Goal: Task Accomplishment & Management: Manage account settings

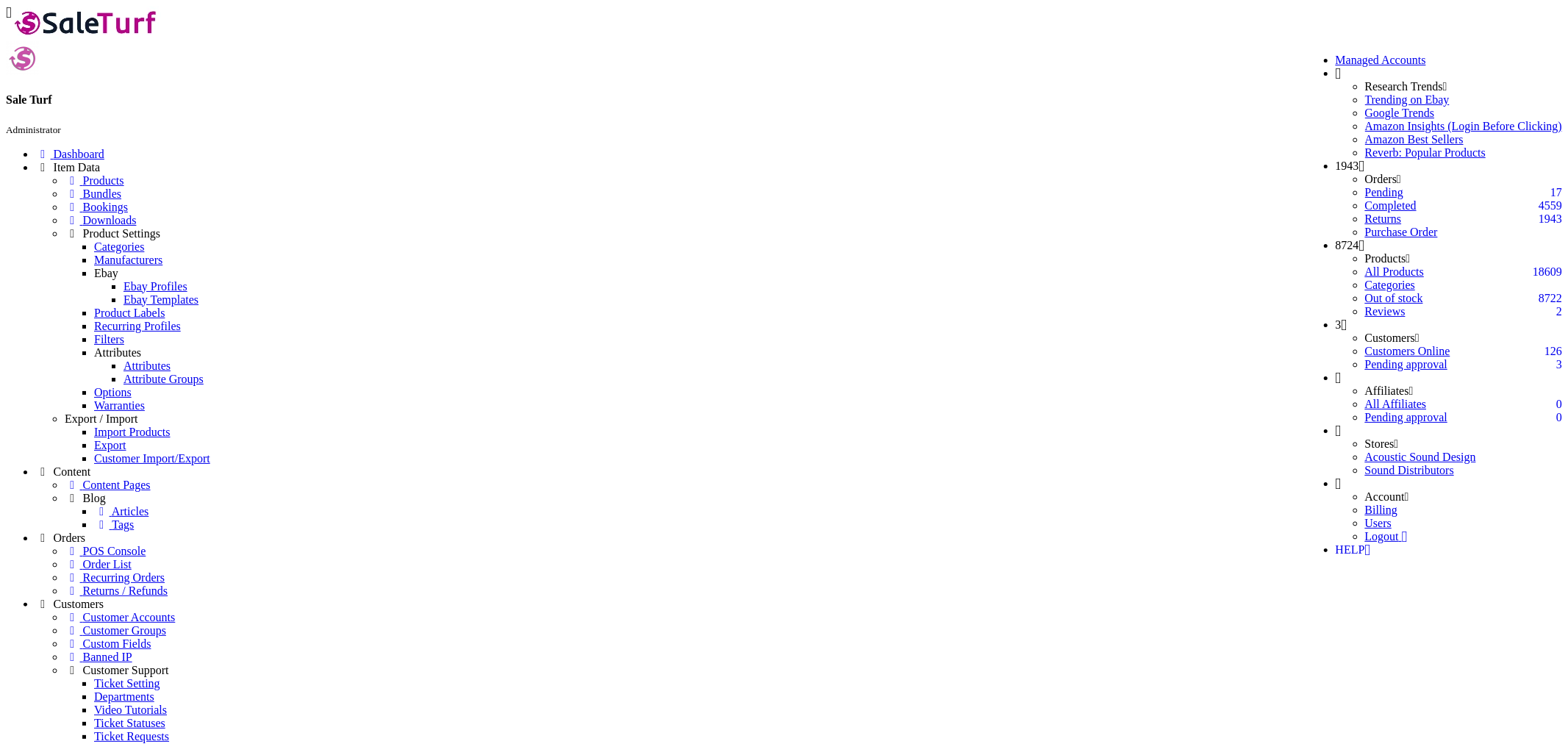
click at [1342, 424] on icon at bounding box center [1338, 430] width 5 height 12
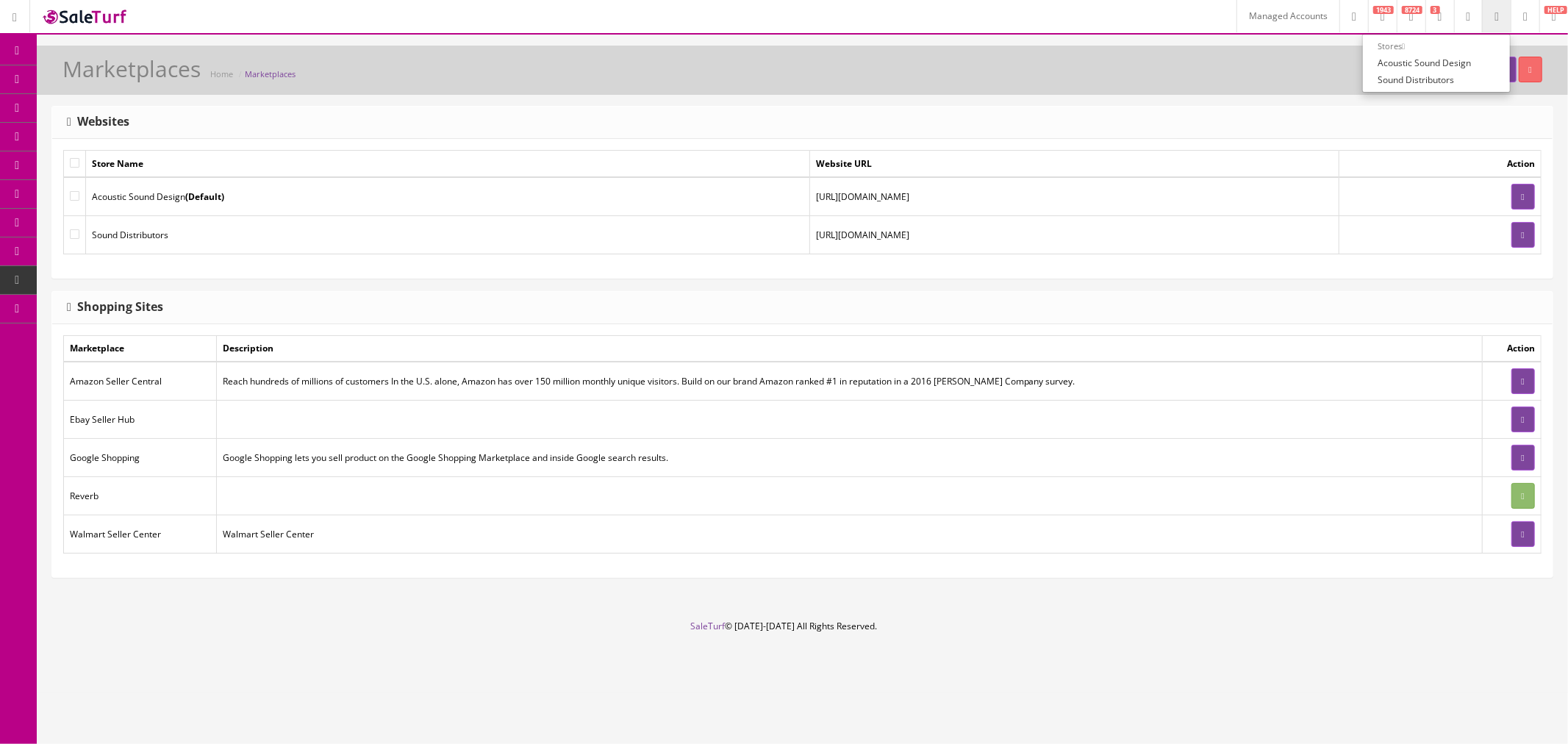
click at [1514, 19] on link at bounding box center [1524, 16] width 28 height 33
click at [1427, 64] on link "Billing" at bounding box center [1465, 63] width 147 height 17
click at [108, 76] on span "Products" at bounding box center [106, 79] width 36 height 13
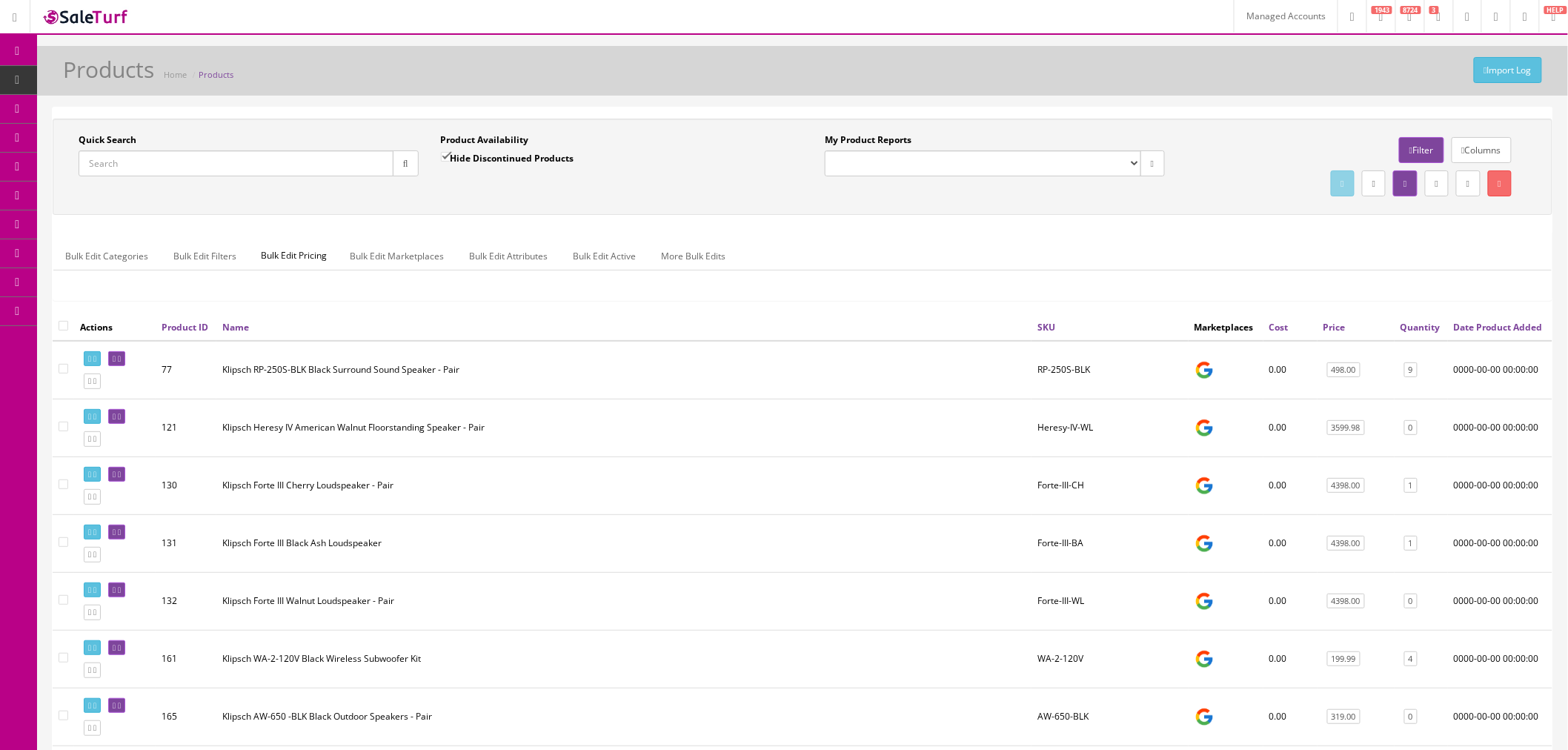
click at [1494, 17] on icon at bounding box center [1495, 17] width 5 height 9
click at [1511, 21] on link at bounding box center [1524, 17] width 28 height 33
click at [1440, 62] on link "Billing" at bounding box center [1463, 63] width 148 height 17
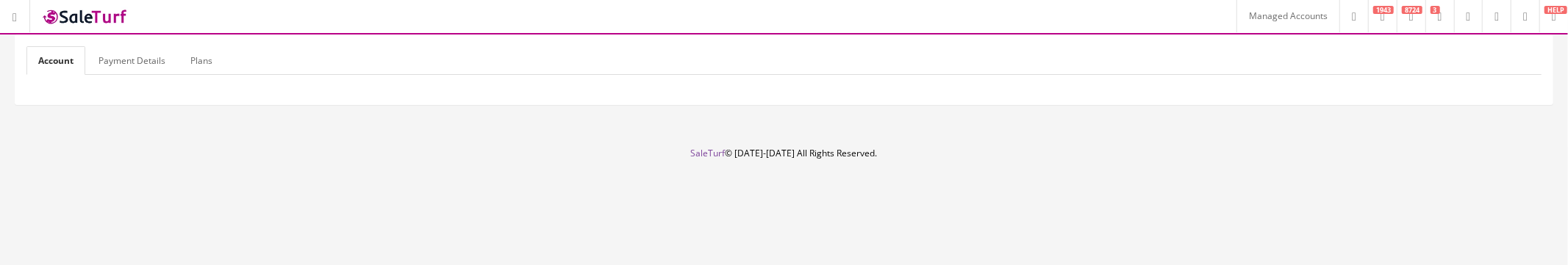
click at [130, 59] on link "Payment Details" at bounding box center [131, 60] width 90 height 28
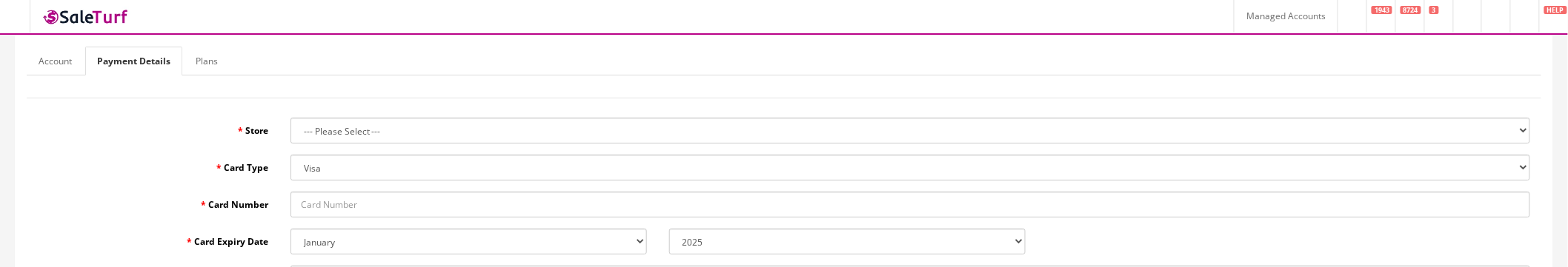
click at [197, 62] on link "Plans" at bounding box center [207, 61] width 46 height 28
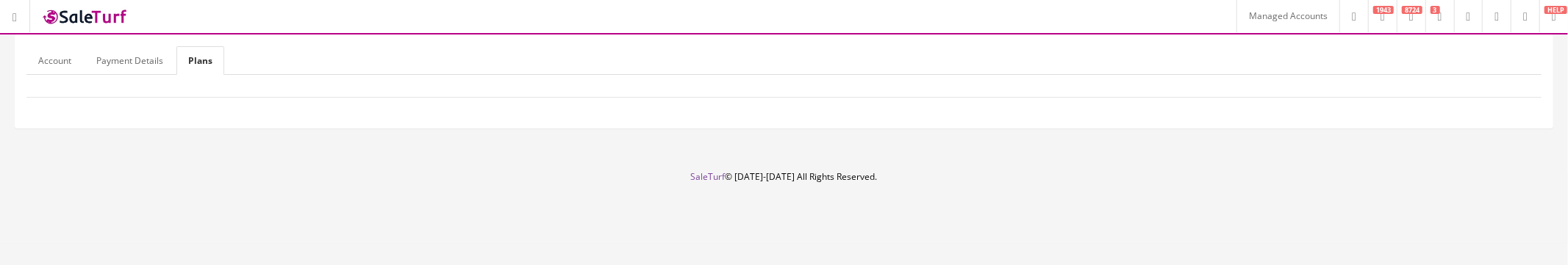
click at [71, 63] on link "Account" at bounding box center [55, 60] width 56 height 28
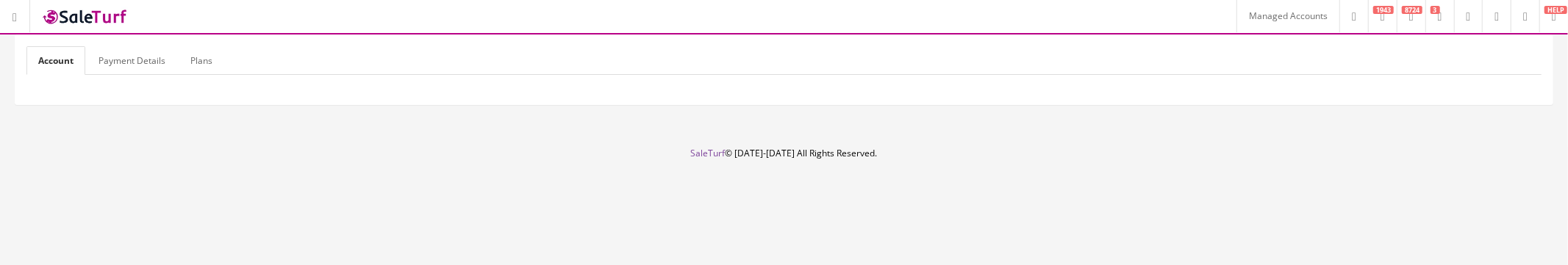
click at [126, 61] on link "Payment Details" at bounding box center [131, 60] width 90 height 28
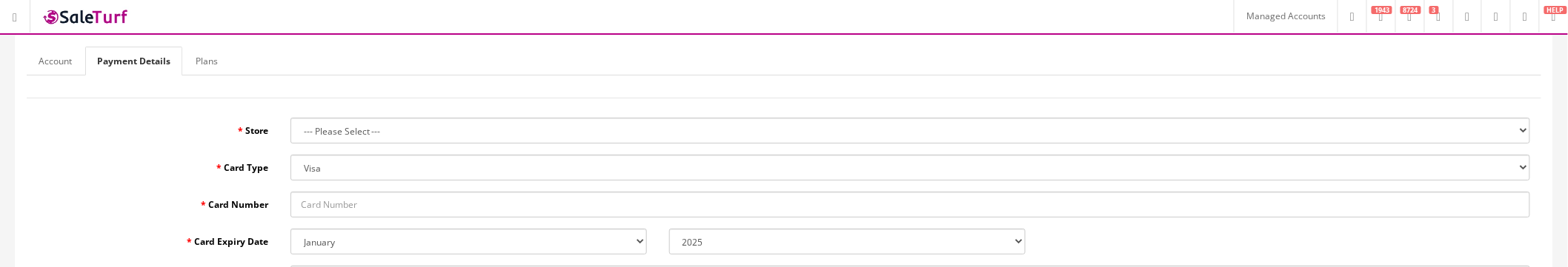
click at [197, 63] on link "Plans" at bounding box center [207, 61] width 46 height 28
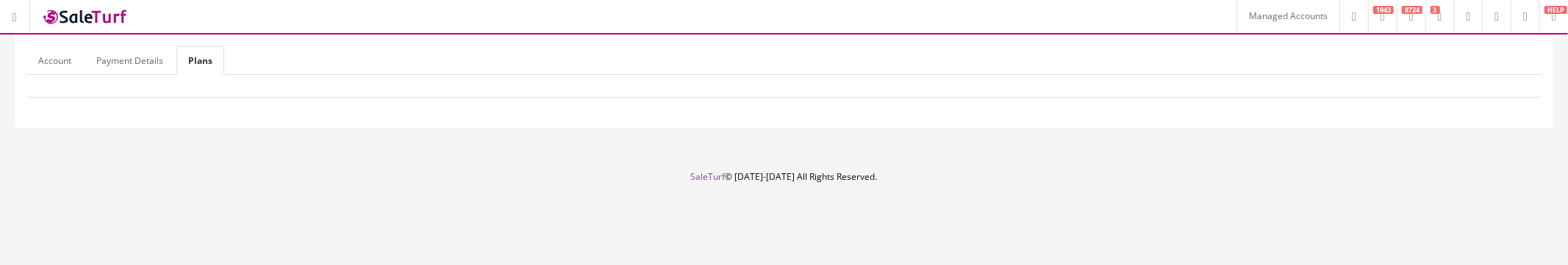
click at [139, 48] on link "Payment Details" at bounding box center [129, 60] width 90 height 28
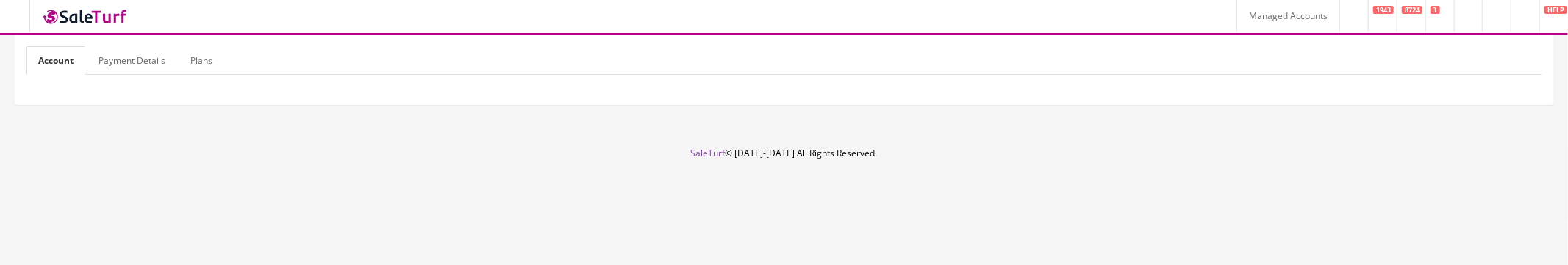
click at [120, 56] on link "Payment Details" at bounding box center [131, 60] width 90 height 28
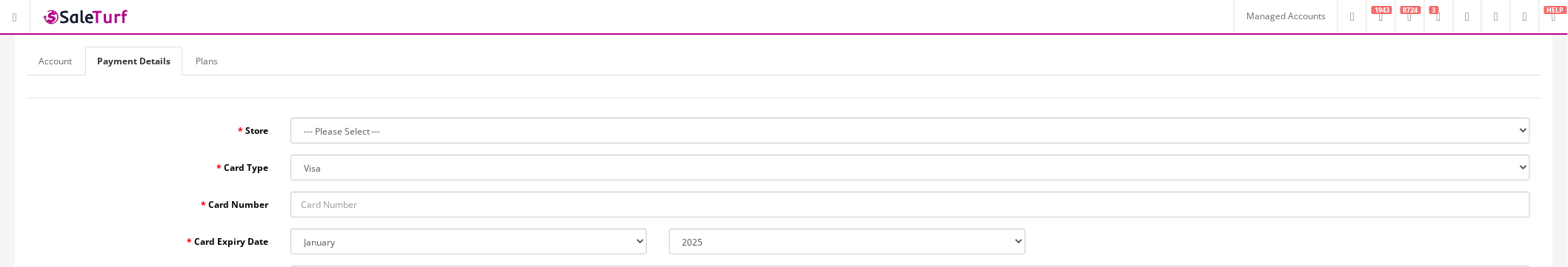
click at [193, 70] on link "Plans" at bounding box center [207, 61] width 46 height 28
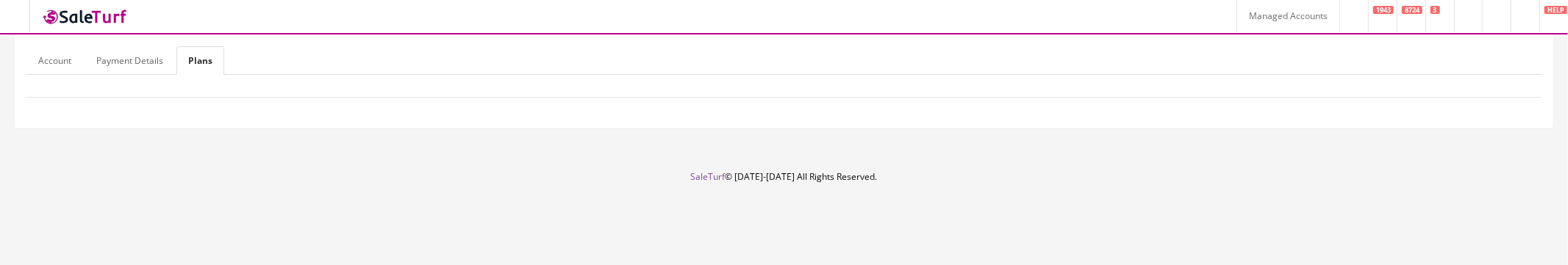
click at [140, 56] on link "Payment Details" at bounding box center [129, 60] width 90 height 28
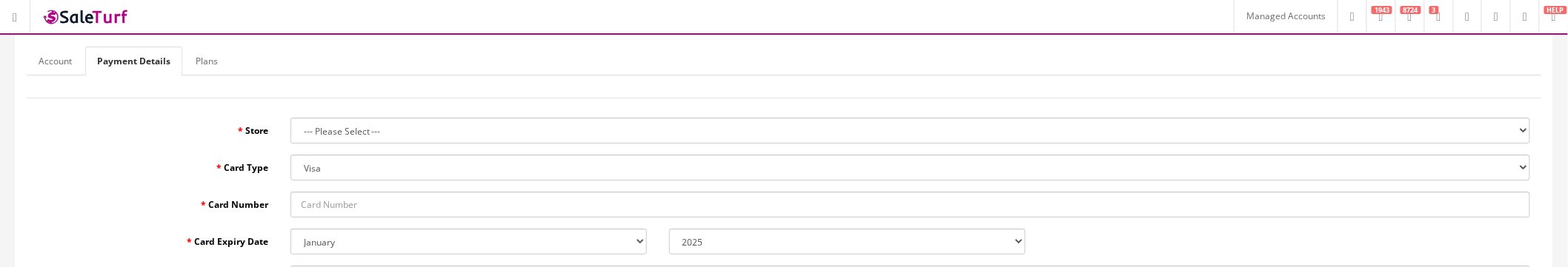
click at [65, 62] on link "Account" at bounding box center [55, 61] width 57 height 28
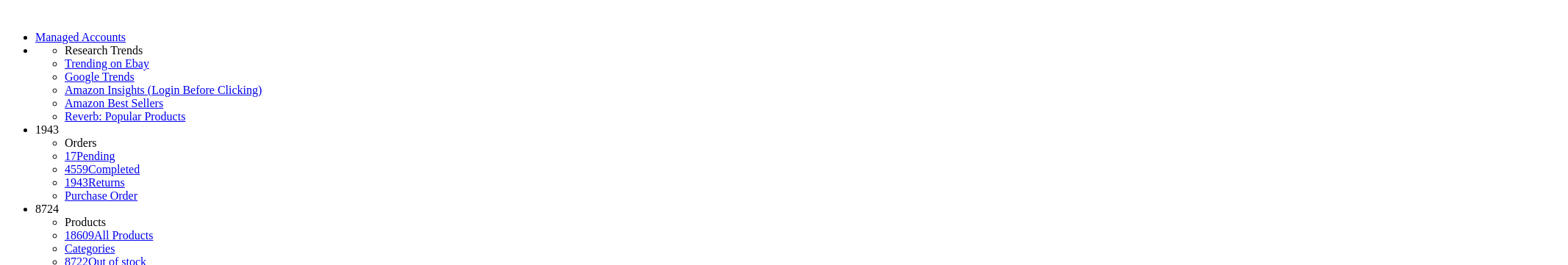
click at [5, 17] on icon at bounding box center [5, 12] width 0 height 13
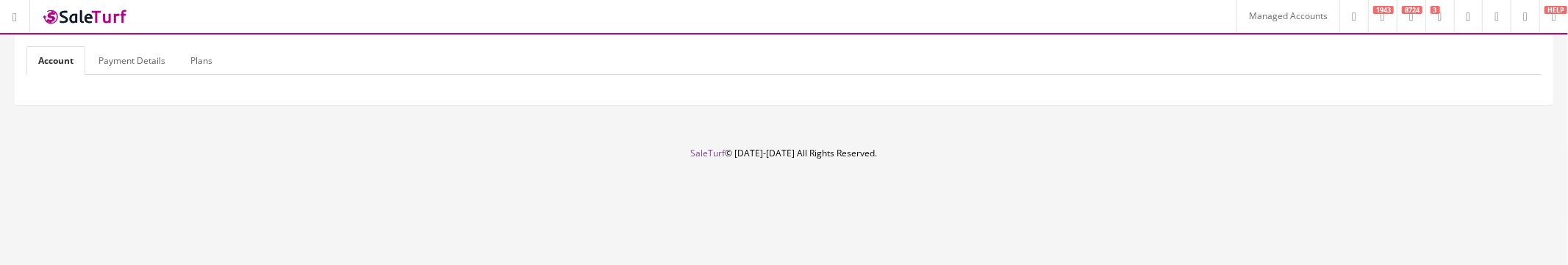
click at [107, 59] on link "Payment Details" at bounding box center [131, 60] width 90 height 28
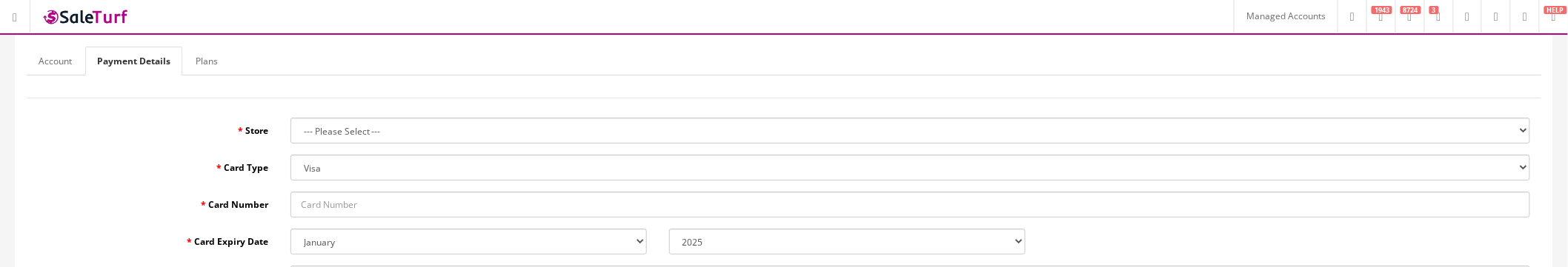
click at [194, 61] on link "Plans" at bounding box center [207, 61] width 46 height 28
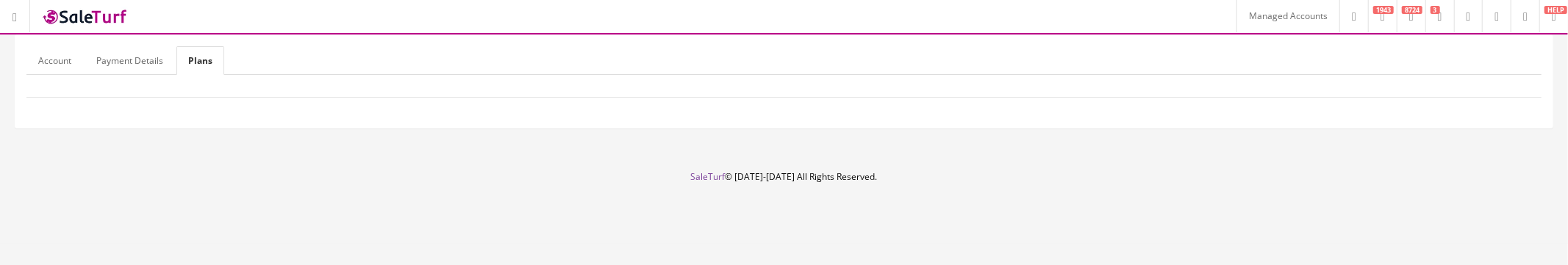
click at [62, 57] on link "Account" at bounding box center [55, 60] width 56 height 28
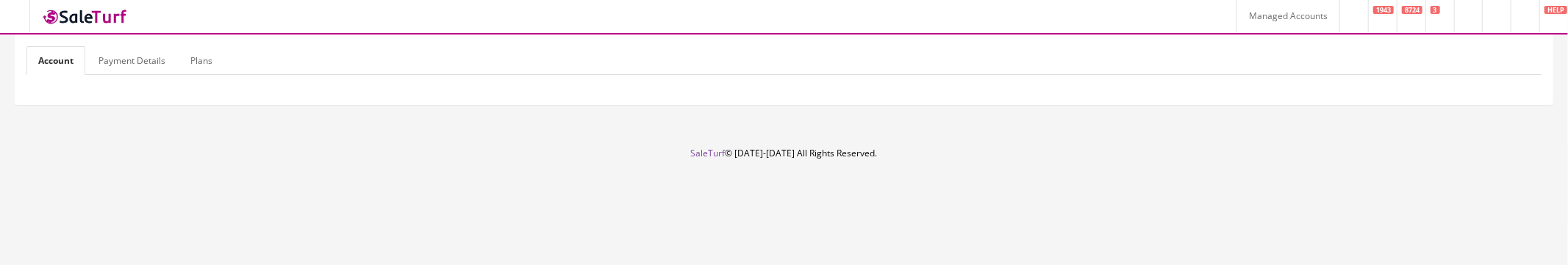
click at [134, 63] on link "Payment Details" at bounding box center [131, 60] width 90 height 28
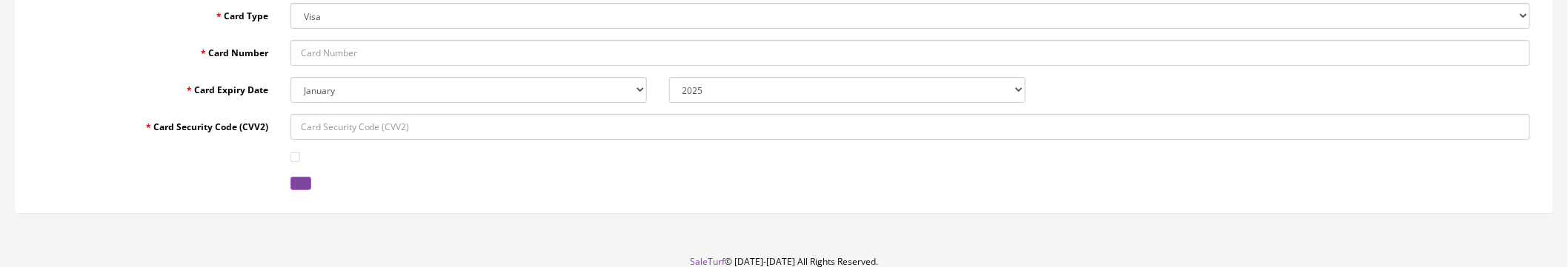
scroll to position [164, 0]
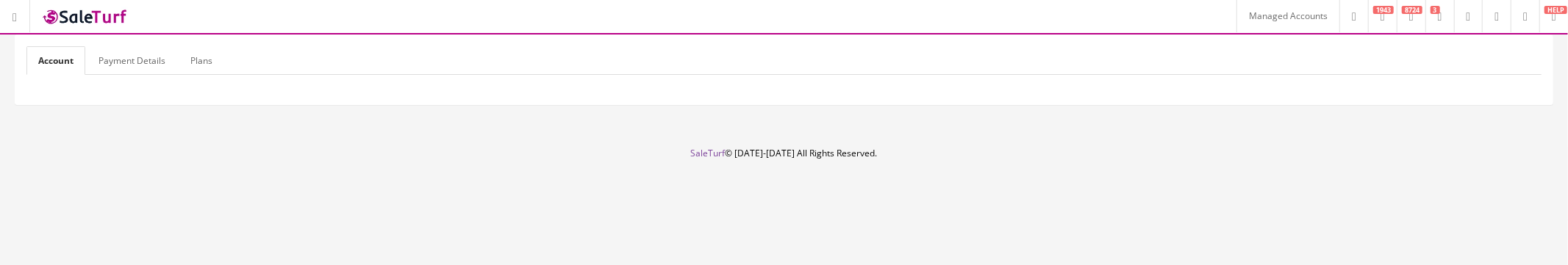
click at [153, 60] on link "Payment Details" at bounding box center [131, 60] width 90 height 28
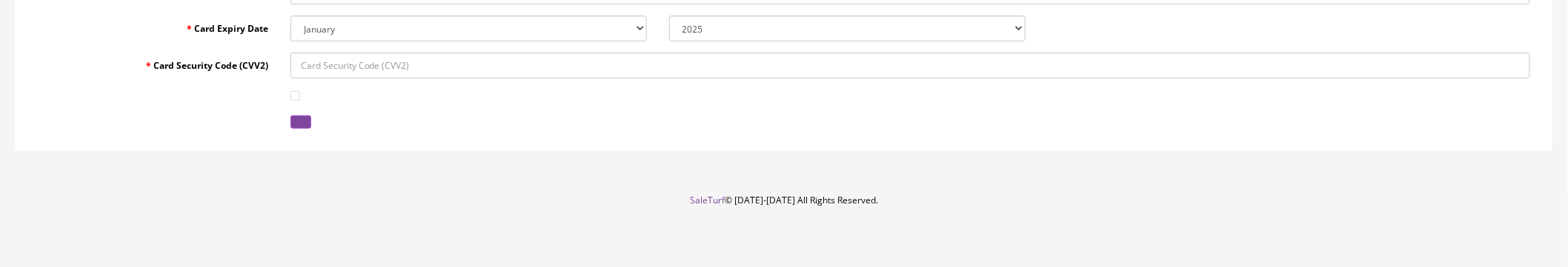
scroll to position [131, 0]
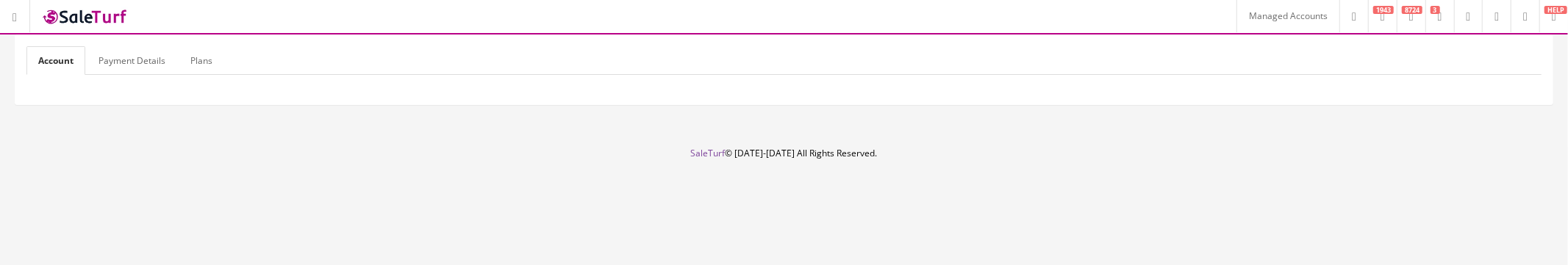
click at [138, 63] on link "Payment Details" at bounding box center [131, 60] width 90 height 28
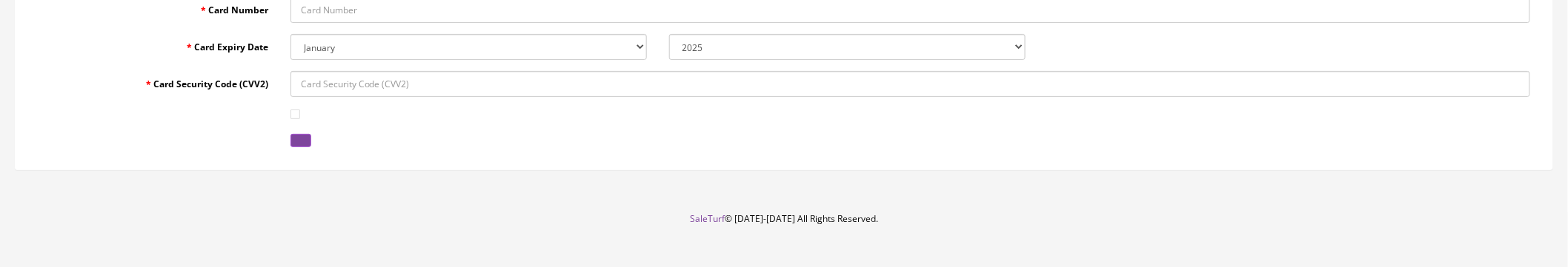
scroll to position [213, 0]
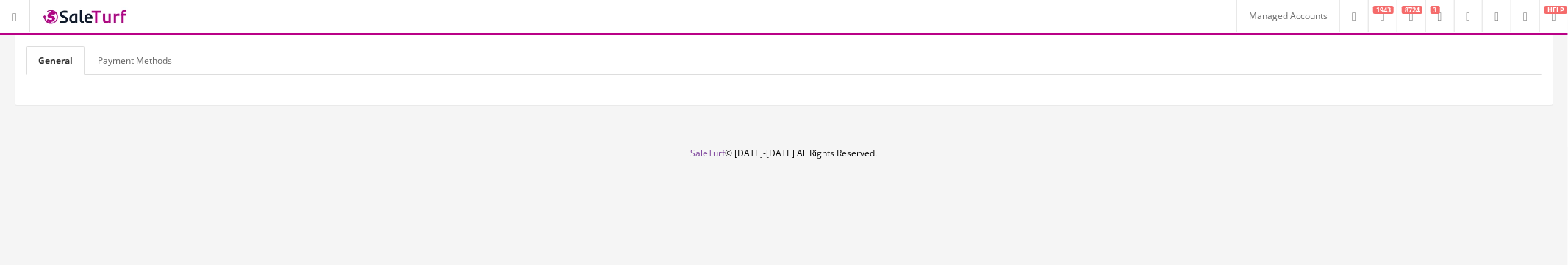
click at [132, 65] on link "Payment Methods" at bounding box center [134, 60] width 97 height 28
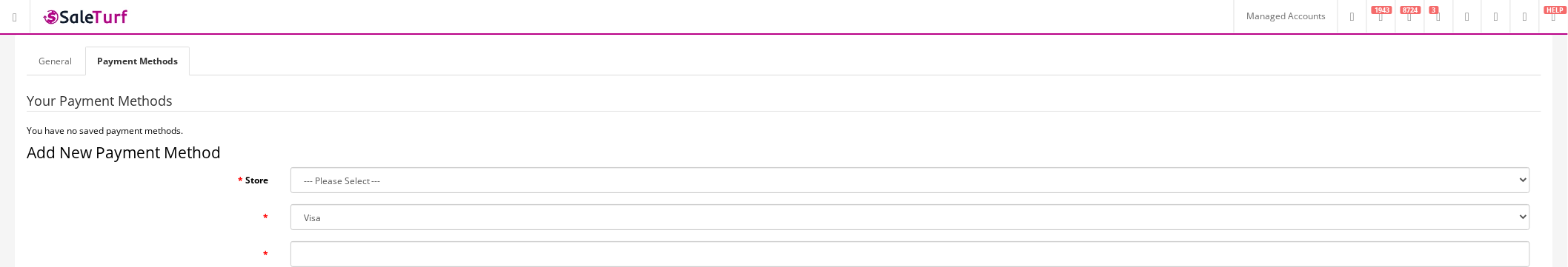
click at [63, 67] on link "General" at bounding box center [55, 61] width 57 height 28
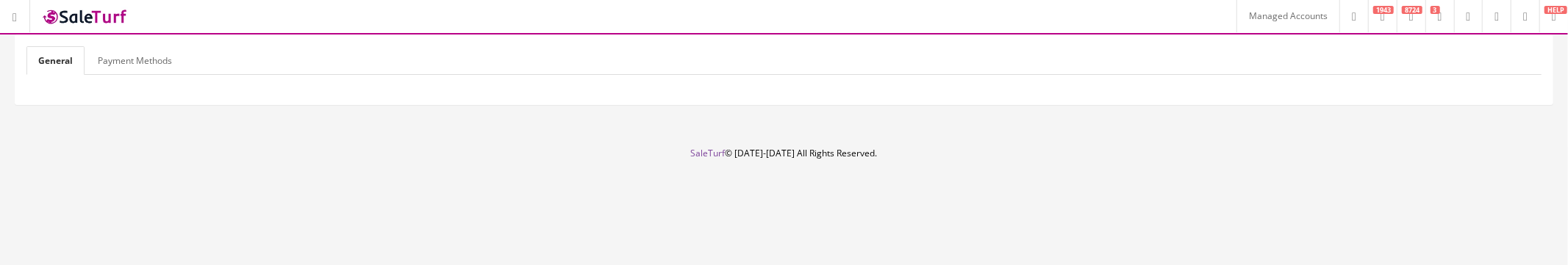
click at [135, 61] on link "Payment Methods" at bounding box center [134, 60] width 97 height 28
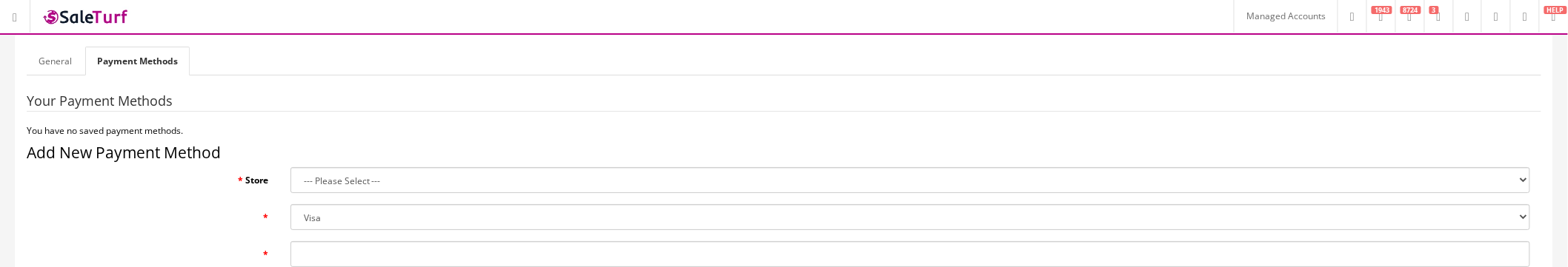
click at [67, 70] on link "General" at bounding box center [55, 61] width 57 height 28
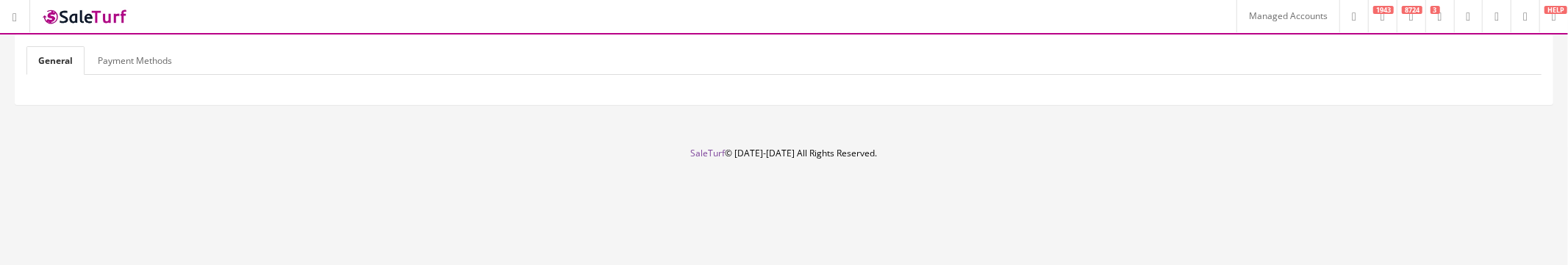
click at [131, 70] on link "Payment Methods" at bounding box center [134, 60] width 97 height 28
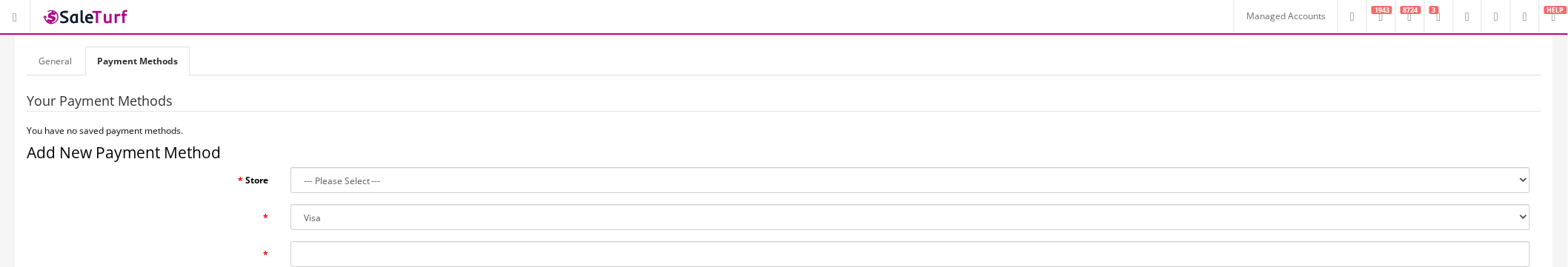
click at [60, 65] on link "General" at bounding box center [55, 61] width 57 height 28
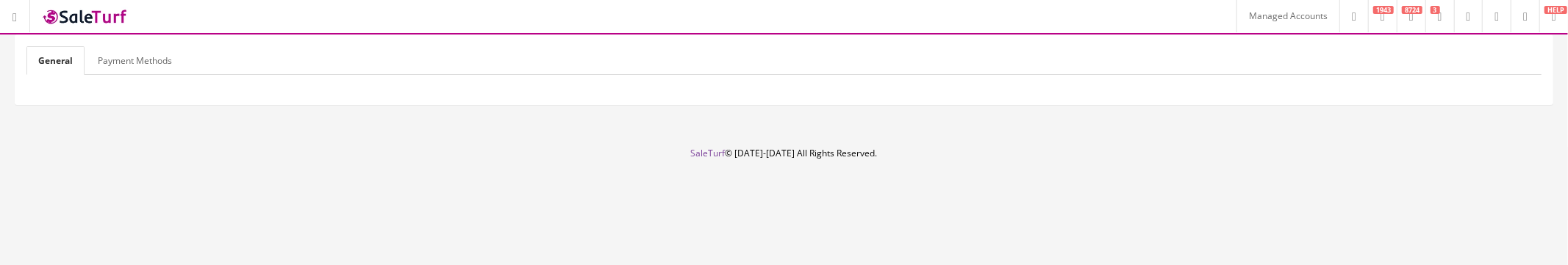
click at [128, 61] on link "Payment Methods" at bounding box center [134, 60] width 97 height 28
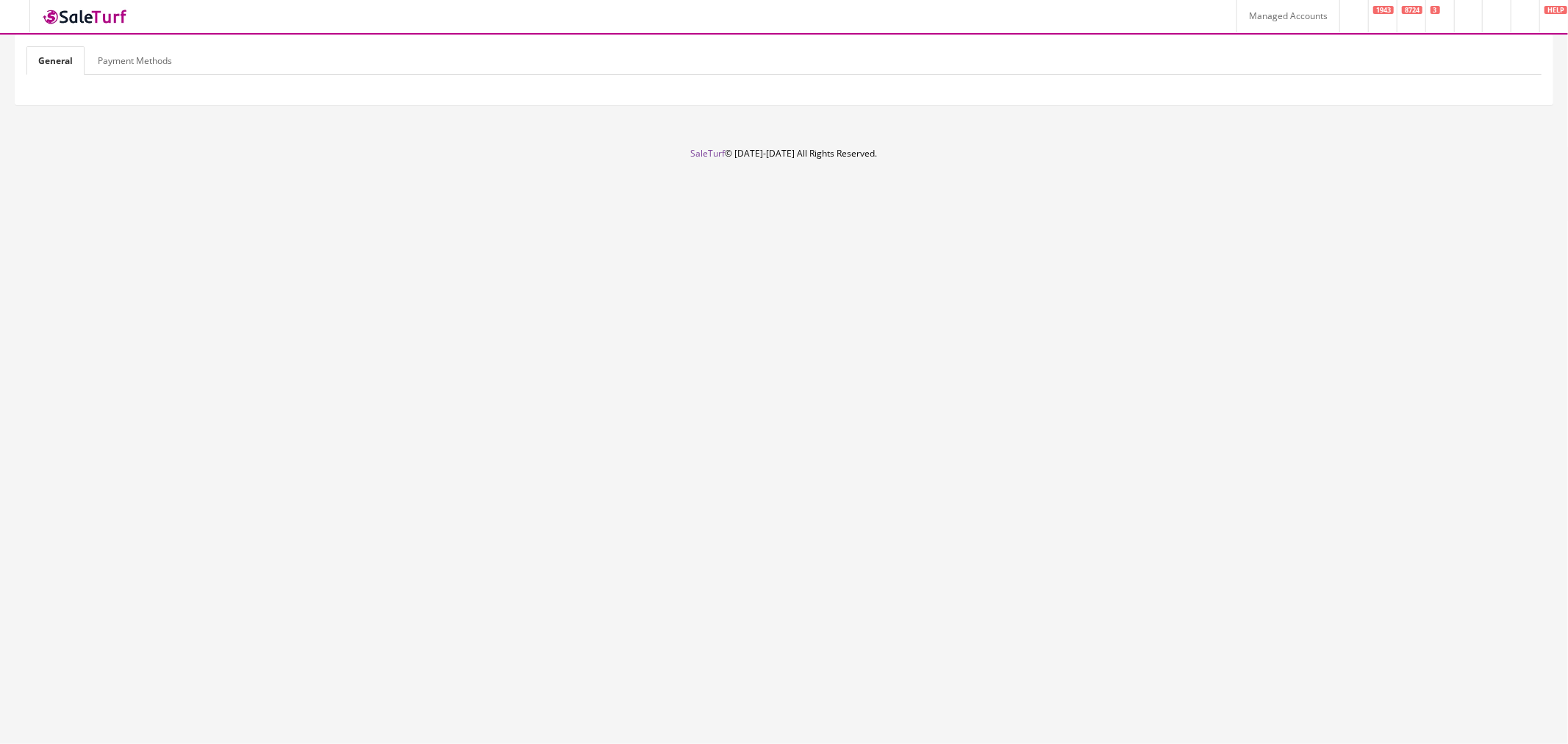
click at [112, 63] on link "Payment Methods" at bounding box center [134, 60] width 97 height 28
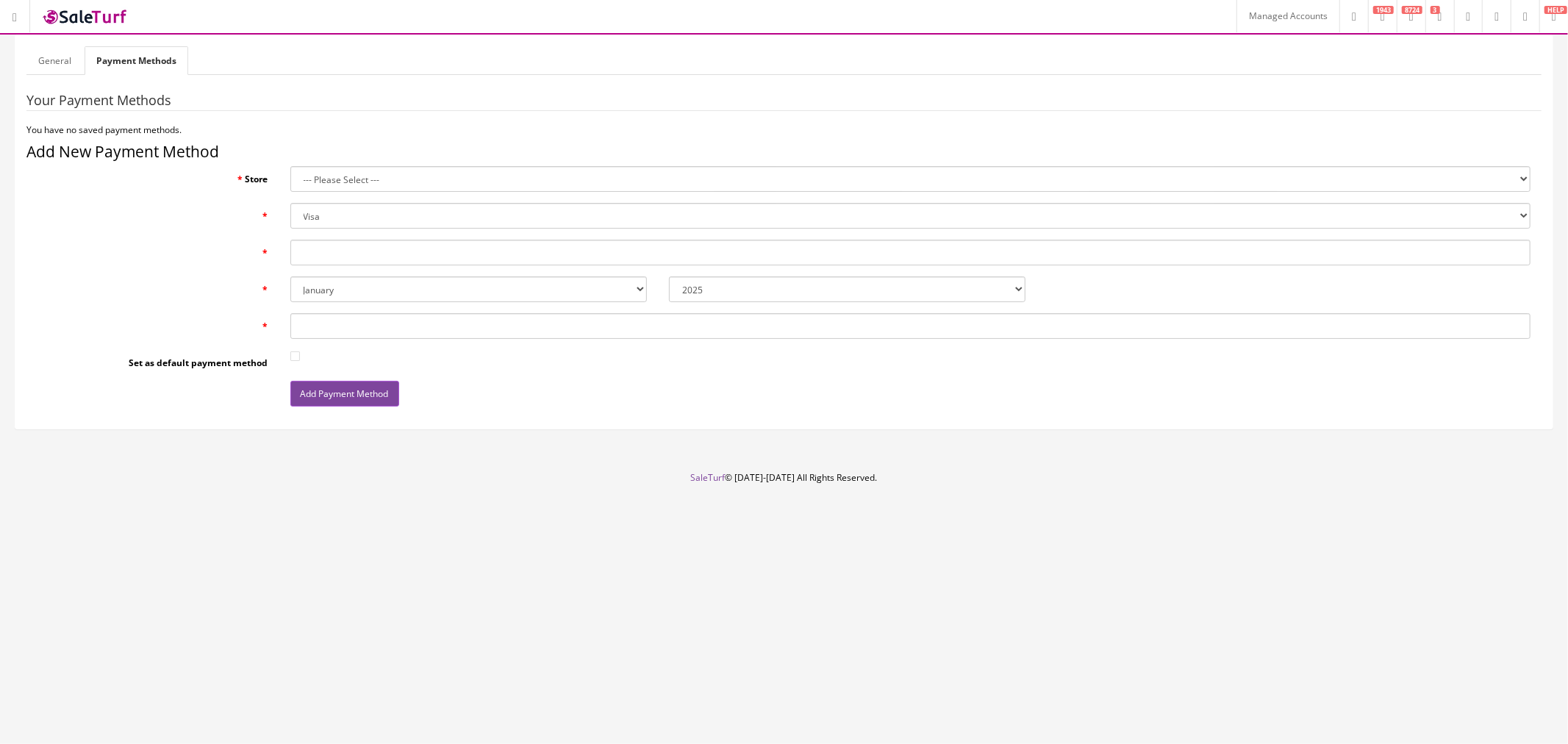
click at [1495, 21] on icon at bounding box center [1497, 17] width 5 height 9
click at [1525, 21] on icon at bounding box center [1525, 17] width 5 height 9
click at [48, 63] on link "General" at bounding box center [55, 60] width 56 height 28
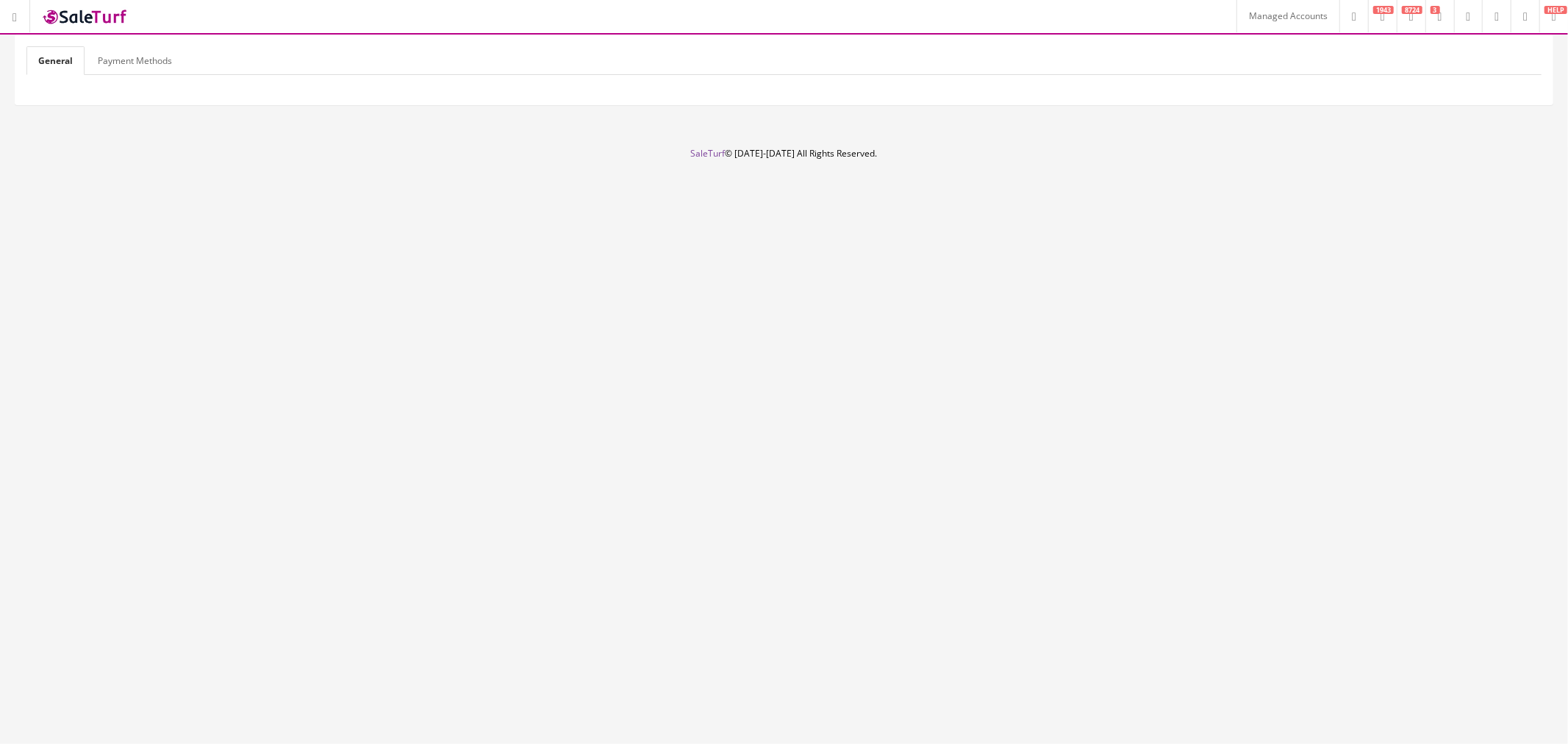
click at [108, 59] on link "Payment Methods" at bounding box center [134, 60] width 97 height 28
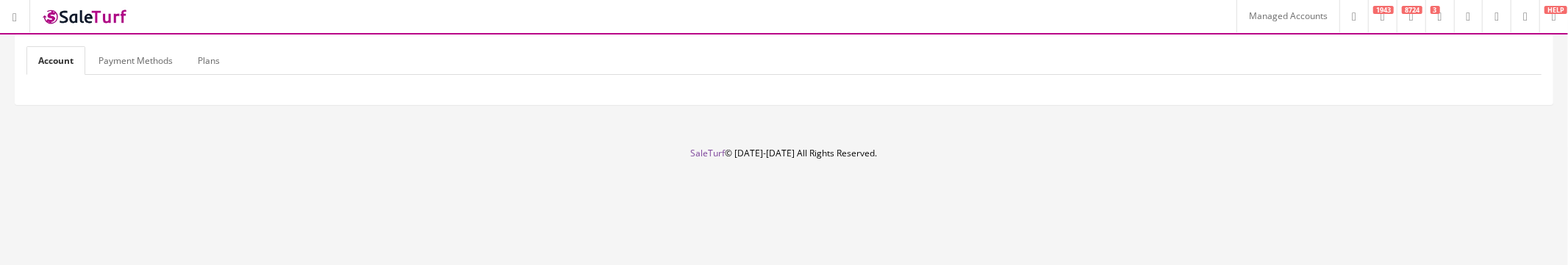
click at [107, 57] on link "Payment Methods" at bounding box center [135, 60] width 97 height 28
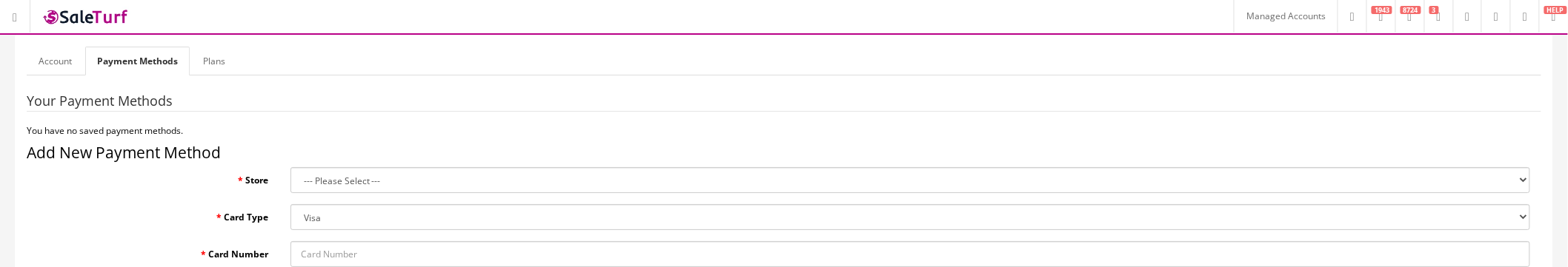
click at [212, 61] on link "Plans" at bounding box center [214, 61] width 46 height 28
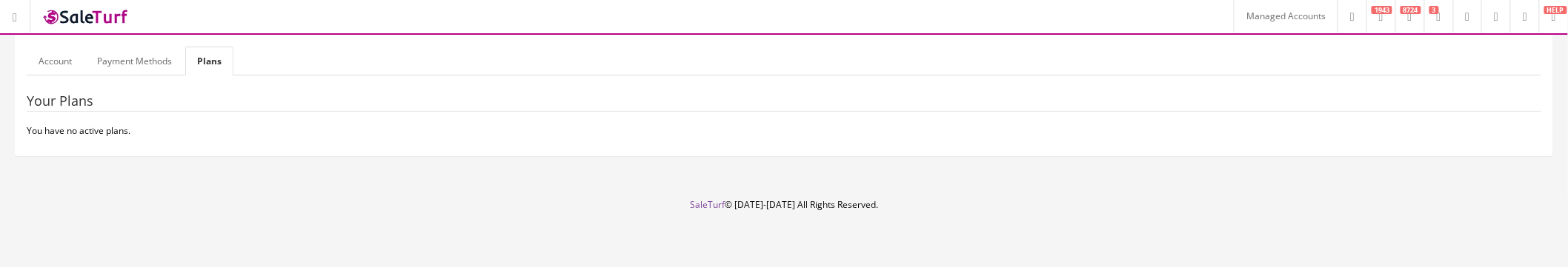
click at [130, 61] on link "Payment Methods" at bounding box center [134, 61] width 98 height 28
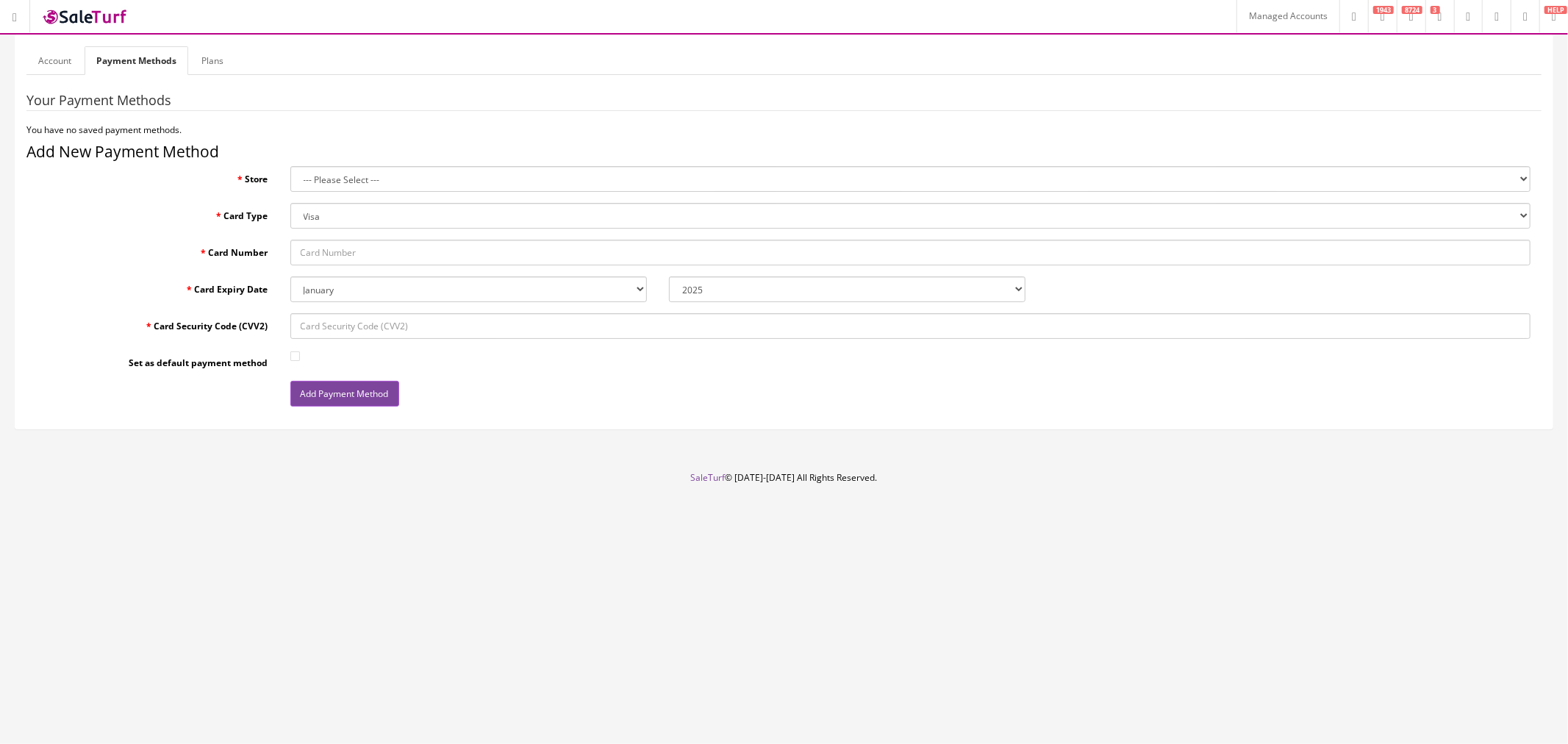
click at [328, 179] on select "--- Please Select --- Kigly salesamplitude Staging" at bounding box center [911, 178] width 1241 height 25
click at [340, 180] on select "--- Please Select --- Kigly salesamplitude Staging" at bounding box center [911, 178] width 1241 height 25
click at [357, 182] on select "--- Please Select --- Kigly salesamplitude Staging" at bounding box center [911, 178] width 1241 height 25
click at [320, 181] on select "--- Please Select --- Kigly salesamplitude Staging" at bounding box center [911, 178] width 1241 height 25
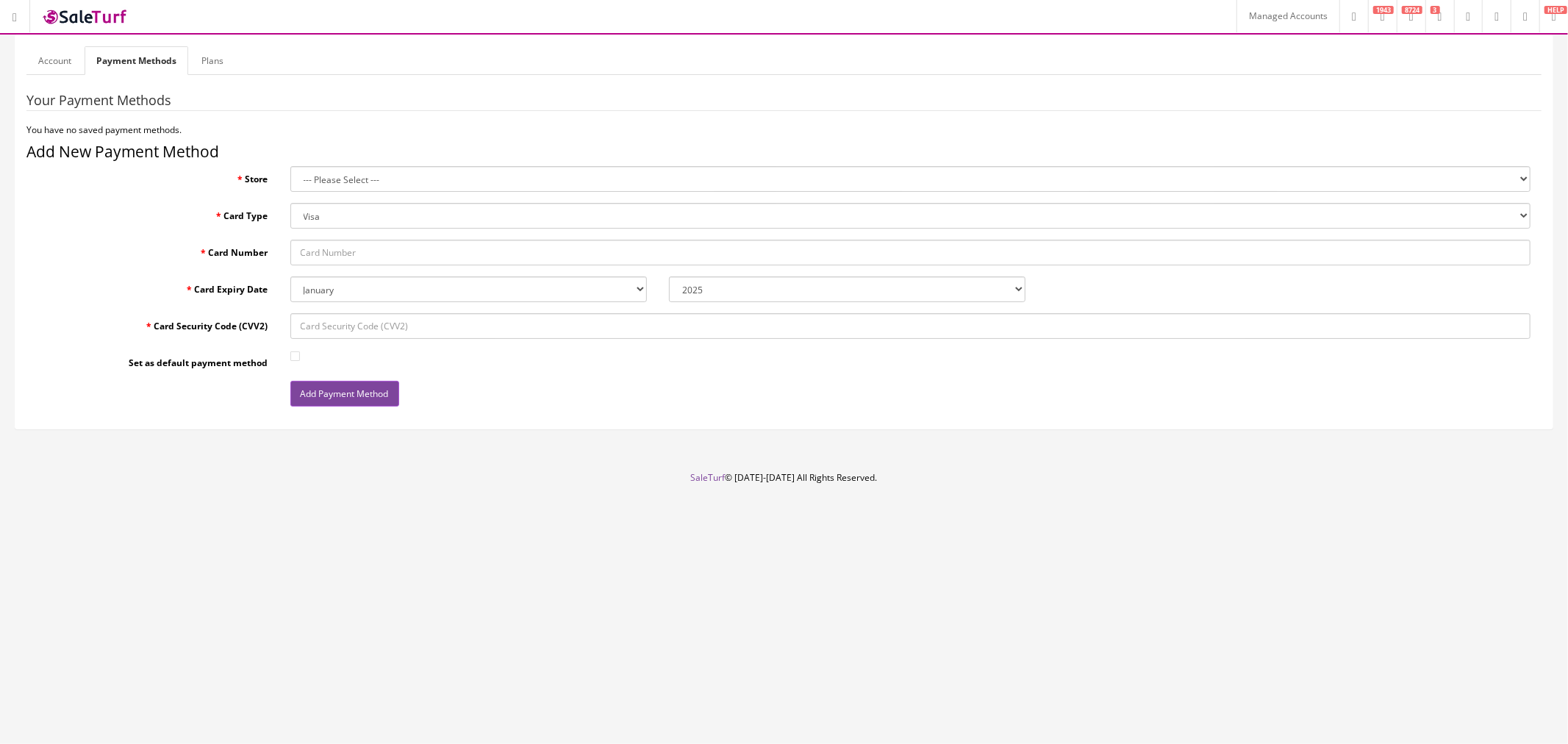
click at [245, 192] on fieldset "Your Payment Methods You have no saved payment methods. Add New Payment Method …" at bounding box center [784, 255] width 1515 height 324
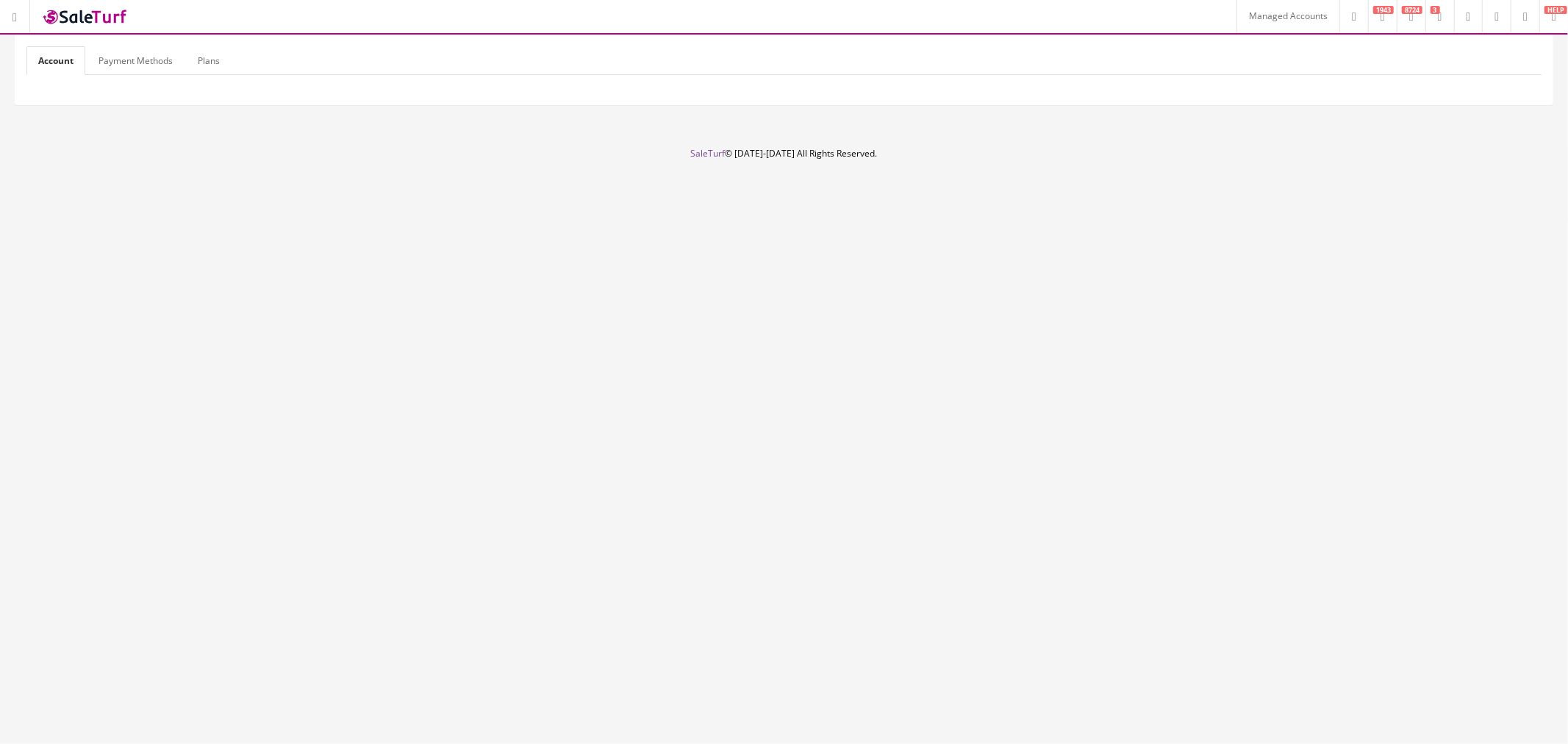
click at [141, 56] on link "Payment Methods" at bounding box center [135, 60] width 97 height 28
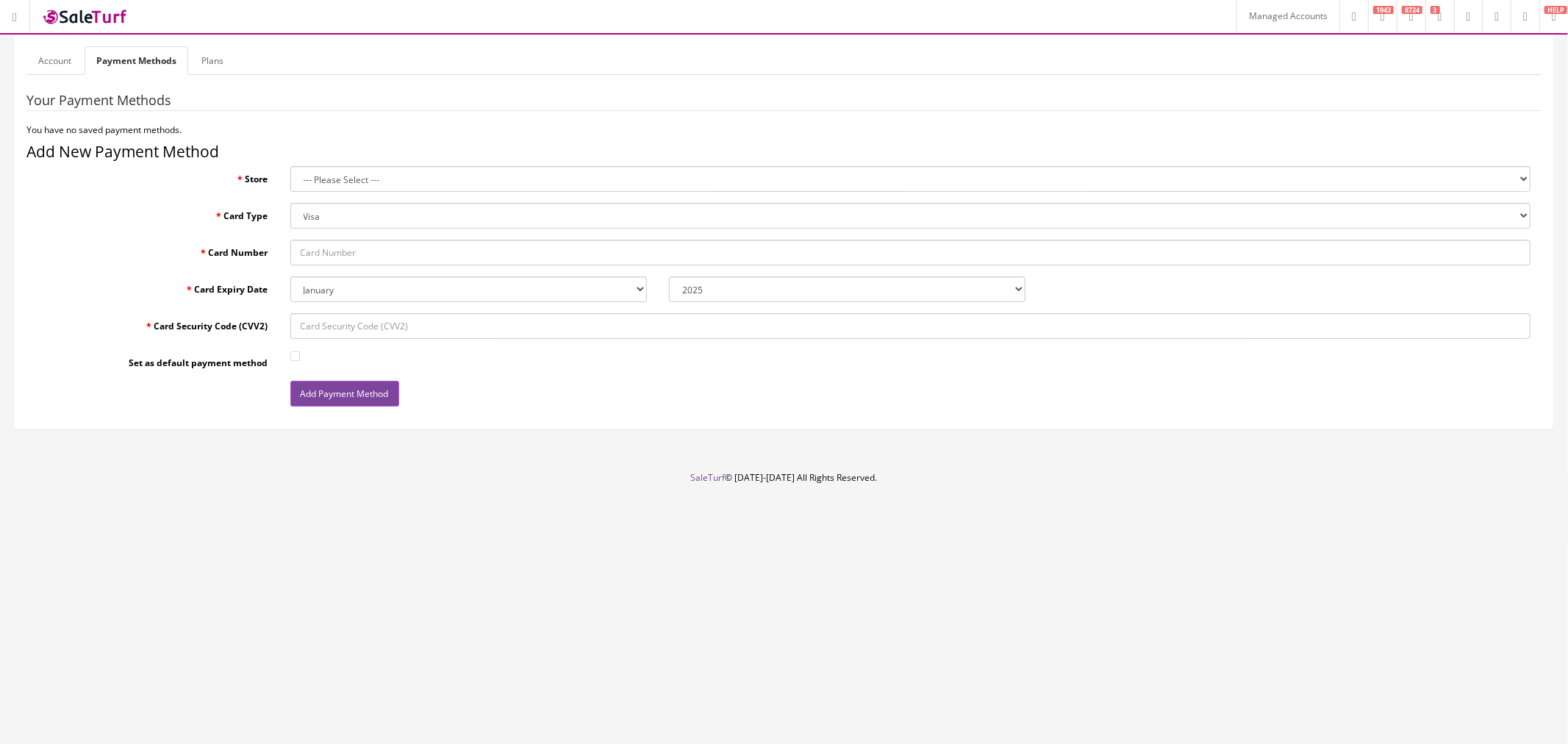
click at [328, 181] on select "--- Please Select --- Sound Distributors" at bounding box center [911, 178] width 1241 height 25
click at [343, 181] on select "--- Please Select --- Sound Distributors" at bounding box center [911, 178] width 1241 height 25
click at [96, 283] on label "Card Expiry Date" at bounding box center [153, 286] width 253 height 20
click at [291, 283] on select "January February March April May June July August September October November De…" at bounding box center [468, 289] width 356 height 25
click at [325, 215] on select "Visa MasterCard Discover Card American Express Maestro Solo" at bounding box center [911, 216] width 1241 height 25
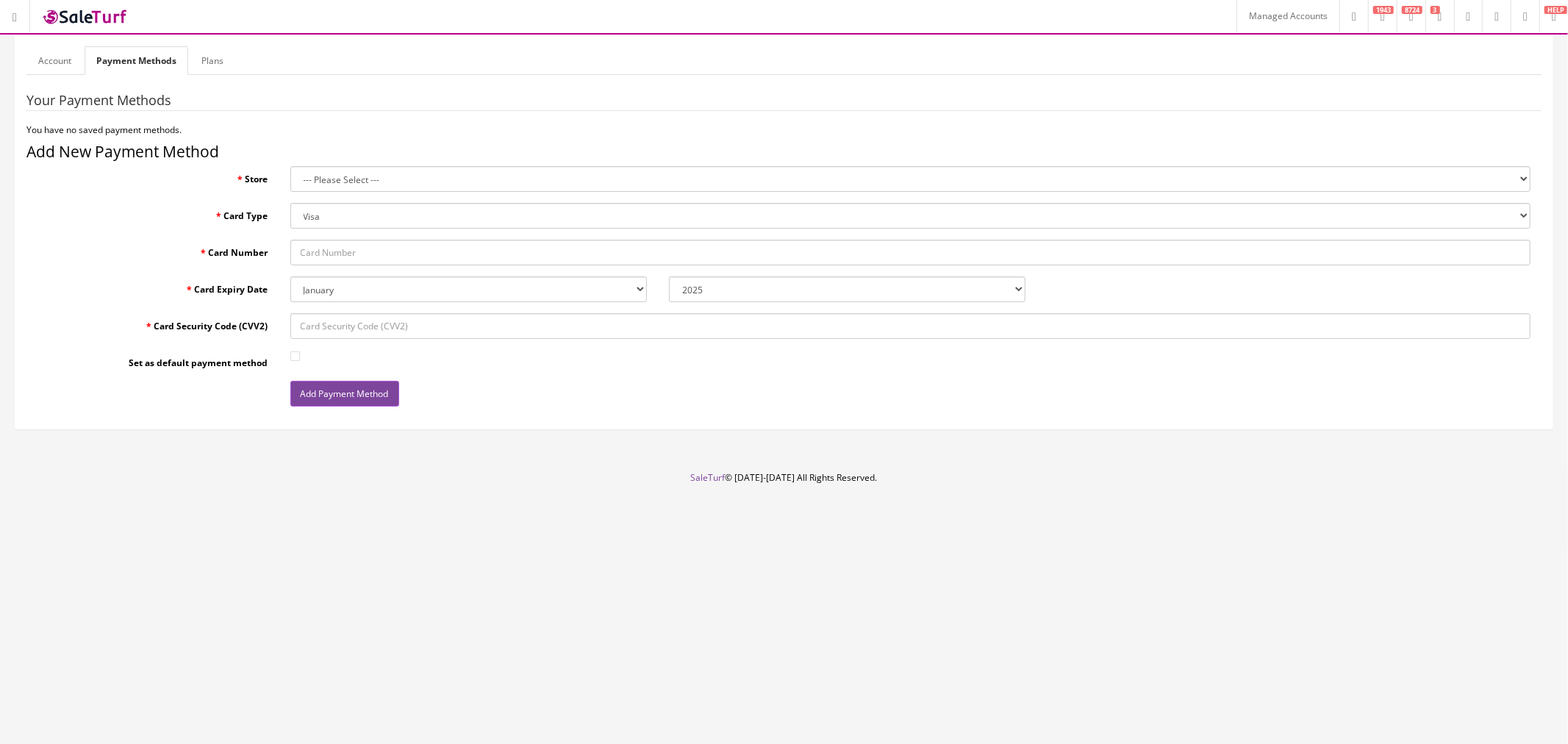
click at [261, 232] on fieldset "Your Payment Methods You have no saved payment methods. Add New Payment Method …" at bounding box center [784, 255] width 1515 height 324
click at [318, 252] on input "Card Number" at bounding box center [911, 252] width 1241 height 25
drag, startPoint x: 318, startPoint y: 252, endPoint x: 305, endPoint y: 257, distance: 13.9
click at [318, 252] on input "Card Number" at bounding box center [911, 252] width 1241 height 25
click at [241, 260] on div "Card Number" at bounding box center [784, 252] width 1515 height 25
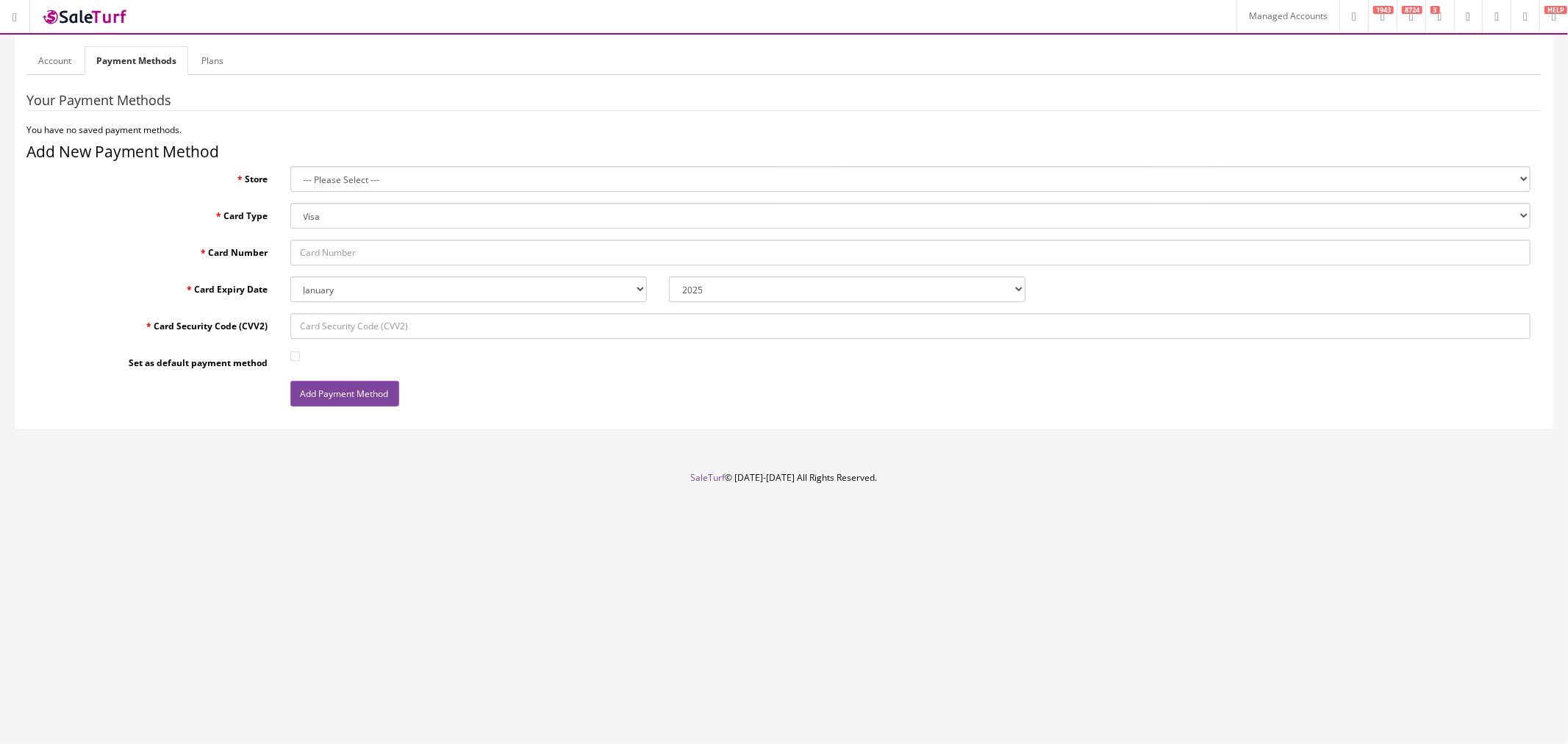
click at [46, 75] on form "Account Payment Methods Plans Your Payment Methods You have no saved payment me…" at bounding box center [784, 232] width 1515 height 372
click at [48, 65] on link "Account" at bounding box center [55, 60] width 56 height 28
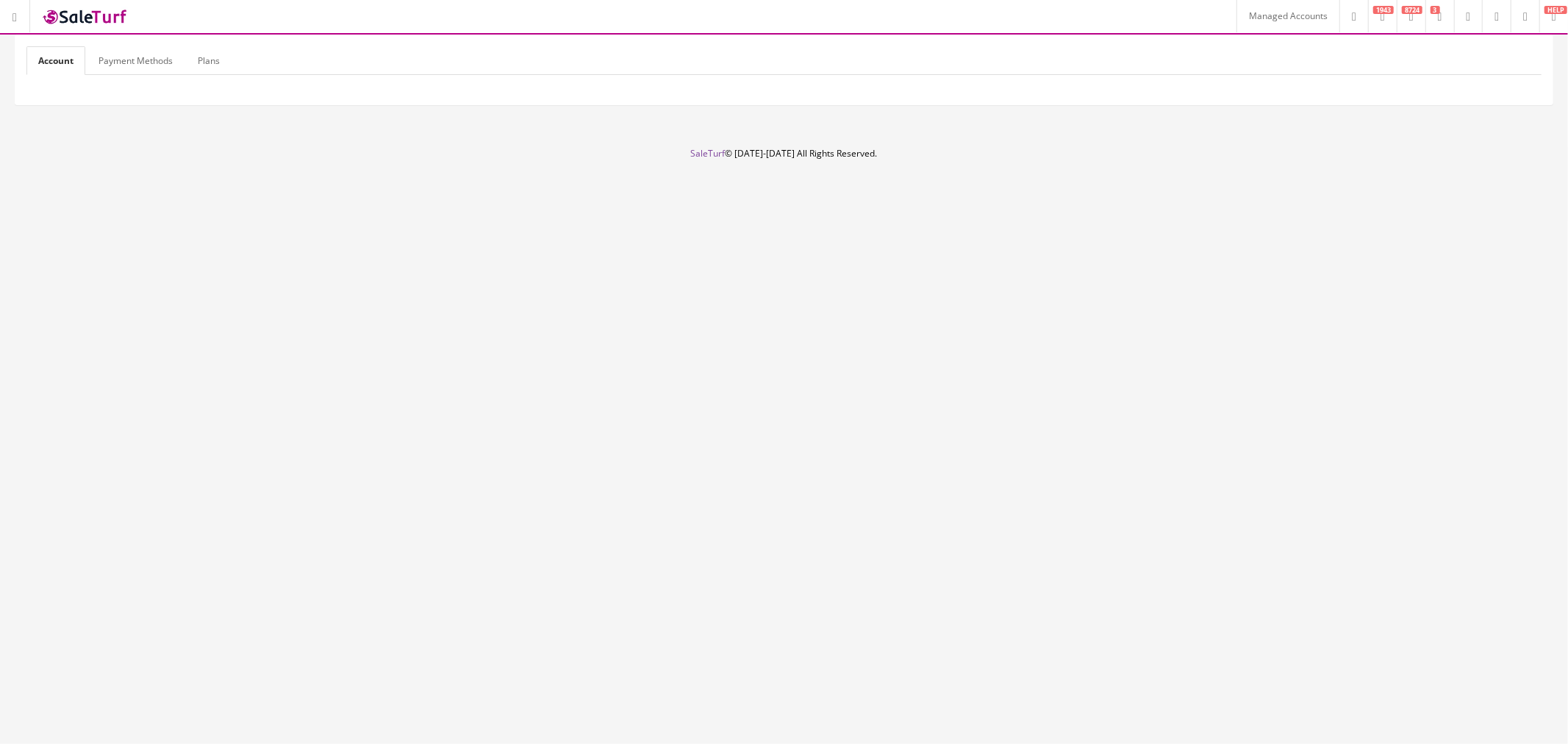
click at [149, 65] on link "Payment Methods" at bounding box center [135, 60] width 97 height 28
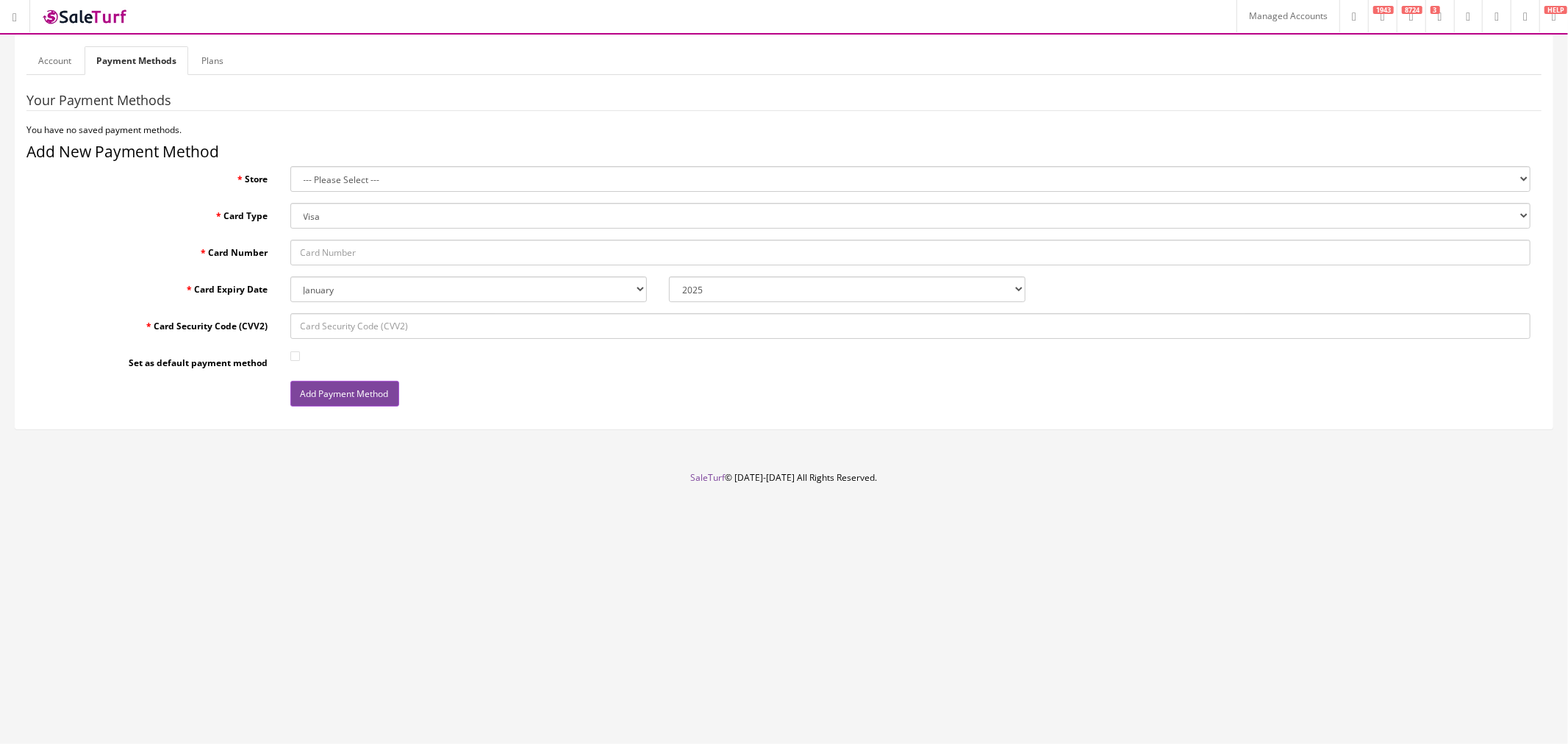
click at [199, 59] on link "Plans" at bounding box center [212, 60] width 46 height 28
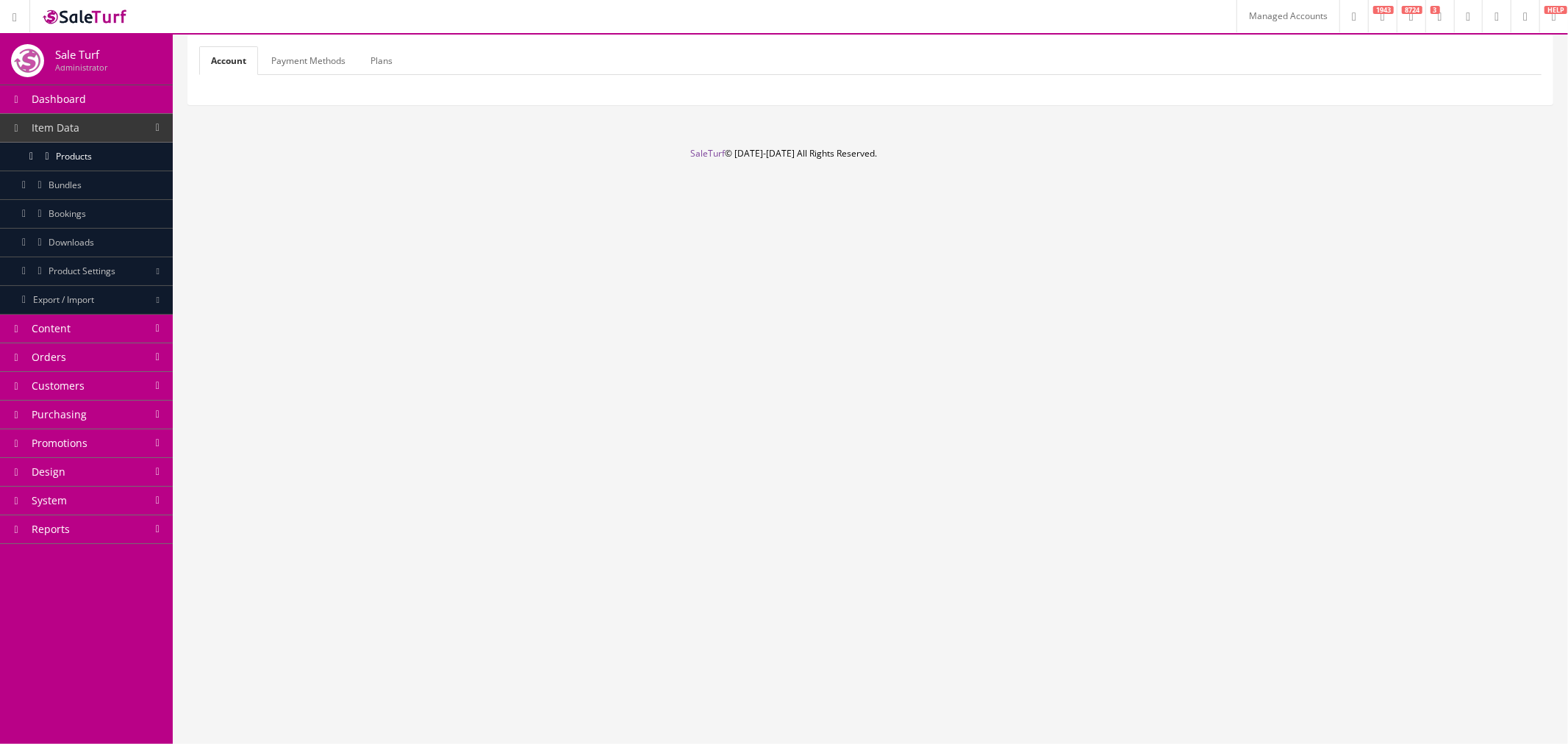
click at [283, 59] on link "Payment Methods" at bounding box center [308, 60] width 97 height 28
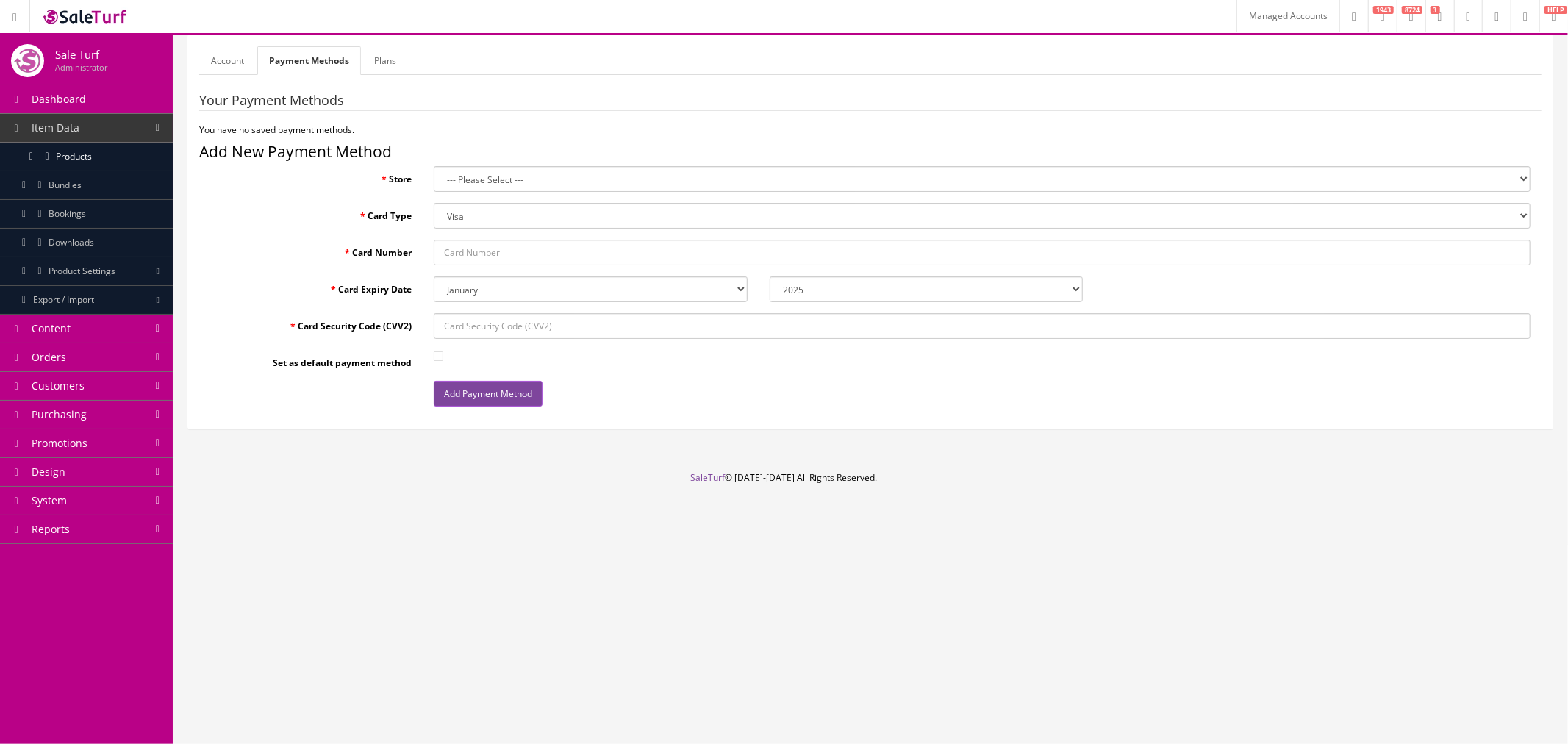
click at [390, 63] on link "Plans" at bounding box center [385, 60] width 46 height 28
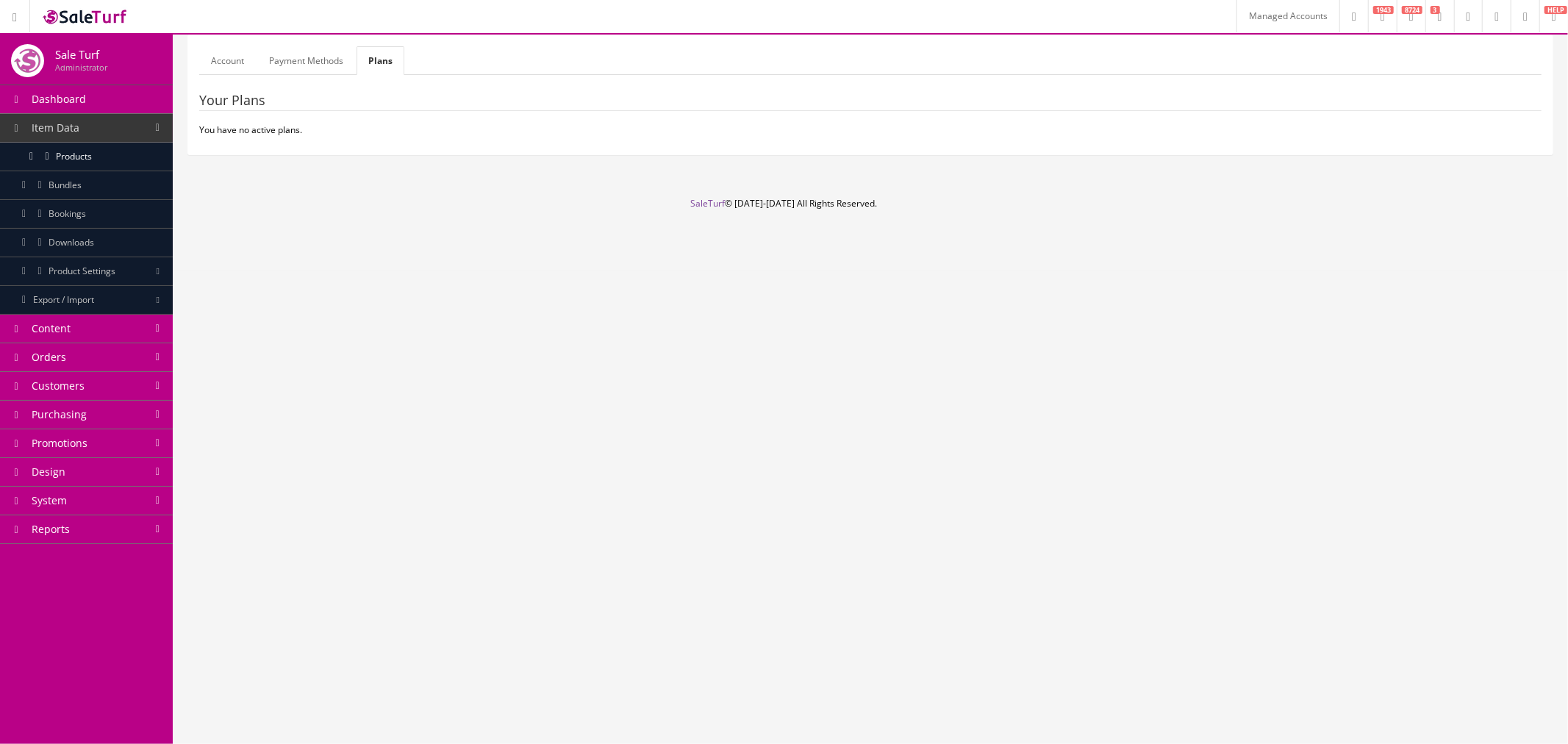
click at [319, 63] on link "Payment Methods" at bounding box center [305, 60] width 97 height 28
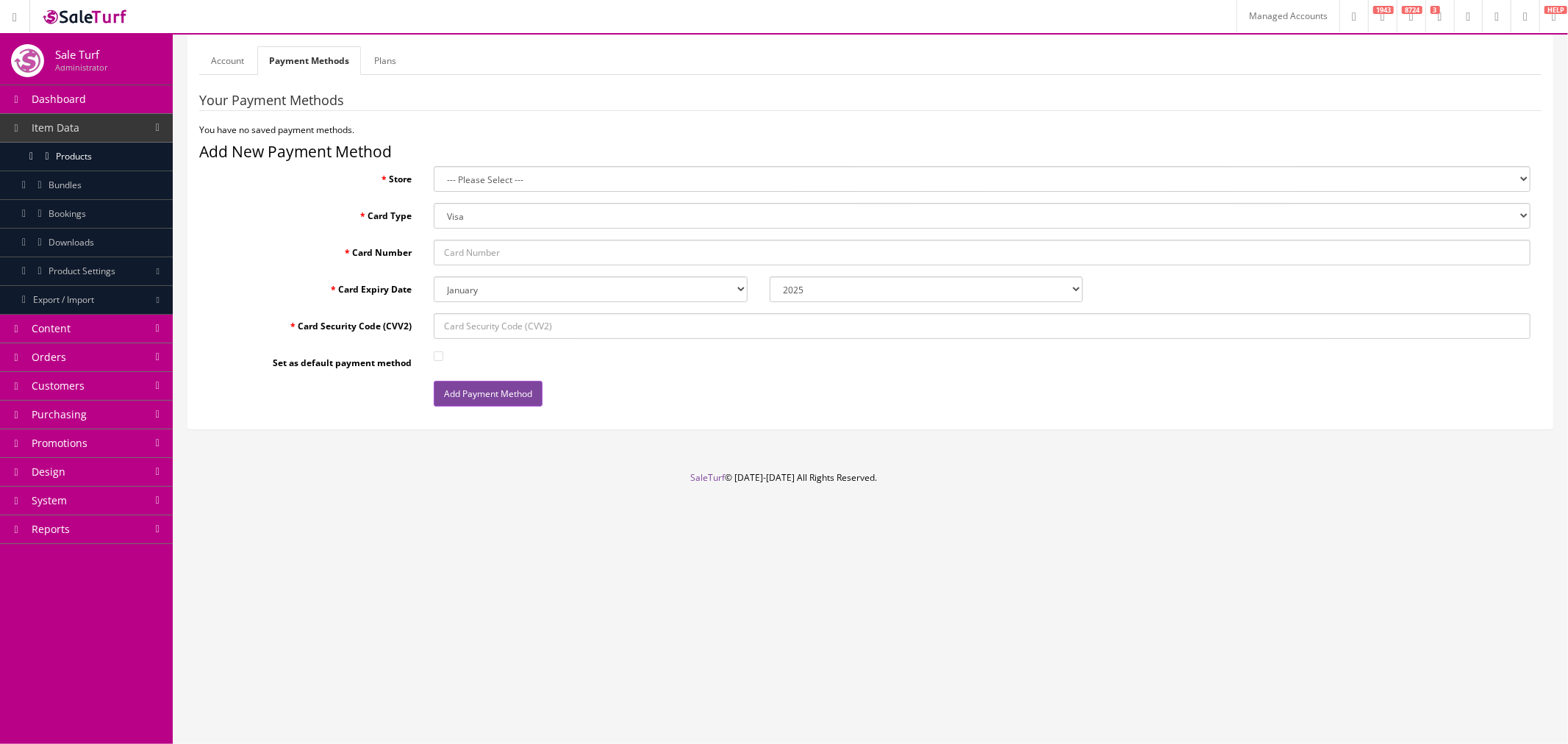
click at [1482, 25] on link at bounding box center [1496, 16] width 28 height 33
click at [498, 253] on input "Card Number" at bounding box center [982, 252] width 1097 height 25
paste input "4179030013519347"
type input "4179030013519347"
click at [1248, 358] on div at bounding box center [982, 357] width 1119 height 15
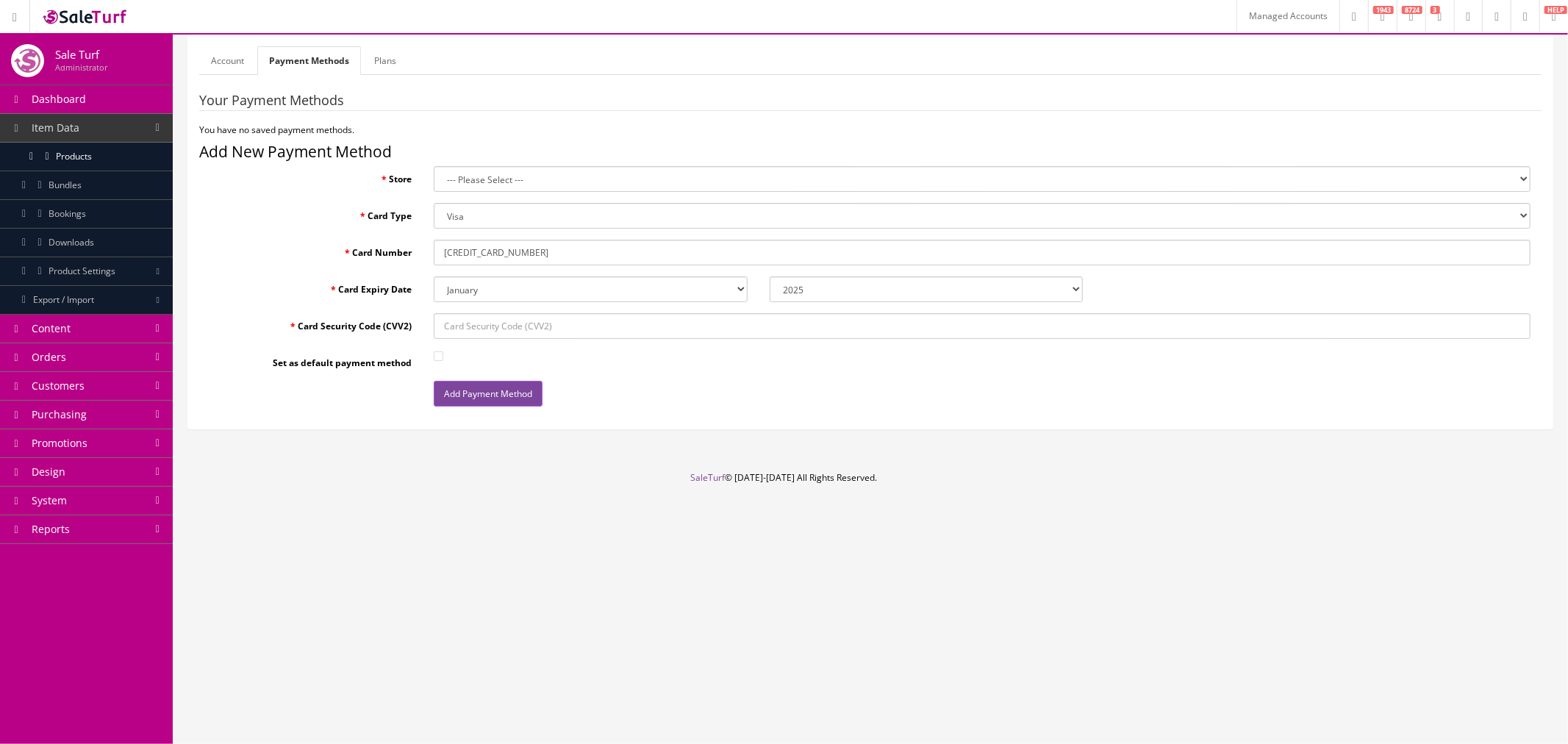
click at [560, 295] on select "January February March April May June July August September October November De…" at bounding box center [590, 289] width 314 height 25
select select "04"
click at [434, 276] on select "January February March April May June July August September October November De…" at bounding box center [590, 289] width 314 height 25
click at [789, 294] on select "2025 2026 2027 2028 2029 2030 2031 2032 2033 2034 2035" at bounding box center [927, 289] width 314 height 25
select select "2026"
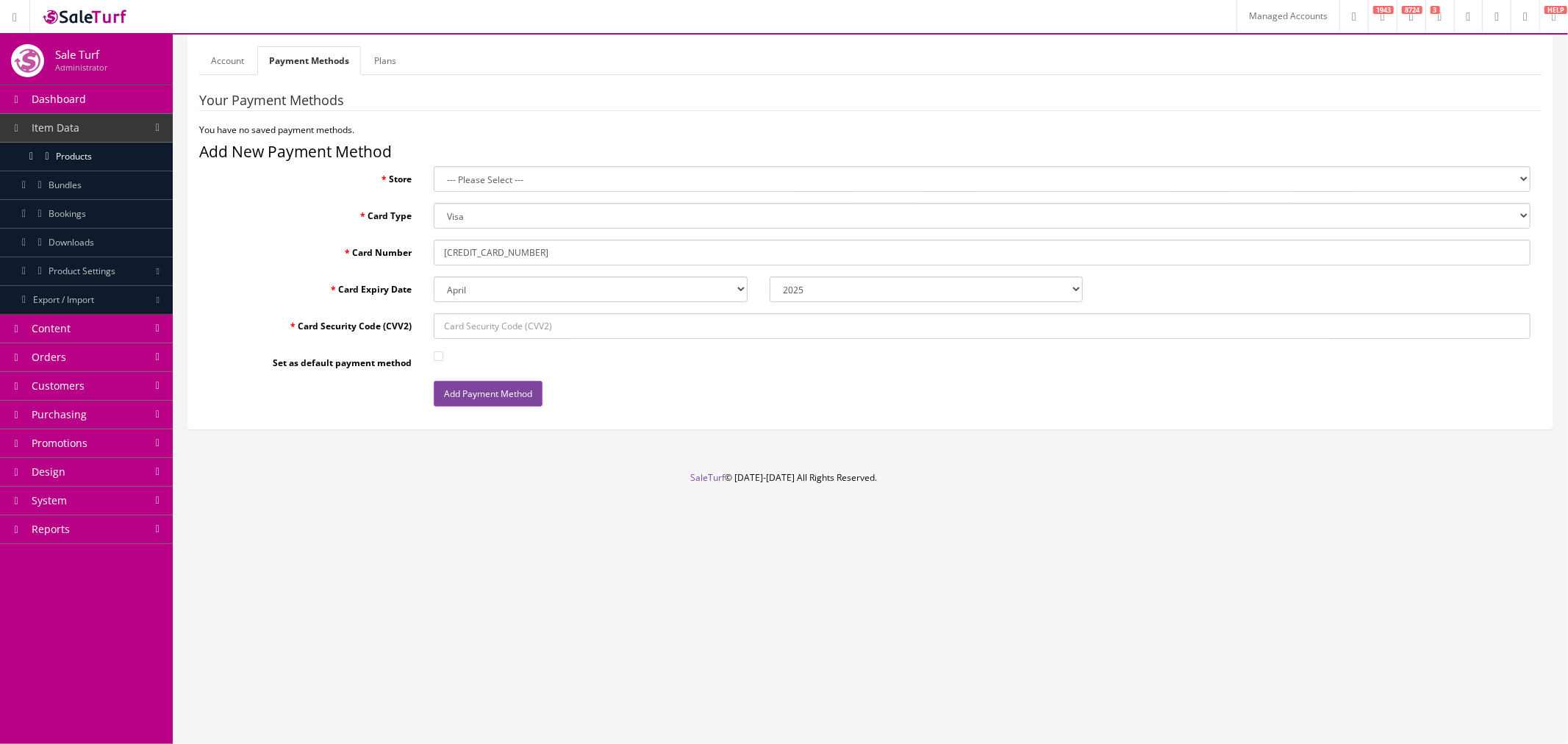
click at [770, 276] on select "2025 2026 2027 2028 2029 2030 2031 2032 2033 2034 2035" at bounding box center [927, 289] width 314 height 25
click at [664, 332] on input "Card Security Code (CVV2)" at bounding box center [982, 326] width 1097 height 25
type input "843"
click at [796, 346] on fieldset "Your Payment Methods You have no saved payment methods. Add New Payment Method …" at bounding box center [871, 255] width 1343 height 324
click at [489, 187] on select "--- Please Select --- Sound Distributors" at bounding box center [982, 178] width 1097 height 25
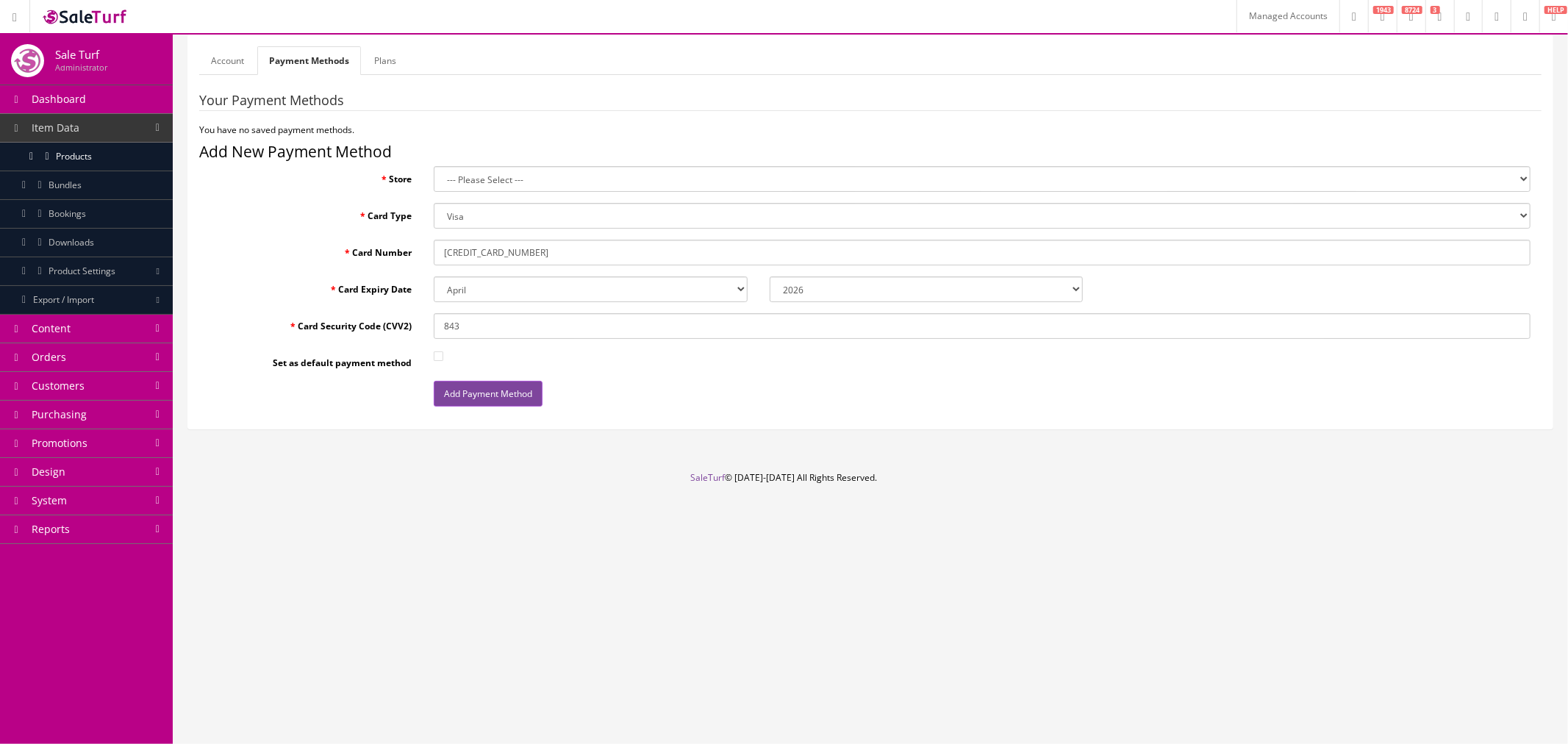
click at [434, 166] on select "--- Please Select --- Sound Distributors" at bounding box center [982, 178] width 1097 height 25
click at [456, 178] on select "--- Please Select --- Sound Distributors" at bounding box center [982, 178] width 1097 height 25
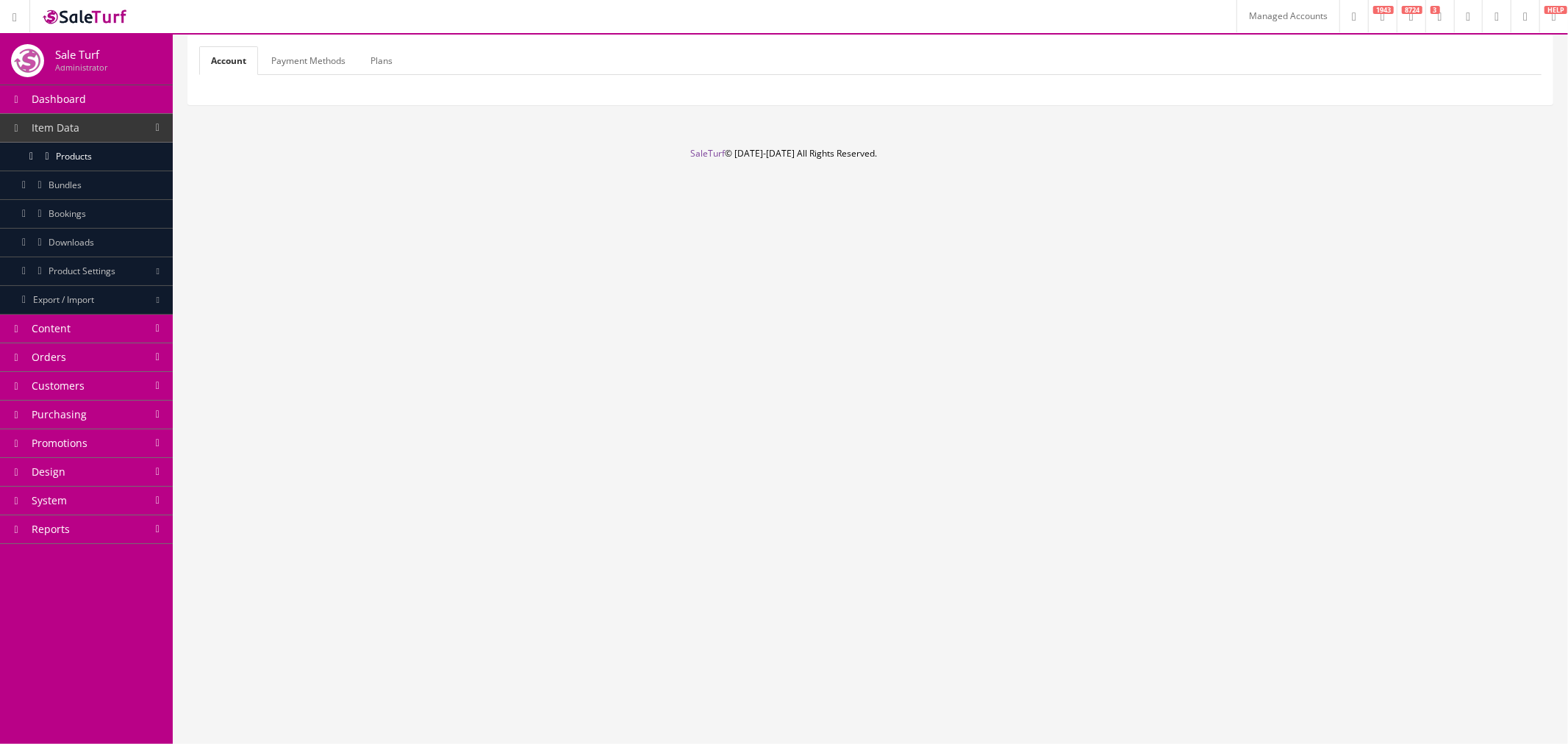
click at [316, 63] on link "Payment Methods" at bounding box center [308, 60] width 97 height 28
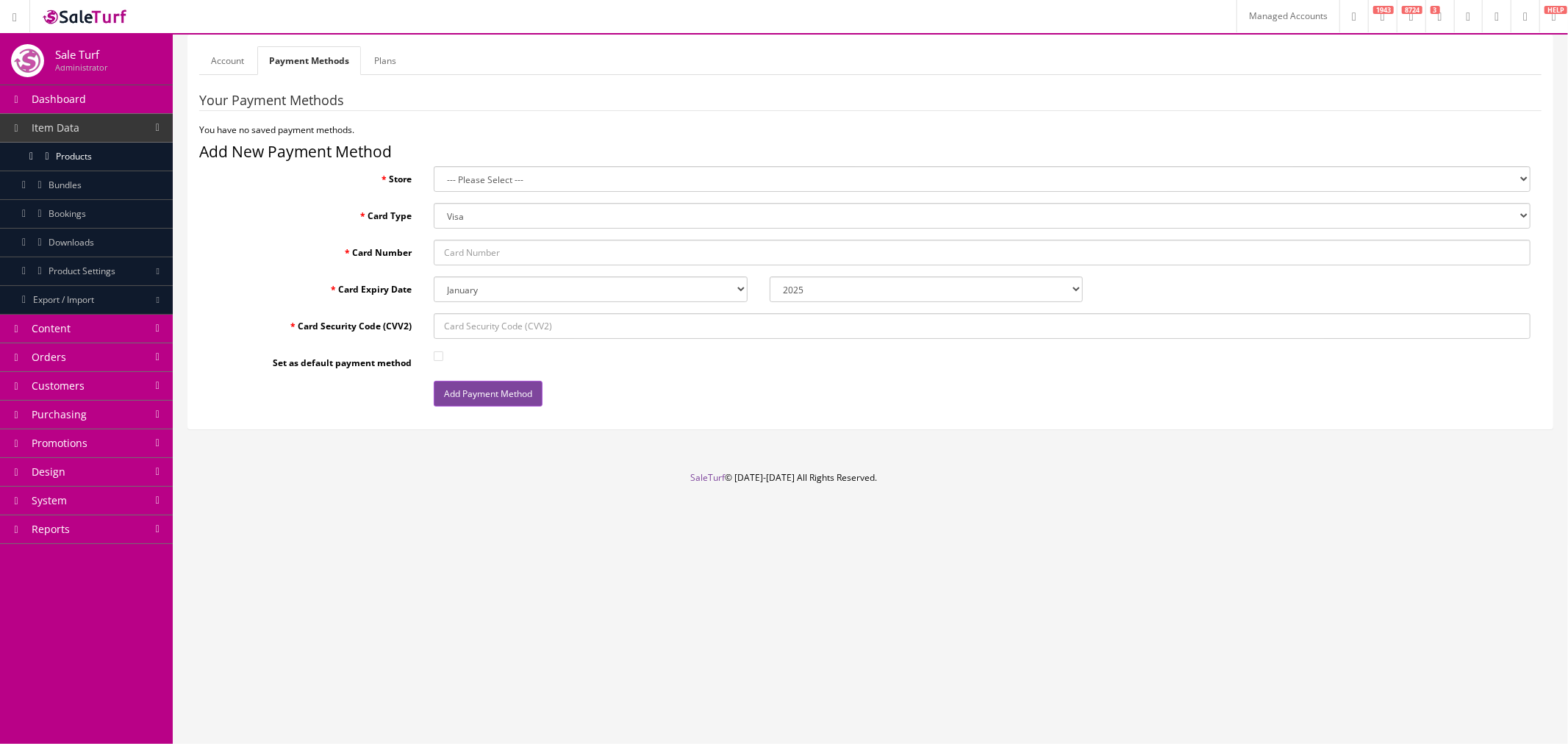
click at [469, 185] on select "--- Please Select --- Acoustic Sound DesignDefault Sound Distributors" at bounding box center [982, 178] width 1097 height 25
select select "0"
click at [434, 166] on select "--- Please Select --- Acoustic Sound DesignDefault Sound Distributors" at bounding box center [982, 178] width 1097 height 25
click at [522, 178] on select "--- Please Select --- Acoustic Sound DesignDefault Sound Distributors" at bounding box center [982, 178] width 1097 height 25
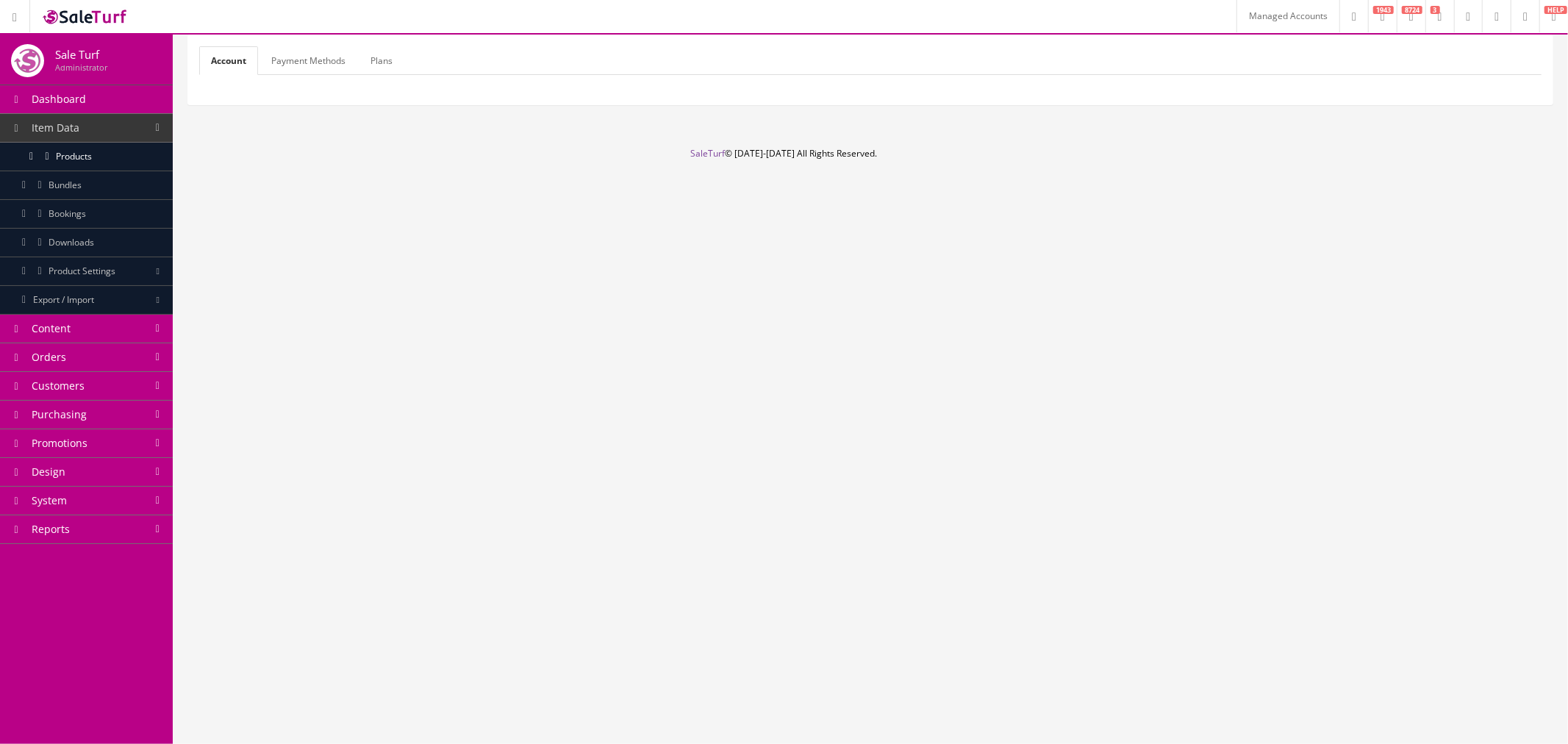
click at [312, 47] on link "Payment Methods" at bounding box center [308, 60] width 97 height 28
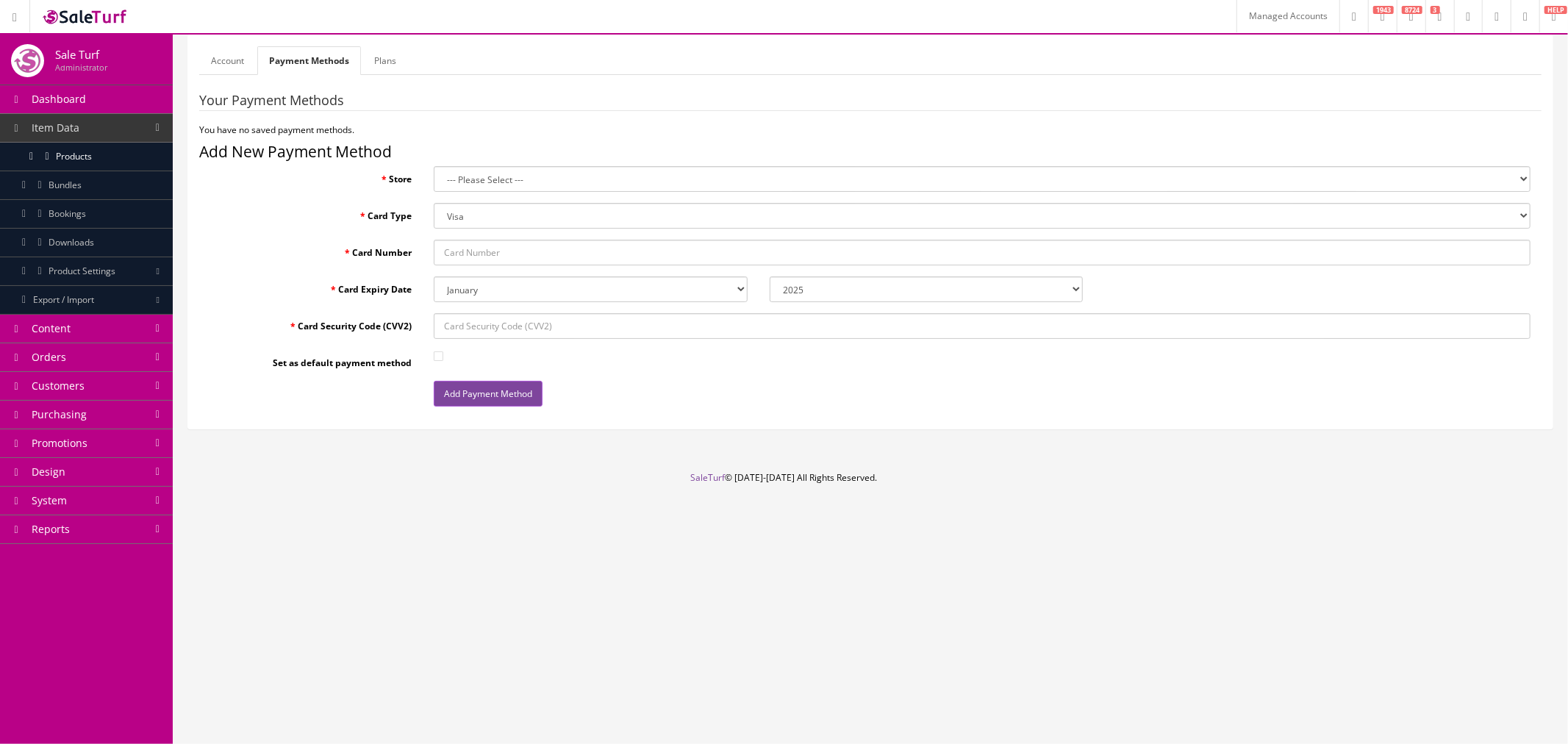
click at [486, 185] on select "--- Please Select --- Acoustic Sound Design (Default) Sound Distributors" at bounding box center [982, 178] width 1097 height 25
select select "0"
click at [434, 166] on select "--- Please Select --- Acoustic Sound Design (Default) Sound Distributors" at bounding box center [982, 178] width 1097 height 25
click at [482, 218] on select "Visa MasterCard Discover Card American Express Maestro Solo" at bounding box center [982, 216] width 1097 height 25
click at [434, 203] on select "Visa MasterCard Discover Card American Express Maestro Solo" at bounding box center [982, 216] width 1097 height 25
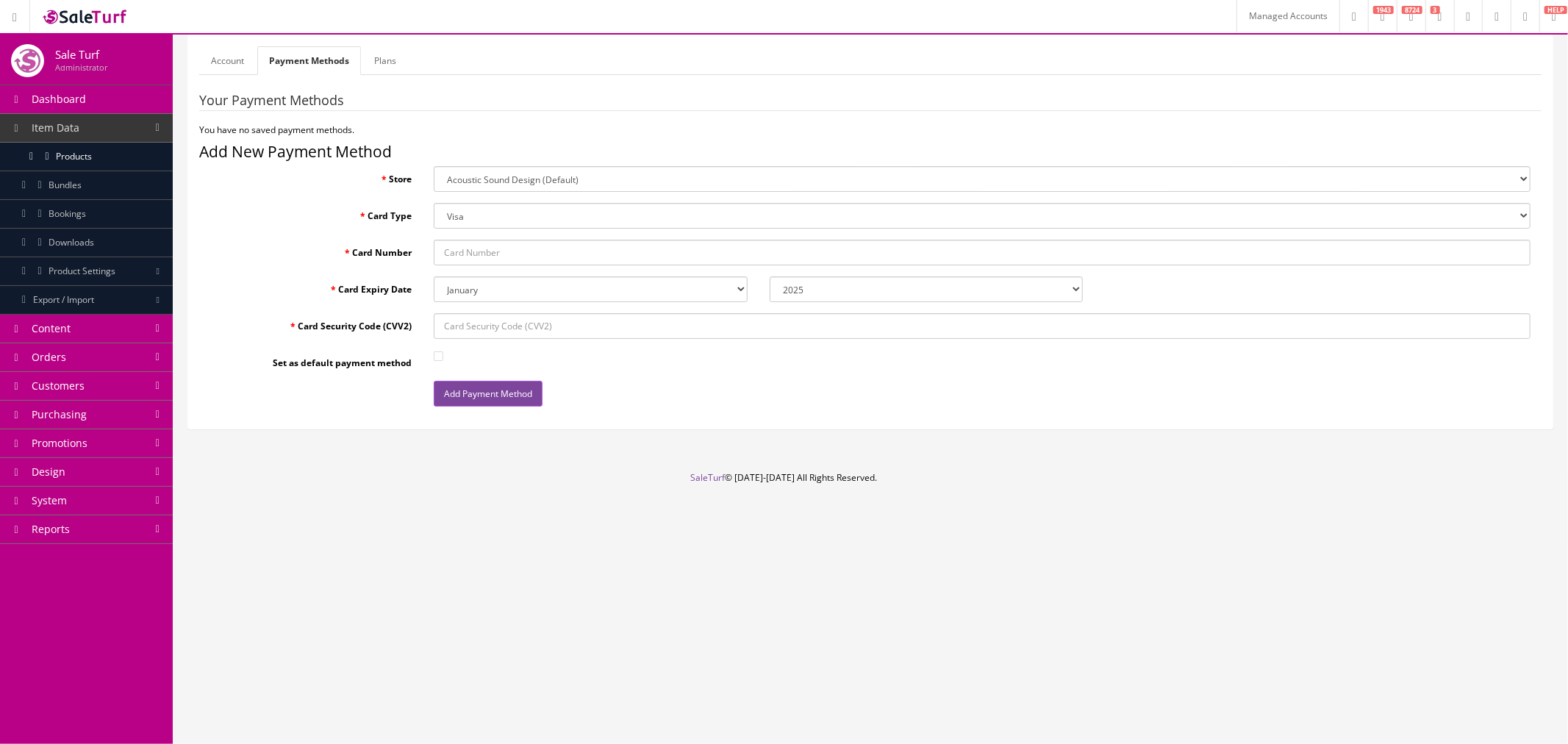
click at [529, 250] on input "Card Number" at bounding box center [982, 252] width 1097 height 25
paste input "4179030013519347"
type input "4179030013519347"
click at [486, 285] on select "January February March April May June July August September October November De…" at bounding box center [590, 289] width 314 height 25
select select "04"
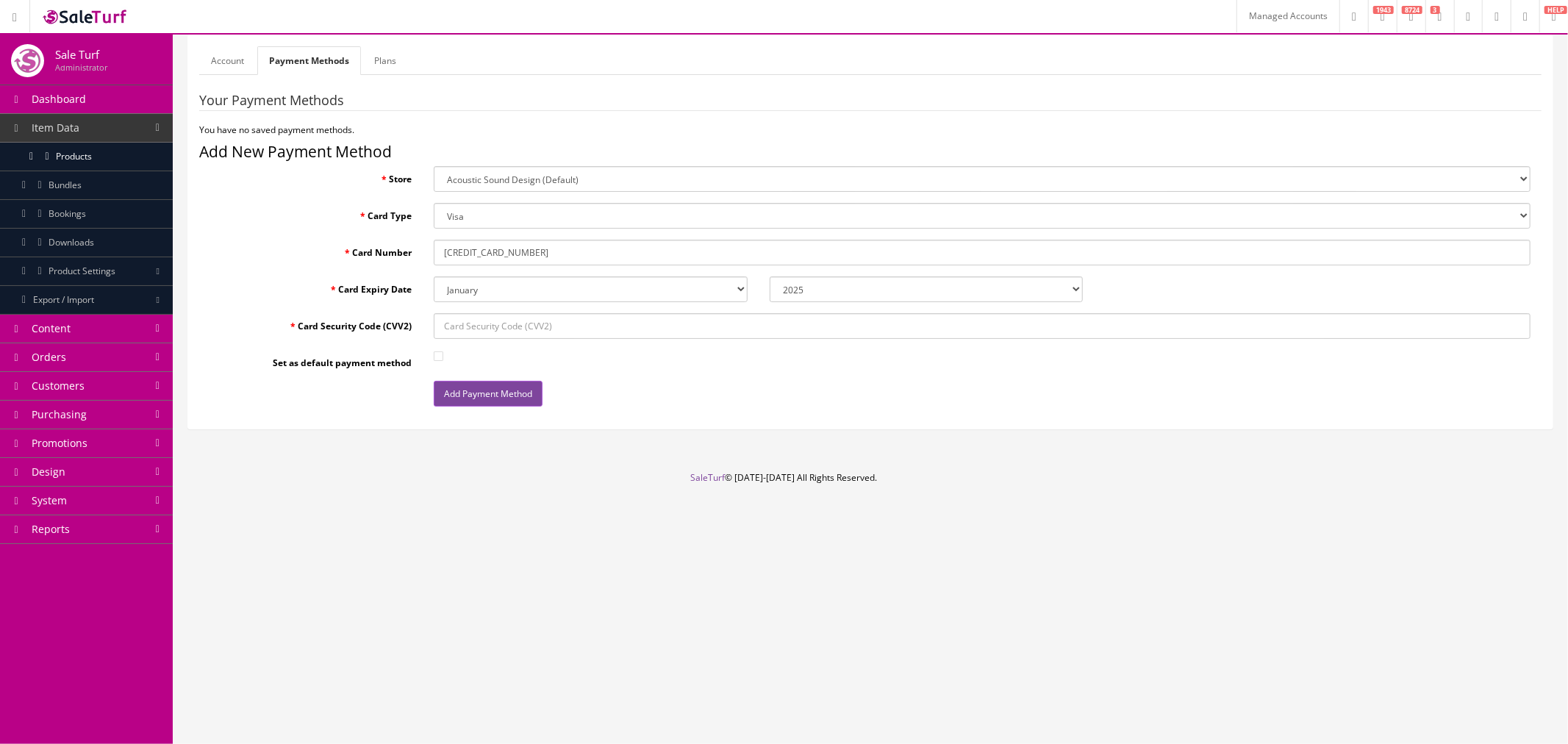
click at [434, 276] on select "January February March April May June July August September October November De…" at bounding box center [590, 289] width 314 height 25
click at [814, 291] on select "2025 2026 2027 2028 2029 2030 2031 2032 2033 2034 2035" at bounding box center [927, 289] width 314 height 25
select select "2026"
click at [770, 276] on select "2025 2026 2027 2028 2029 2030 2031 2032 2033 2034 2035" at bounding box center [927, 289] width 314 height 25
click at [648, 328] on input "Card Security Code (CVV2)" at bounding box center [982, 326] width 1097 height 25
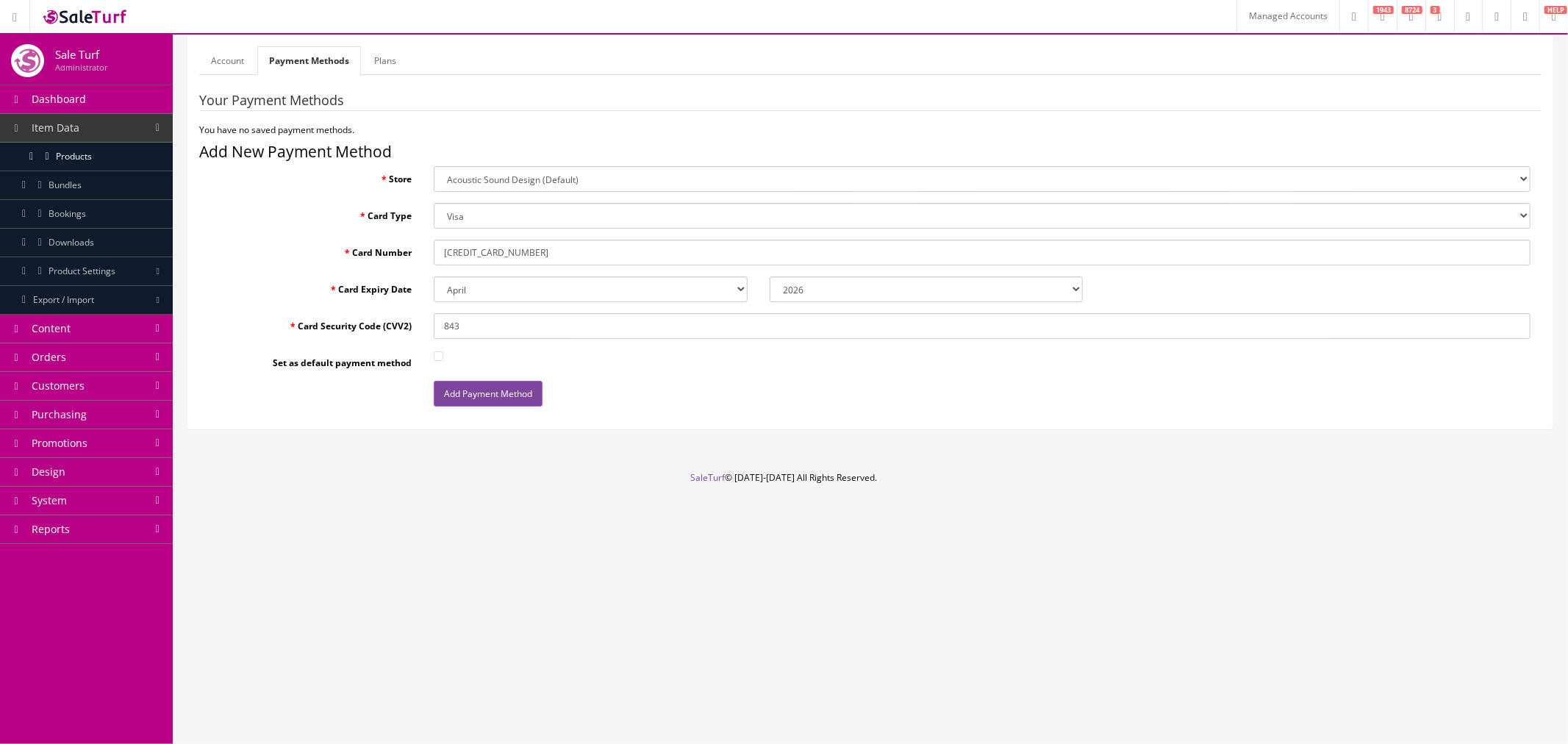
type input "843"
click at [488, 351] on div at bounding box center [982, 357] width 1119 height 15
click at [440, 357] on input "Set as default payment method" at bounding box center [438, 356] width 9 height 9
click at [438, 353] on input "Set as default payment method" at bounding box center [438, 356] width 9 height 9
checkbox input "false"
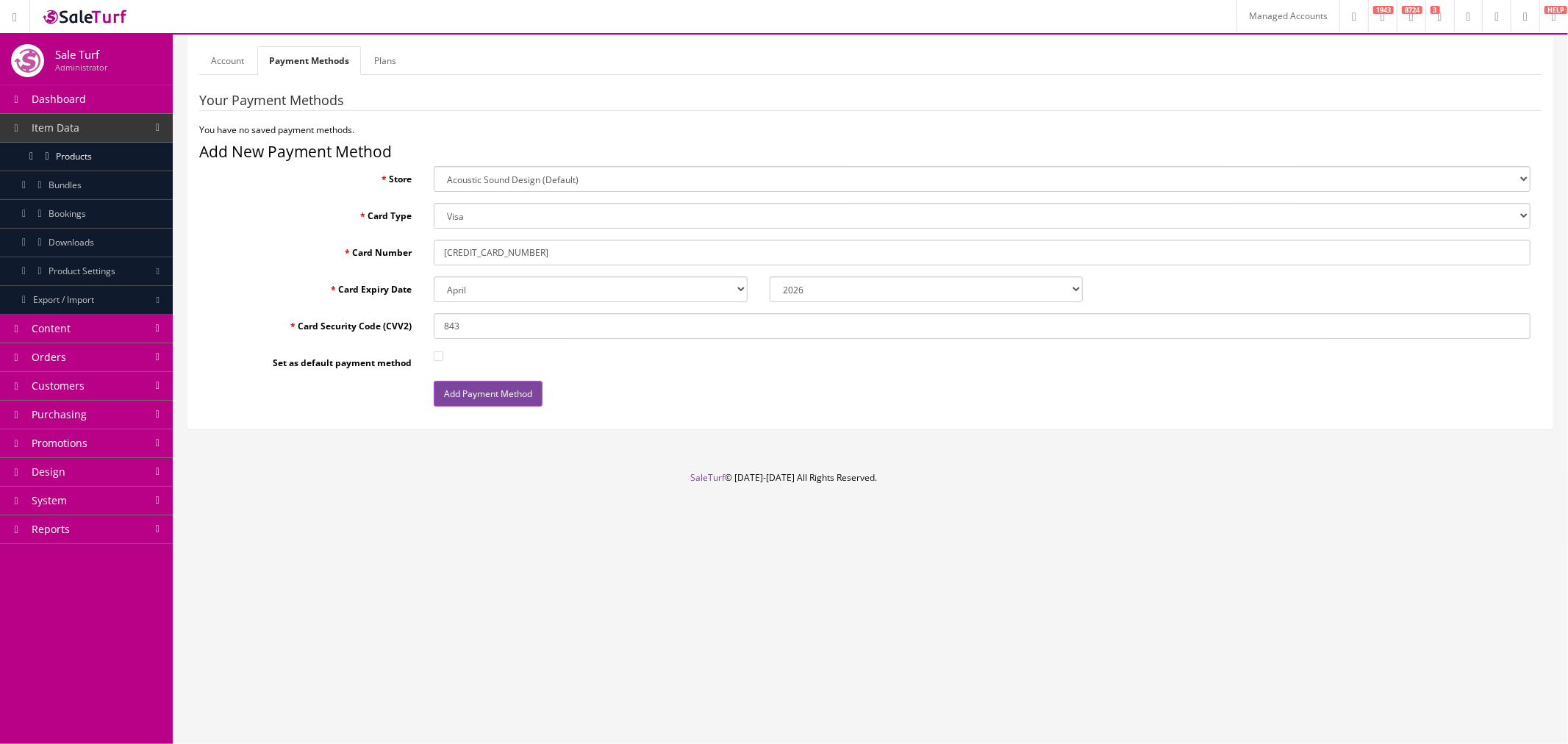
click at [478, 392] on button "Add Payment Method" at bounding box center [487, 393] width 108 height 25
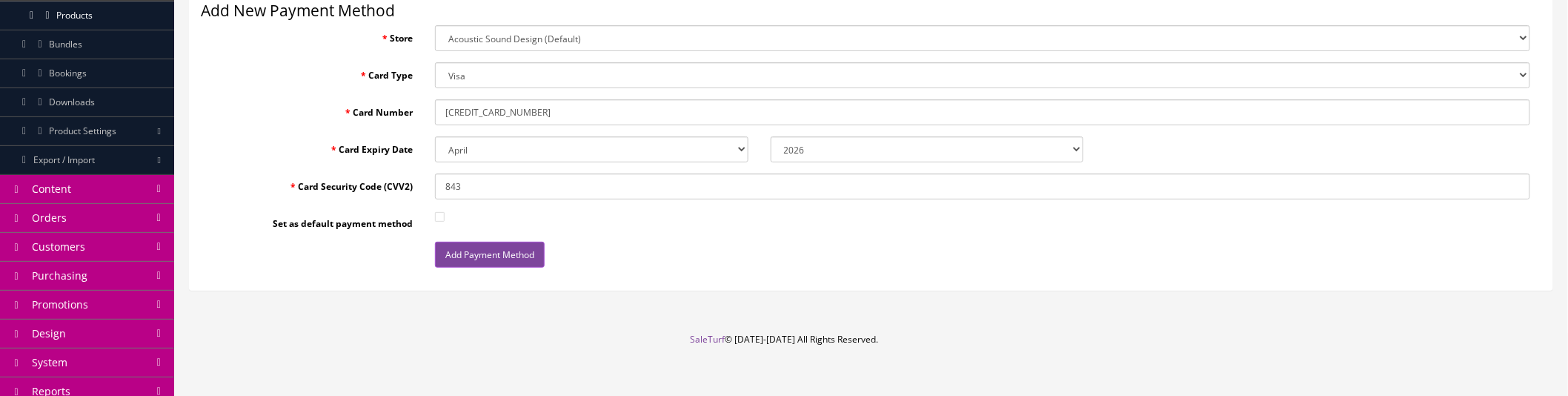
scroll to position [153, 0]
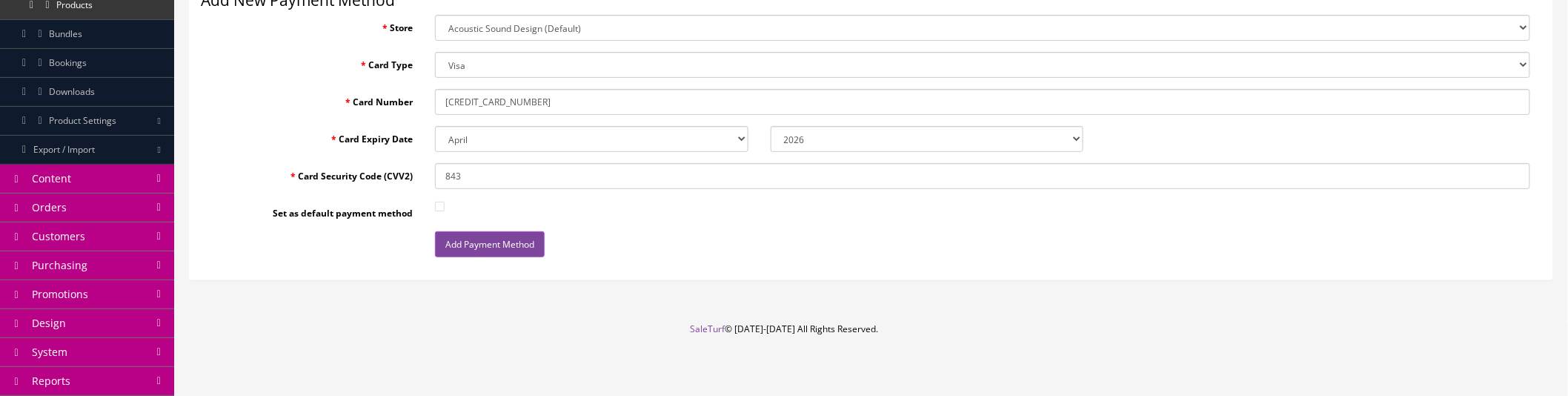
click at [465, 235] on button "Add Payment Method" at bounding box center [489, 244] width 109 height 26
click at [476, 241] on button "Add Payment Method" at bounding box center [489, 244] width 109 height 26
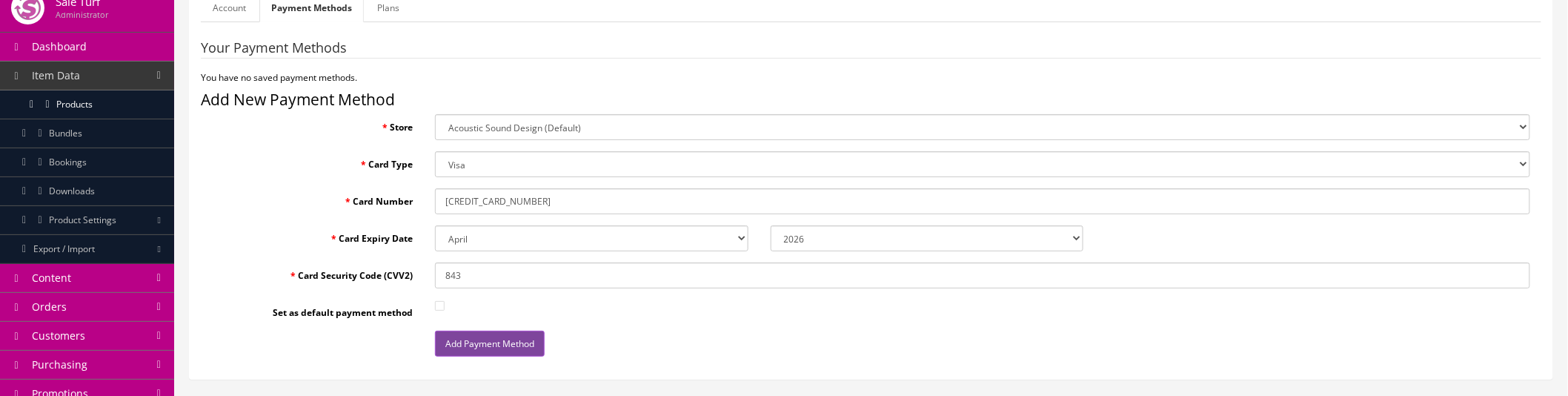
scroll to position [83, 0]
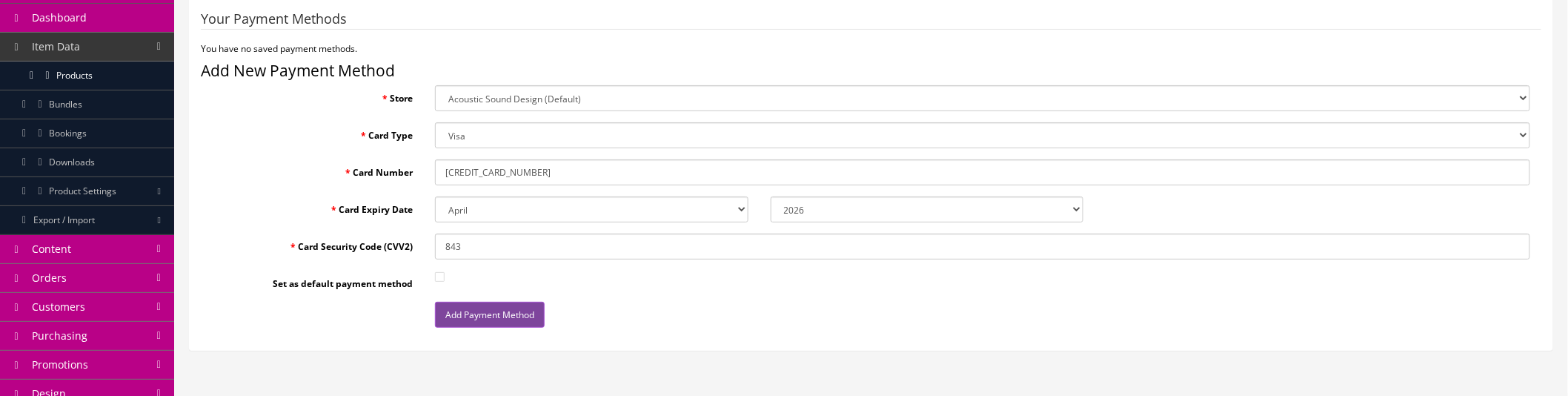
click at [513, 307] on button "Add Payment Method" at bounding box center [489, 314] width 109 height 26
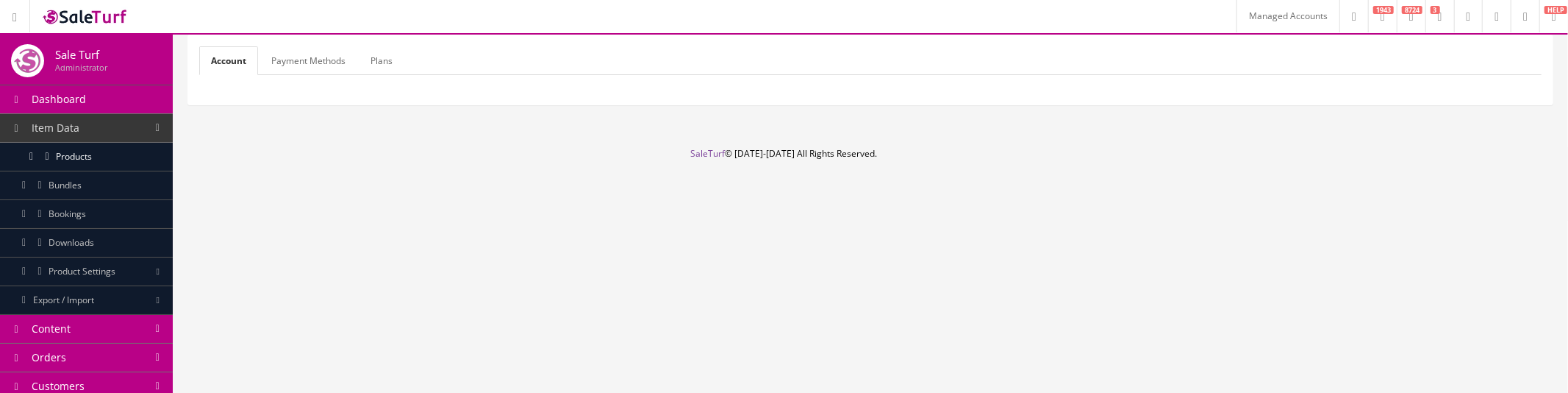
click at [313, 68] on link "Payment Methods" at bounding box center [308, 60] width 97 height 28
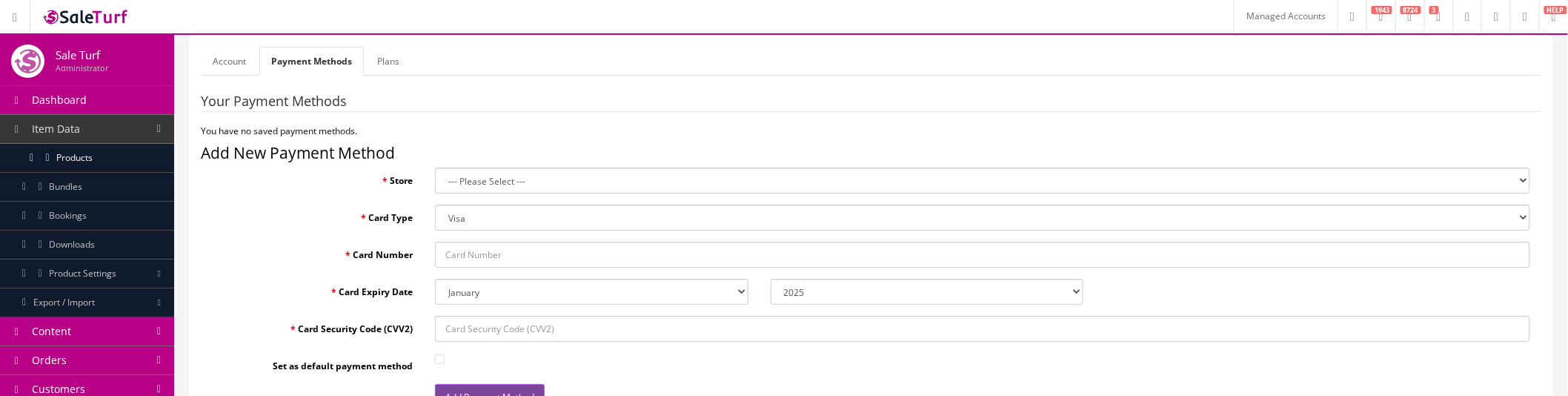
click at [742, 172] on select "--- Please Select --- Acoustic Sound Design (Default) Sound Distributors" at bounding box center [982, 180] width 1095 height 26
select select "0"
click at [435, 167] on select "--- Please Select --- Acoustic Sound Design (Default) Sound Distributors" at bounding box center [982, 180] width 1095 height 26
click at [534, 257] on input "Card Number" at bounding box center [982, 255] width 1095 height 26
paste input "[CREDIT_CARD_NUMBER]"
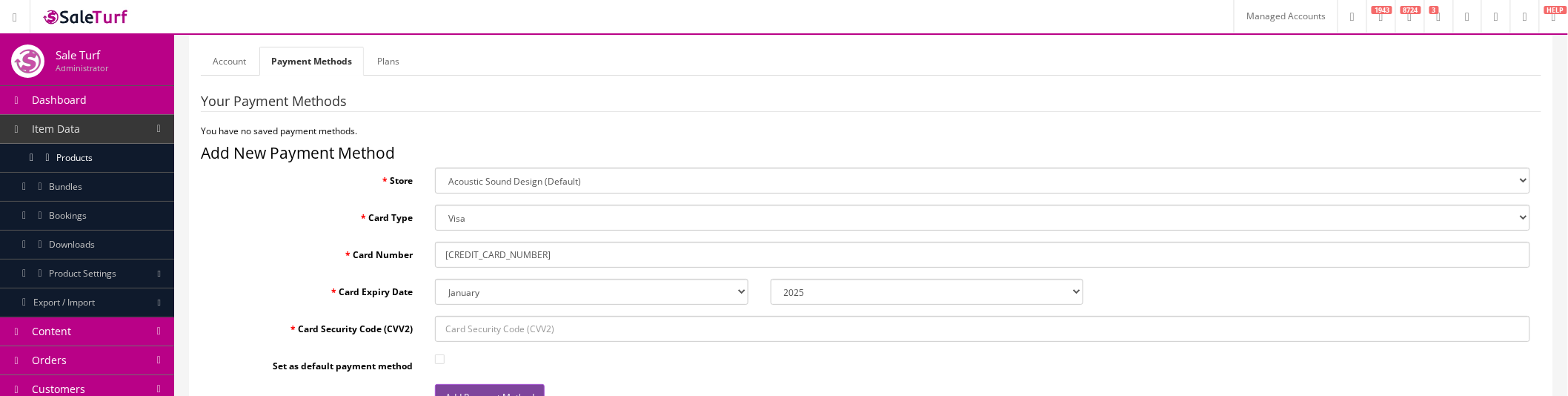
type input "[CREDIT_CARD_NUMBER]"
click at [549, 292] on select "January February March April May June July August September October November De…" at bounding box center [591, 291] width 313 height 26
select select "04"
click at [435, 278] on select "January February March April May June July August September October November De…" at bounding box center [591, 291] width 313 height 26
click at [798, 297] on select "2025 2026 2027 2028 2029 2030 2031 2032 2033 2034 2035" at bounding box center [926, 291] width 313 height 26
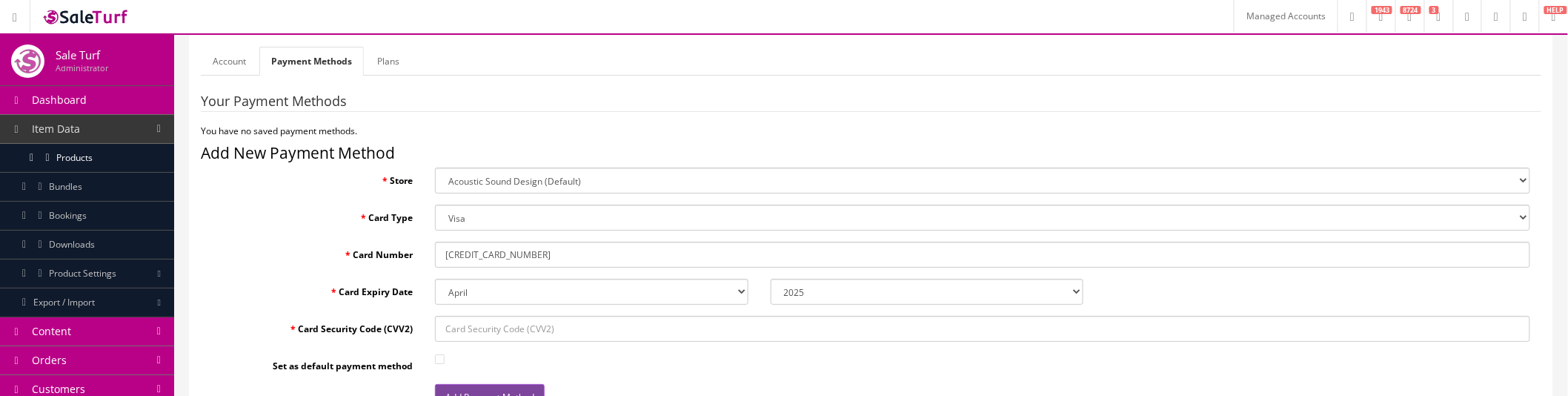
select select "2026"
click at [770, 278] on select "2025 2026 2027 2028 2029 2030 2031 2032 2033 2034 2035" at bounding box center [926, 291] width 313 height 26
click at [715, 322] on input "Card Security Code (CVV2)" at bounding box center [982, 329] width 1095 height 26
type input "843"
click at [435, 356] on input "Set as default payment method" at bounding box center [440, 359] width 9 height 9
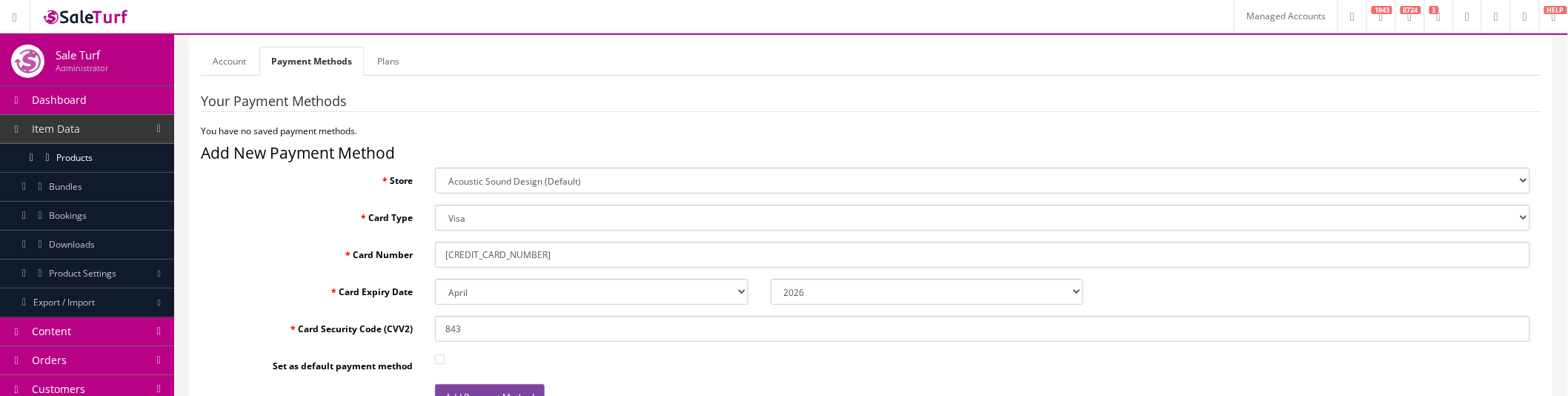
checkbox input "true"
click at [472, 388] on button "Add Payment Method" at bounding box center [489, 397] width 109 height 26
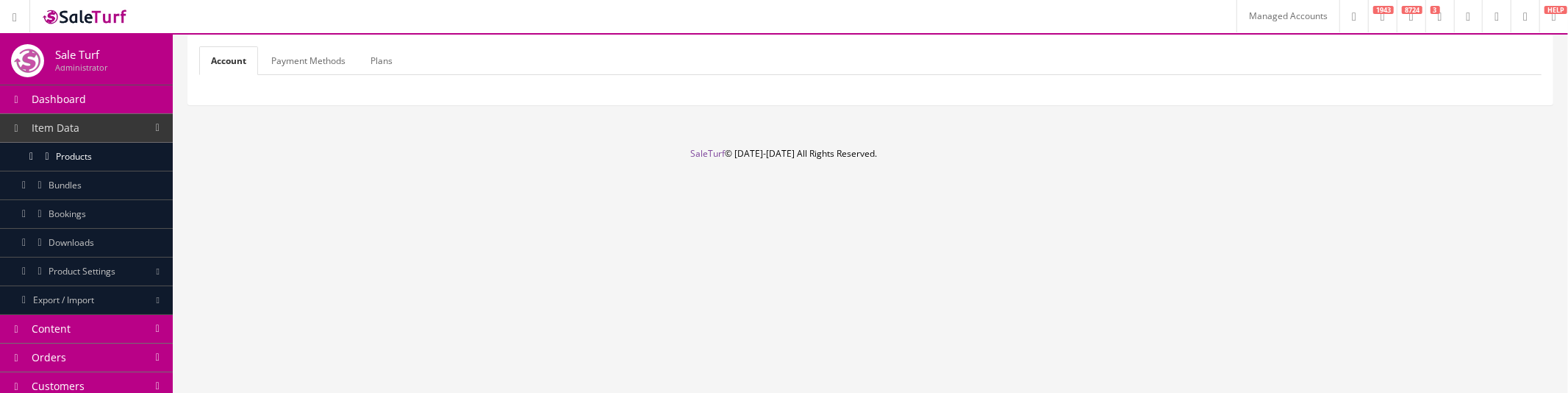
click at [325, 55] on link "Payment Methods" at bounding box center [308, 60] width 97 height 28
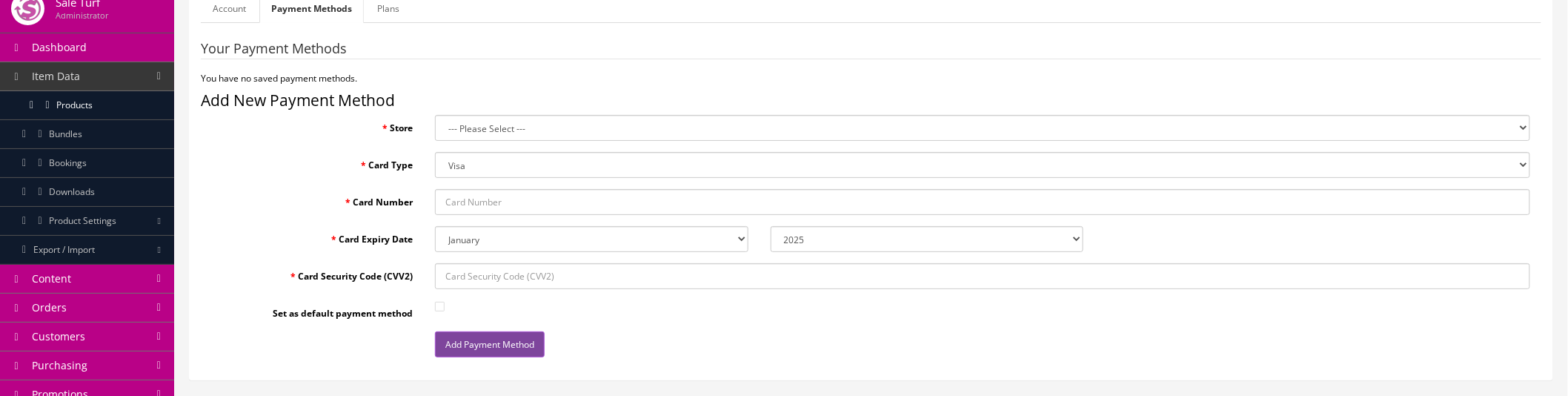
scroll to position [83, 0]
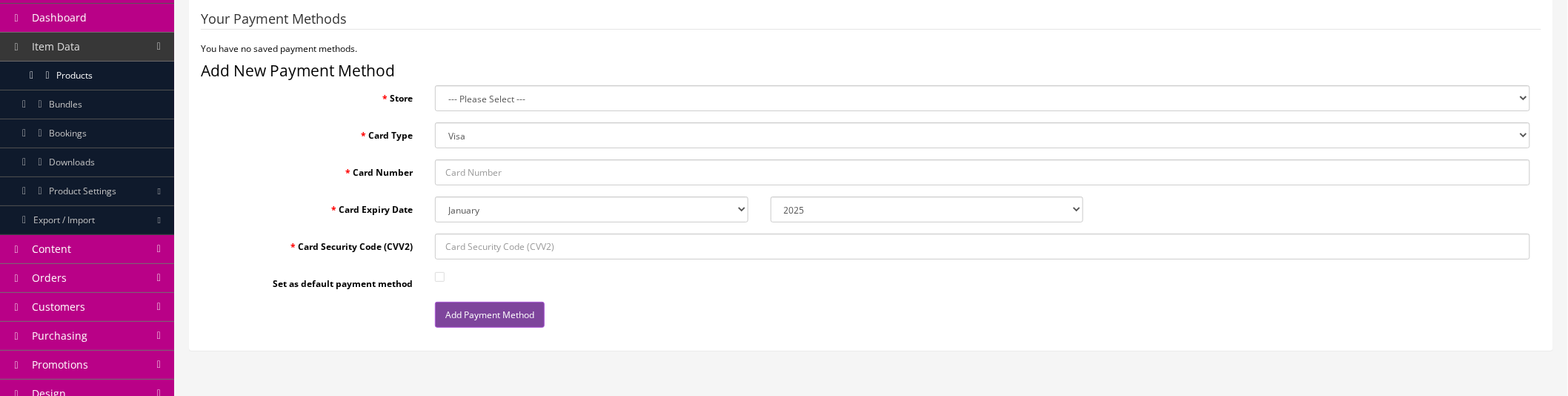
click at [486, 174] on input "Card Number" at bounding box center [982, 172] width 1095 height 26
paste input "[CREDIT_CARD_NUMBER]"
type input "[CREDIT_CARD_NUMBER]"
click at [697, 206] on select "January February March April May June July August September October November De…" at bounding box center [591, 209] width 313 height 26
select select "04"
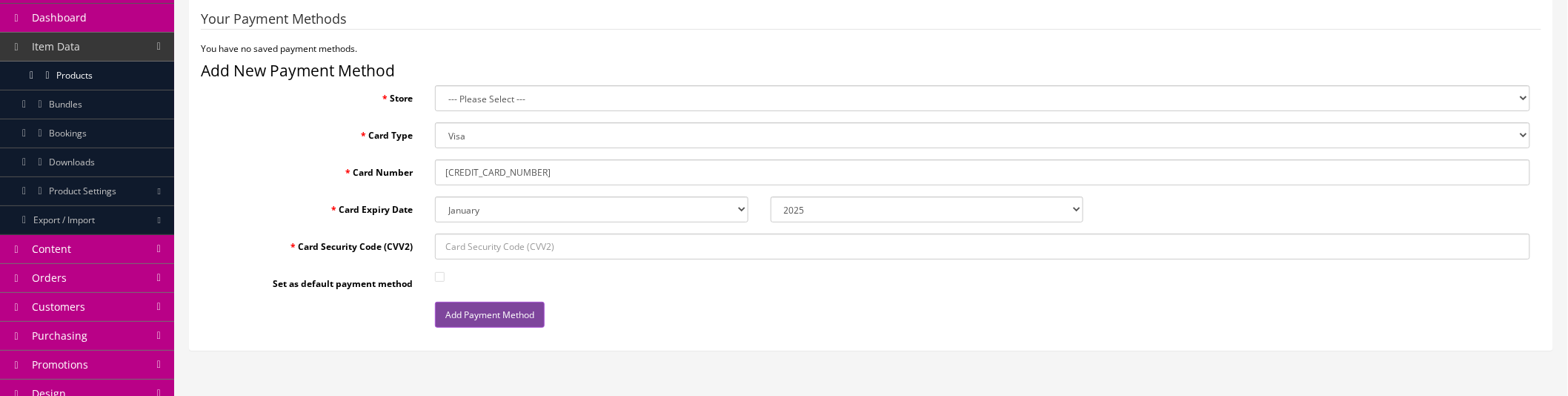
click at [435, 197] on select "January February March April May June July August September October November De…" at bounding box center [591, 209] width 313 height 26
click at [863, 209] on select "2025 2026 2027 2028 2029 2030 2031 2032 2033 2034 2035" at bounding box center [926, 209] width 313 height 26
select select "2026"
click at [770, 197] on select "2025 2026 2027 2028 2029 2030 2031 2032 2033 2034 2035" at bounding box center [926, 209] width 313 height 26
click at [605, 252] on input "Card Security Code (CVV2)" at bounding box center [982, 246] width 1095 height 26
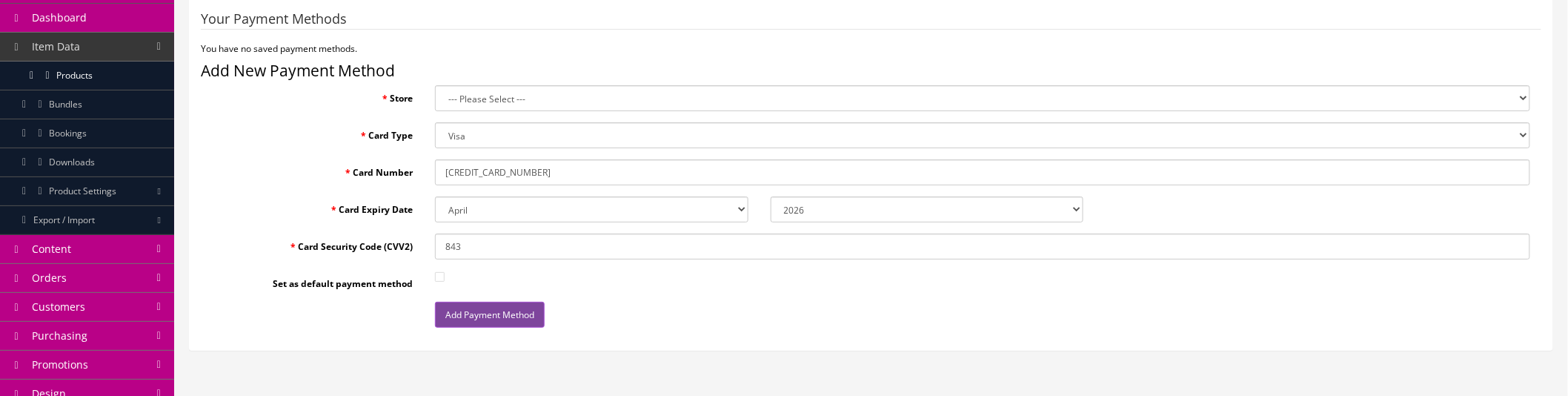
type input "843"
click at [438, 275] on input "Set as default payment method" at bounding box center [440, 277] width 9 height 9
checkbox input "true"
click at [487, 97] on select "--- Please Select --- Acoustic Sound Design (Default) Sound Distributors" at bounding box center [982, 98] width 1095 height 26
select select "0"
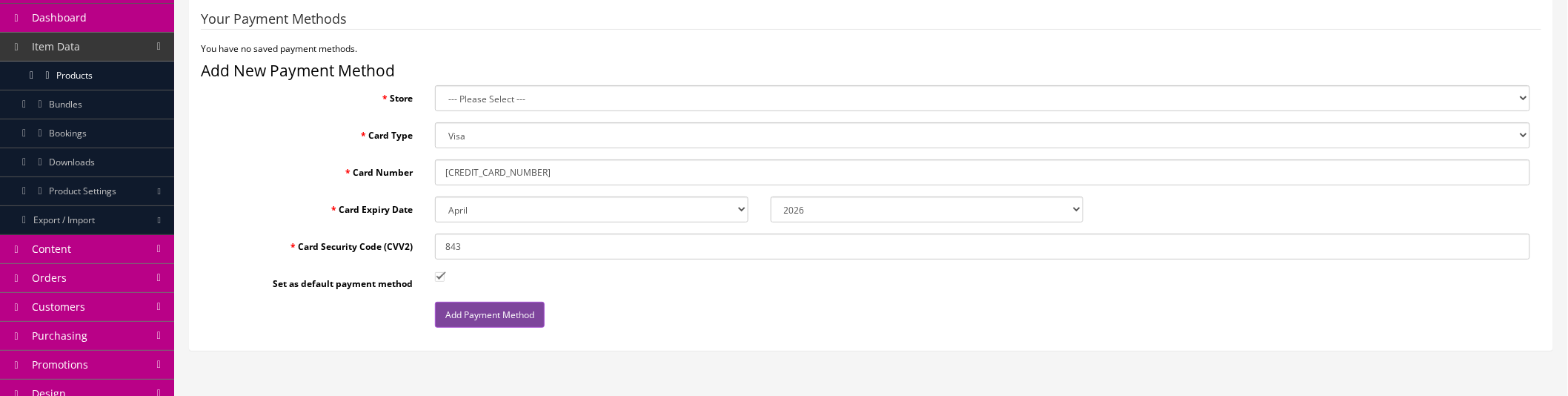
click at [435, 85] on select "--- Please Select --- Acoustic Sound Design (Default) Sound Distributors" at bounding box center [982, 98] width 1095 height 26
click at [510, 319] on button "Add Payment Method" at bounding box center [489, 314] width 109 height 26
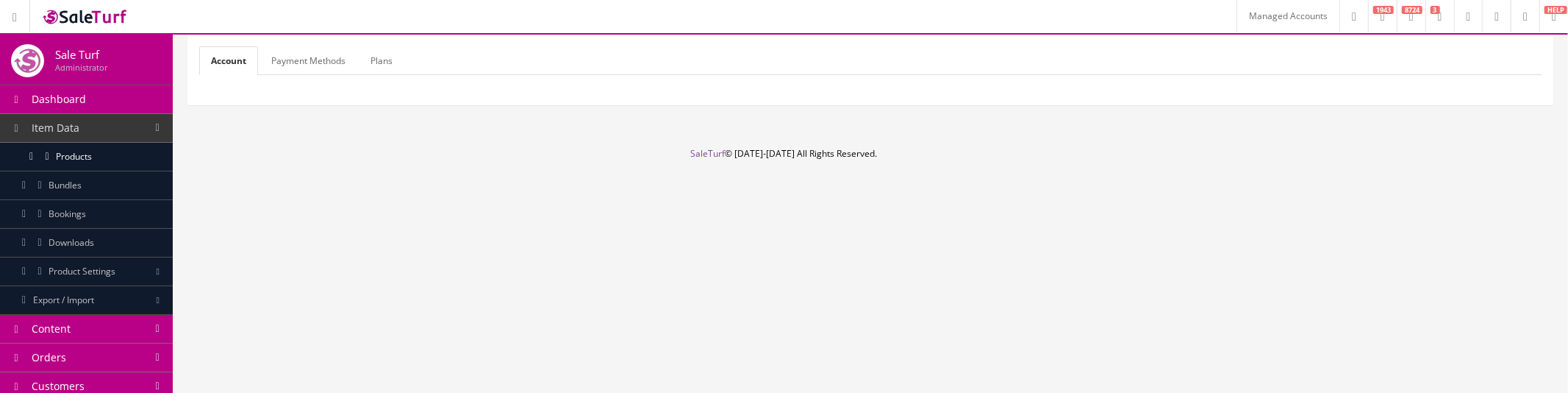
click at [327, 64] on link "Payment Methods" at bounding box center [308, 60] width 97 height 28
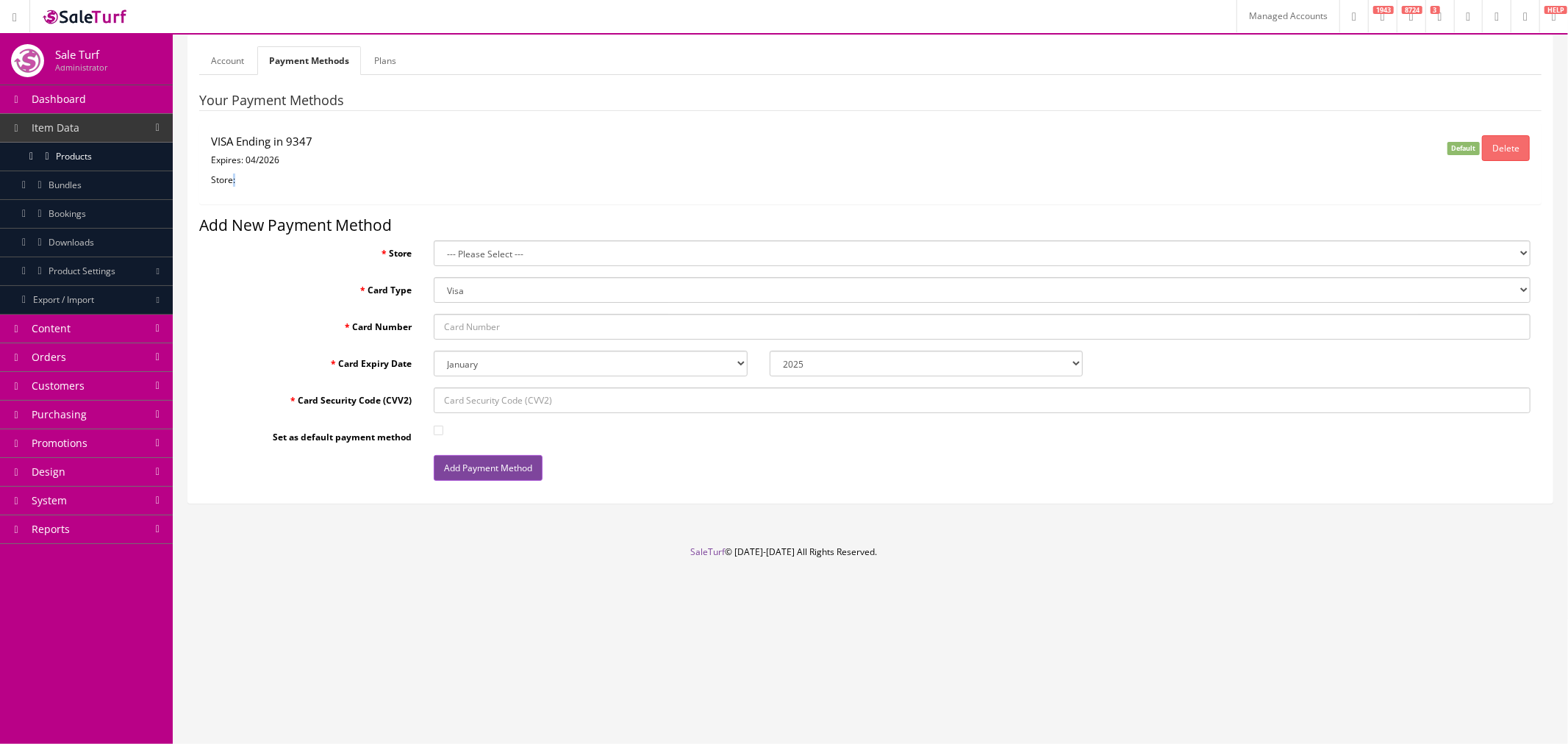
drag, startPoint x: 233, startPoint y: 181, endPoint x: 254, endPoint y: 180, distance: 21.0
click at [254, 180] on p "Store:" at bounding box center [647, 179] width 872 height 14
click at [222, 178] on p "Store:" at bounding box center [647, 179] width 872 height 14
drag, startPoint x: 211, startPoint y: 178, endPoint x: 237, endPoint y: 180, distance: 26.1
click at [237, 180] on p "Store:" at bounding box center [647, 179] width 872 height 14
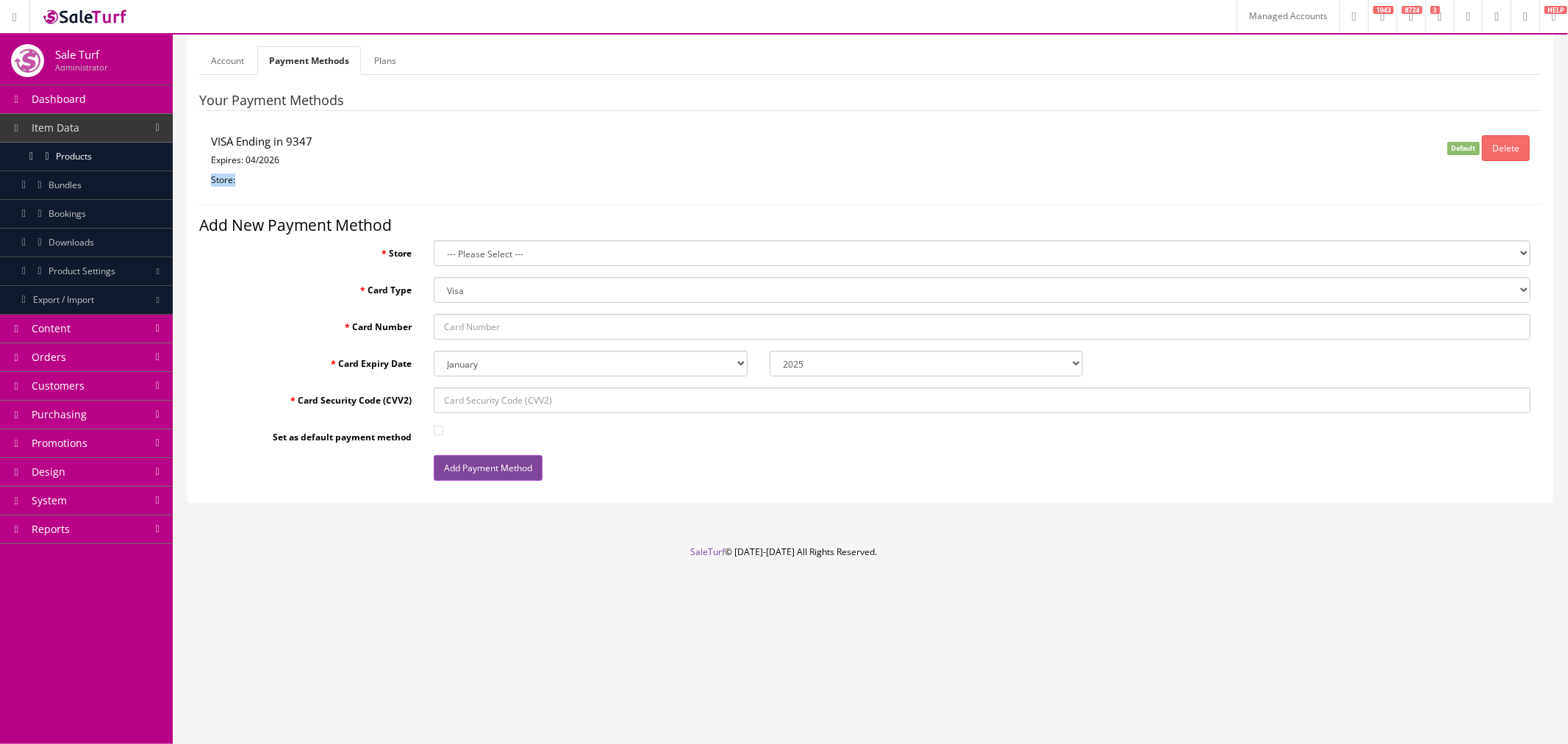
click at [265, 181] on p "Store:" at bounding box center [647, 179] width 872 height 14
click at [265, 167] on div "VISA Ending in 9347 Expires: 04/2026 Store:" at bounding box center [646, 163] width 894 height 57
click at [296, 144] on h4 "VISA Ending in 9347" at bounding box center [647, 141] width 872 height 13
click at [231, 135] on h4 "VISA Ending in 9347" at bounding box center [647, 141] width 872 height 13
click at [223, 138] on h4 "VISA Ending in 9347" at bounding box center [647, 141] width 872 height 13
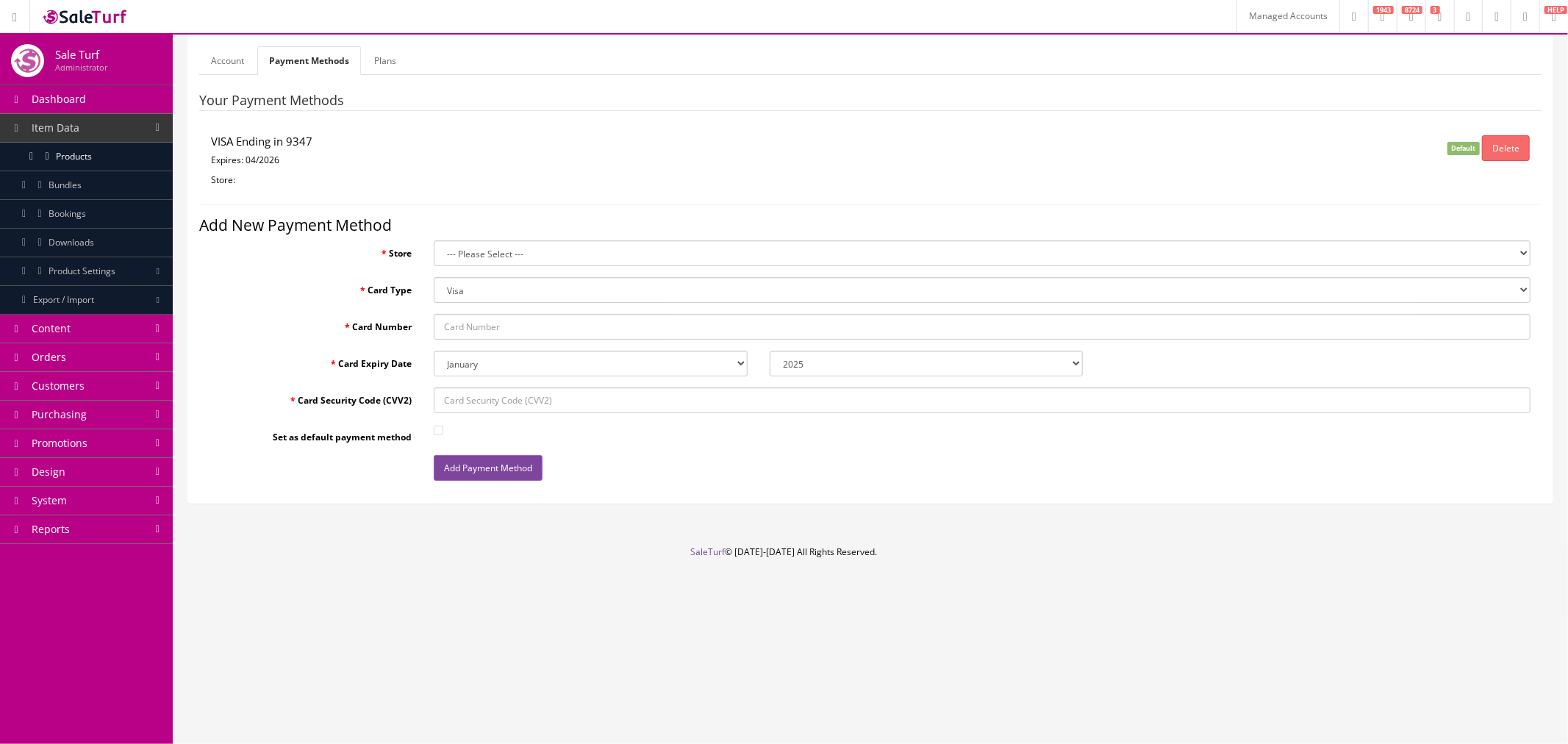
click at [1457, 148] on span "Default" at bounding box center [1464, 148] width 33 height 13
click at [342, 160] on p "Expires: 04/2026" at bounding box center [647, 160] width 872 height 14
click at [288, 144] on h4 "VISA Ending in 9347" at bounding box center [647, 141] width 872 height 13
click at [266, 138] on h4 "VISA Ending in 9347" at bounding box center [647, 141] width 872 height 13
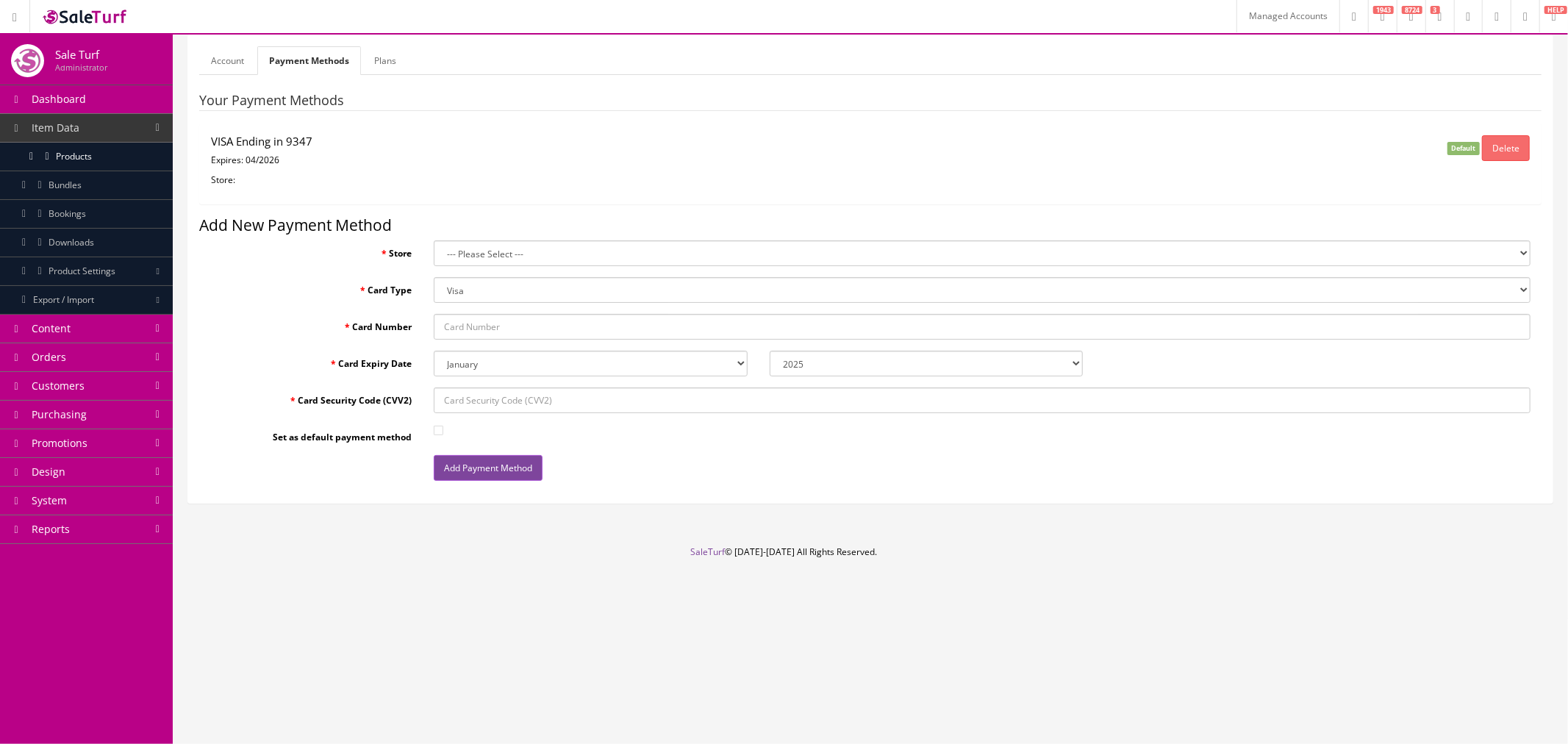
click at [251, 162] on p "Expires: 04/2026" at bounding box center [647, 160] width 872 height 14
click at [235, 169] on div "VISA Ending in 9347 Expires: 04/2026 Store:" at bounding box center [646, 163] width 894 height 57
click at [227, 178] on p "Store:" at bounding box center [647, 179] width 872 height 14
click at [248, 181] on p "Store:" at bounding box center [647, 179] width 872 height 14
click at [249, 181] on p "Store:" at bounding box center [647, 179] width 872 height 14
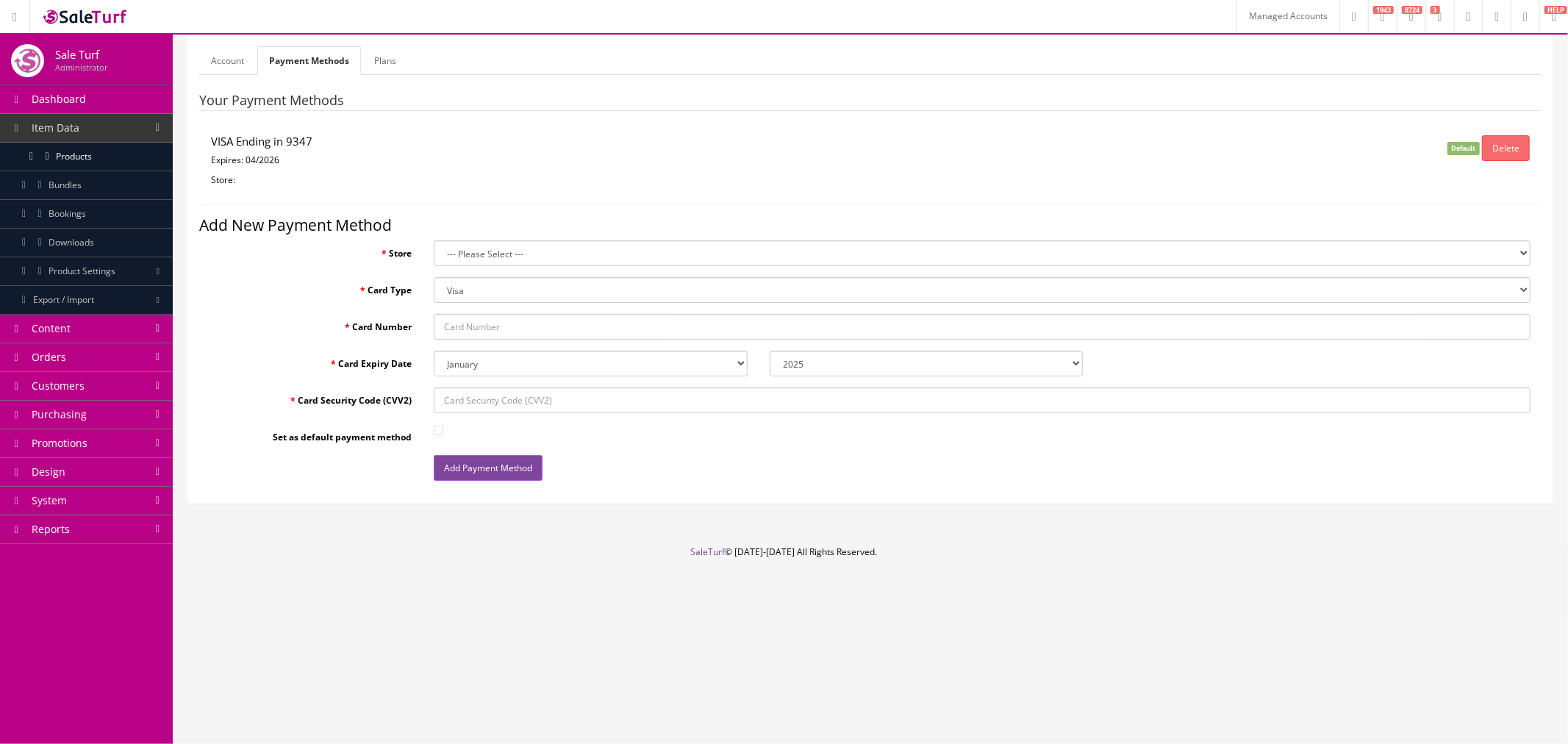
click at [219, 67] on link "Account" at bounding box center [228, 60] width 56 height 28
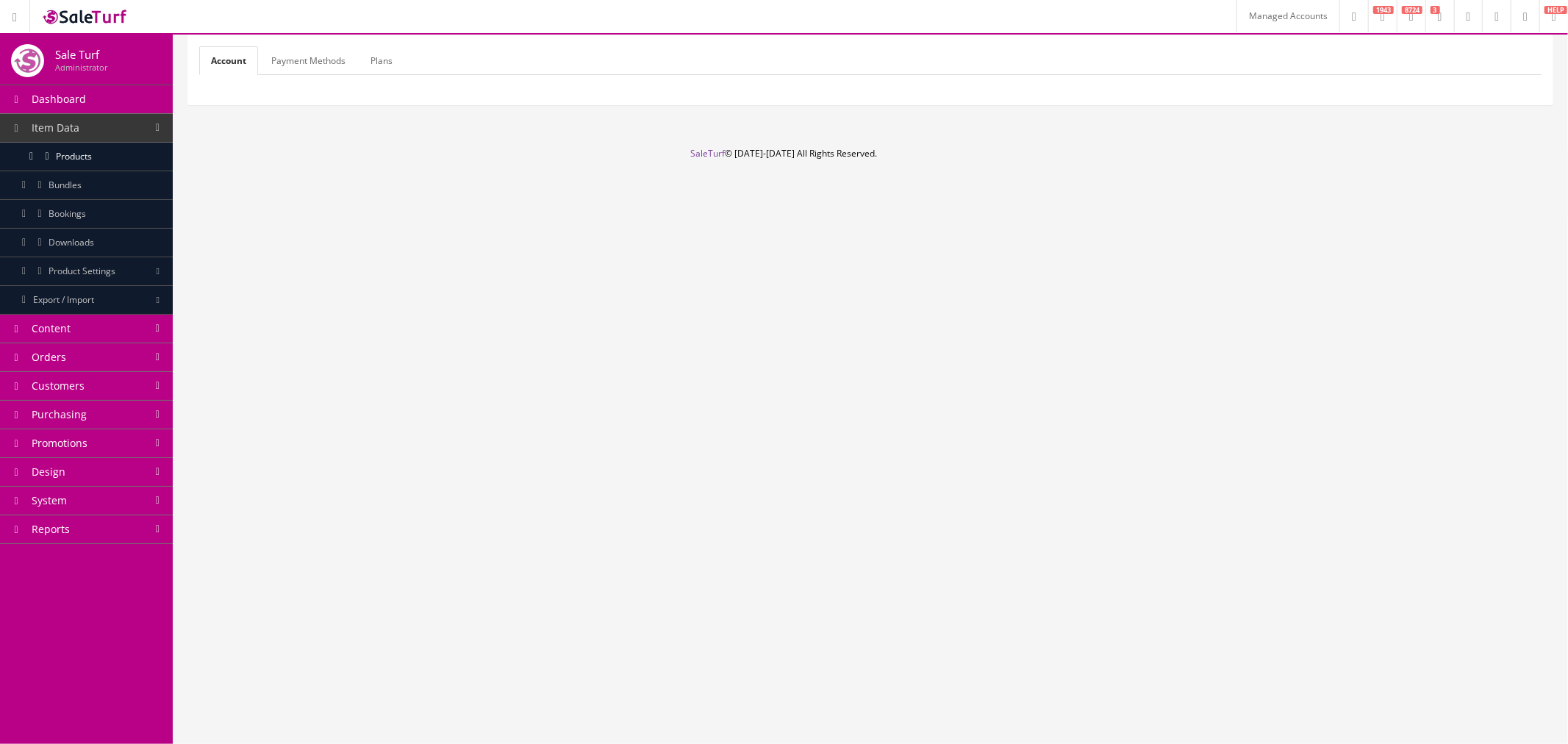
click at [311, 67] on link "Payment Methods" at bounding box center [308, 60] width 97 height 28
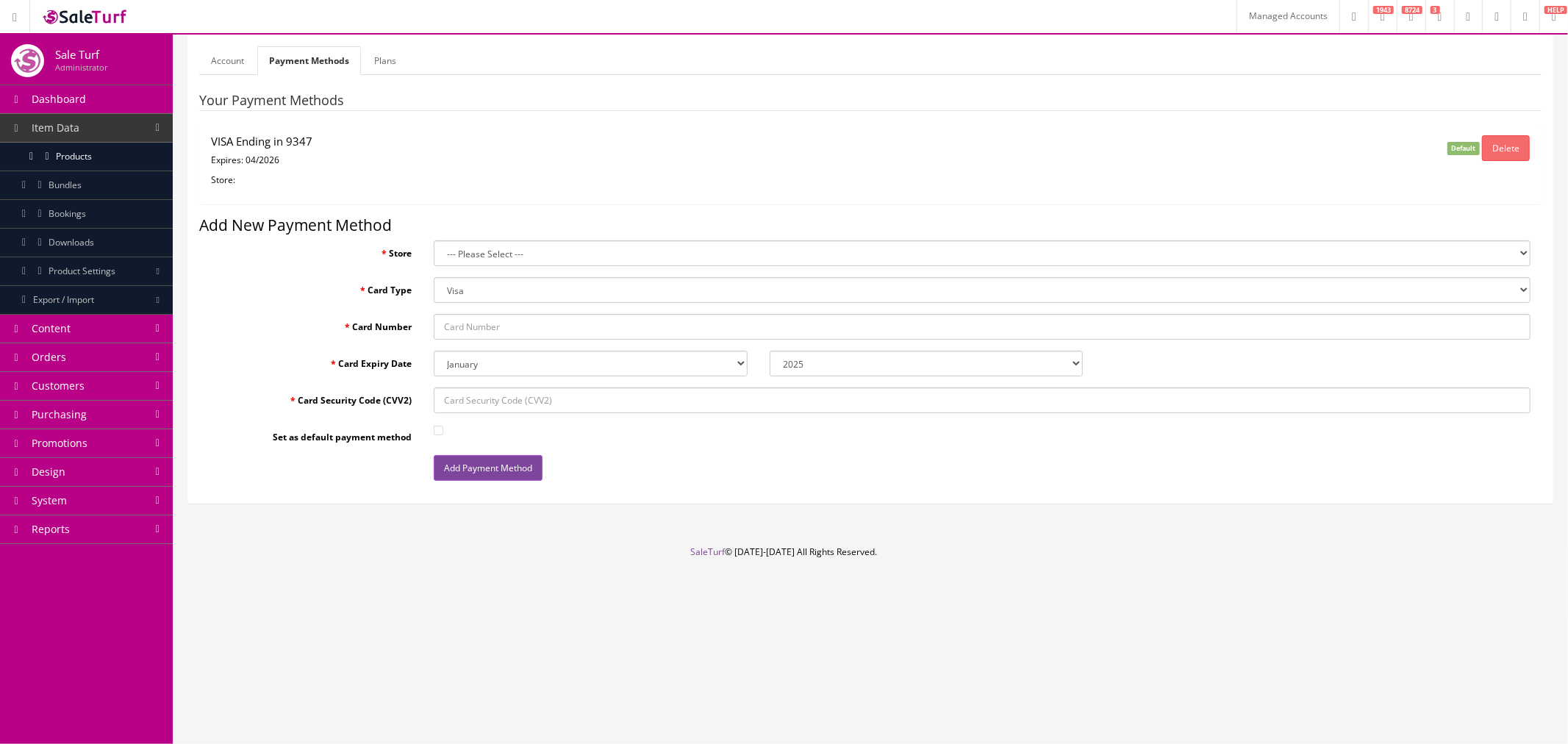
click at [376, 66] on link "Plans" at bounding box center [385, 60] width 46 height 28
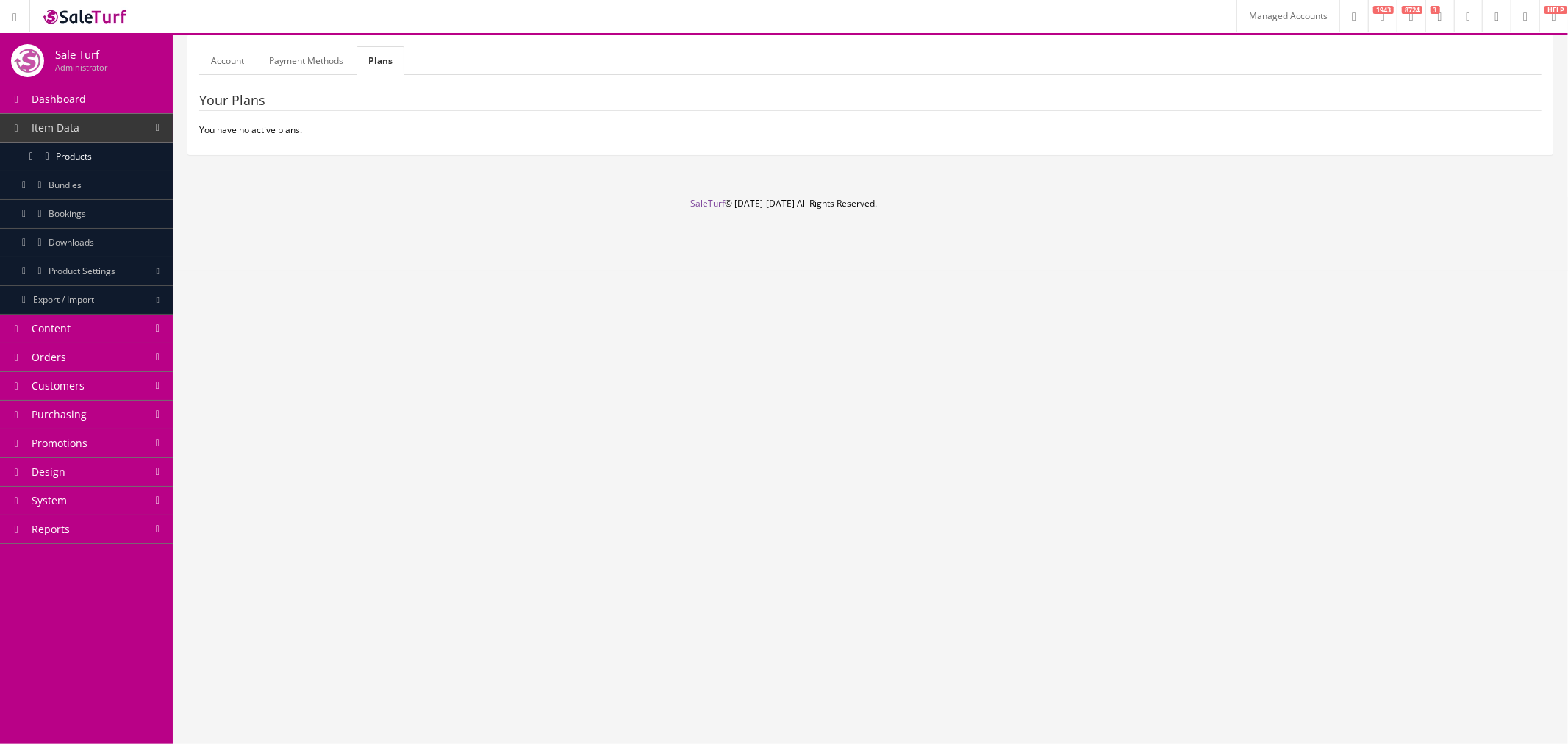
click at [307, 67] on link "Payment Methods" at bounding box center [305, 60] width 97 height 28
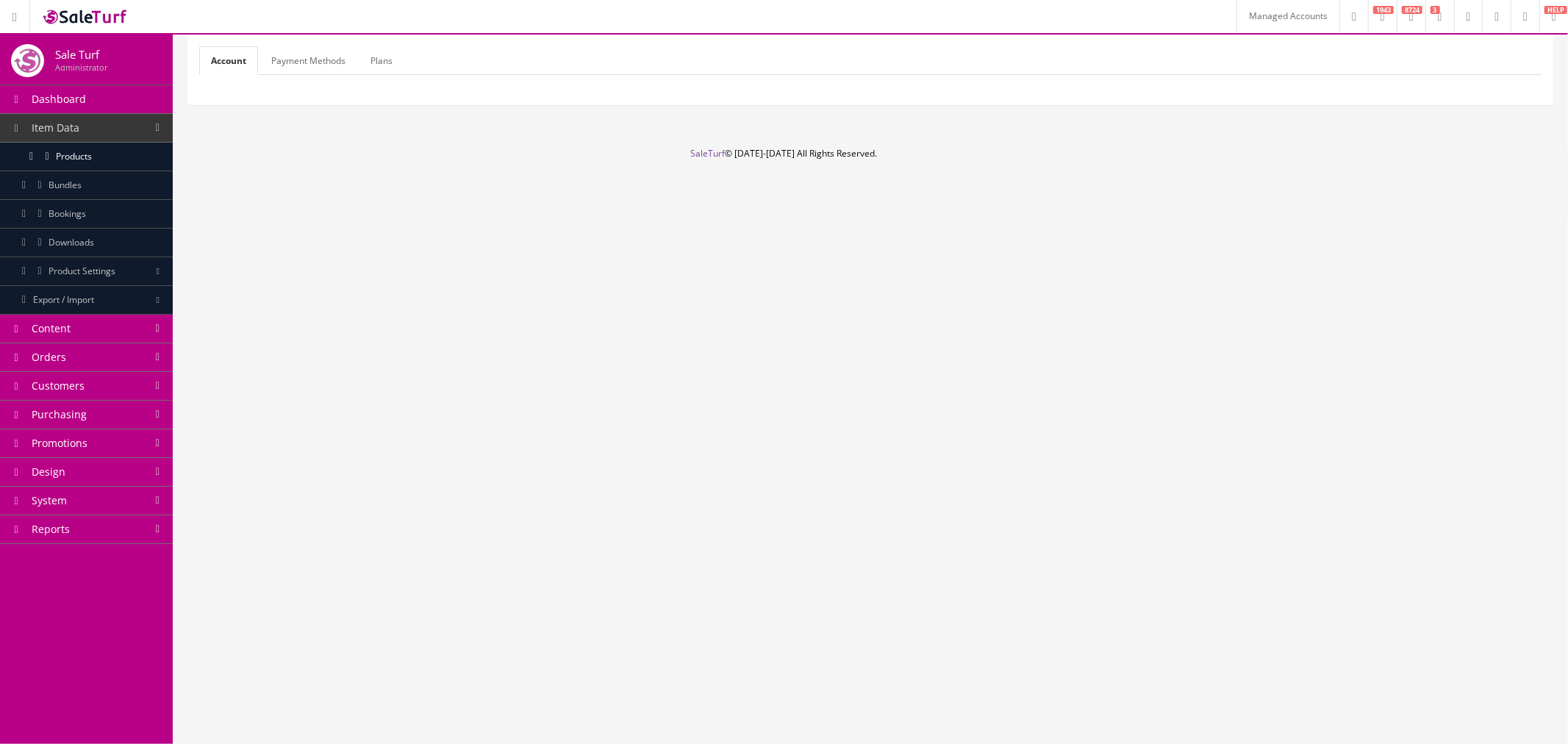
click at [297, 59] on link "Payment Methods" at bounding box center [308, 60] width 97 height 28
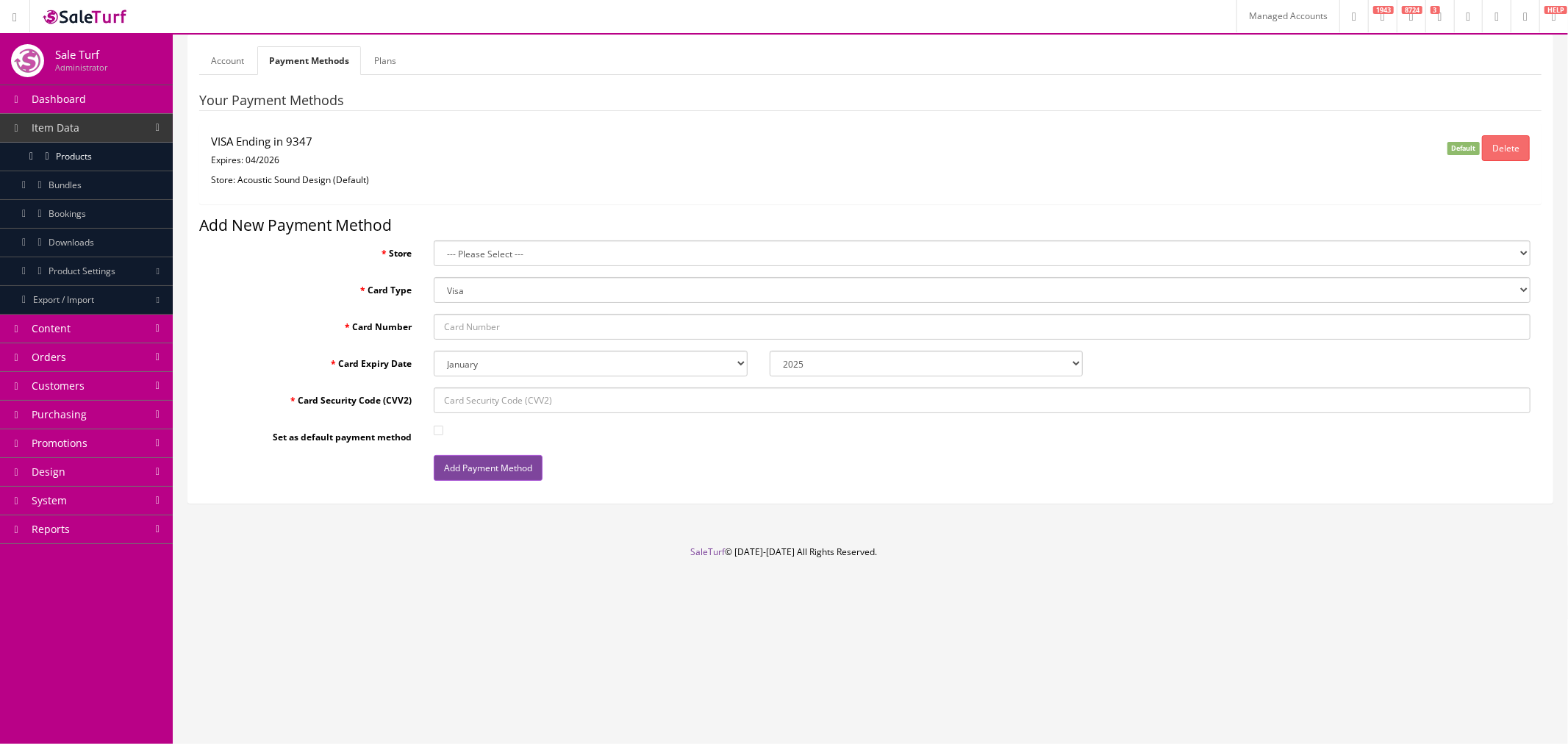
click at [378, 68] on link "Plans" at bounding box center [385, 60] width 46 height 28
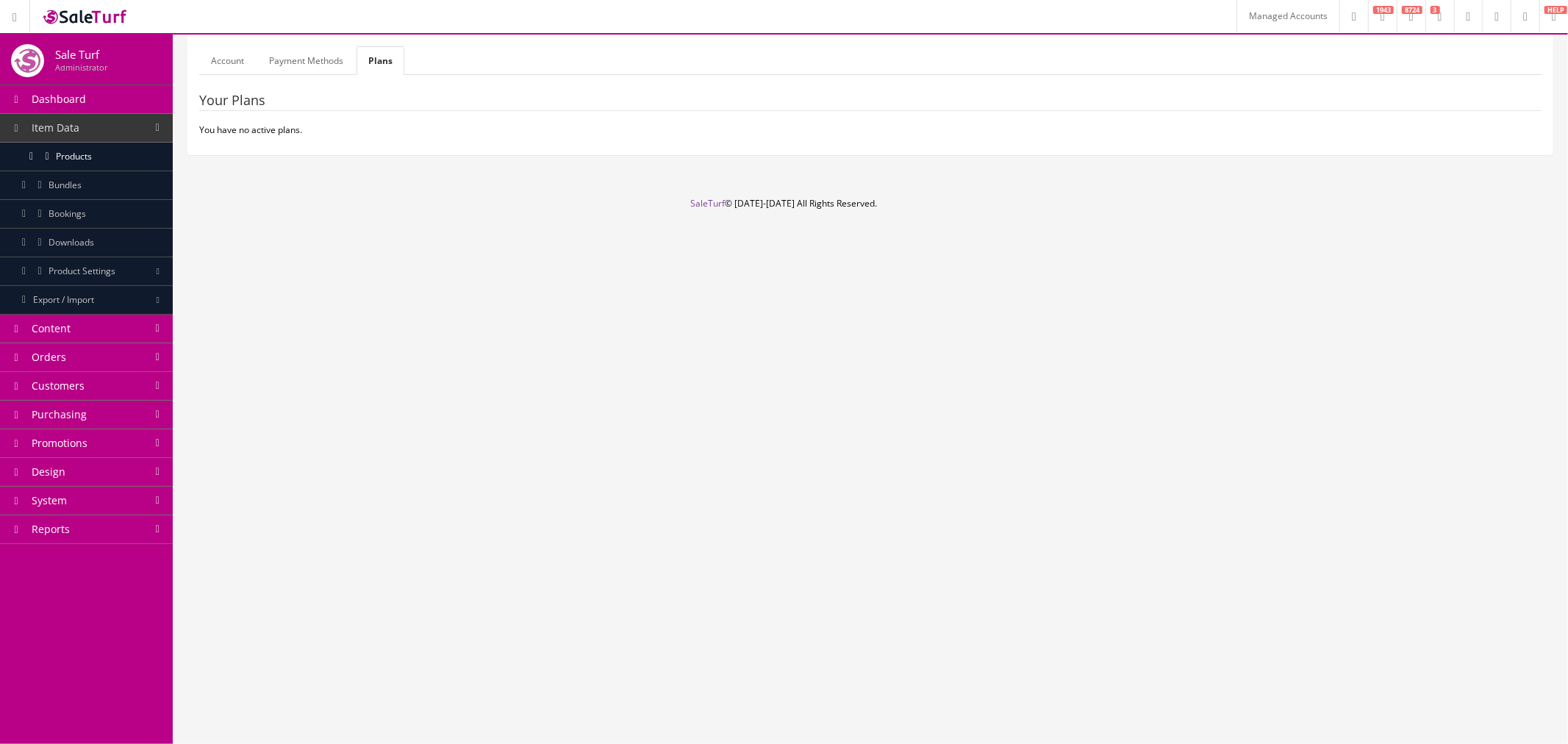
click at [219, 66] on link "Account" at bounding box center [228, 60] width 56 height 28
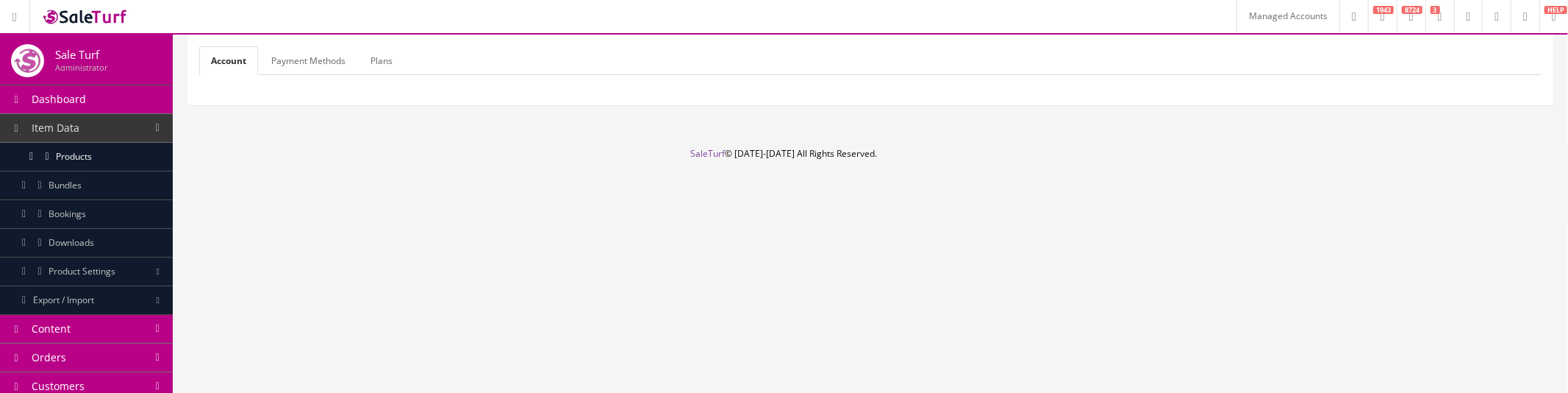
click at [227, 59] on link "Account" at bounding box center [229, 60] width 59 height 28
click at [323, 63] on link "Payment Methods" at bounding box center [308, 60] width 97 height 28
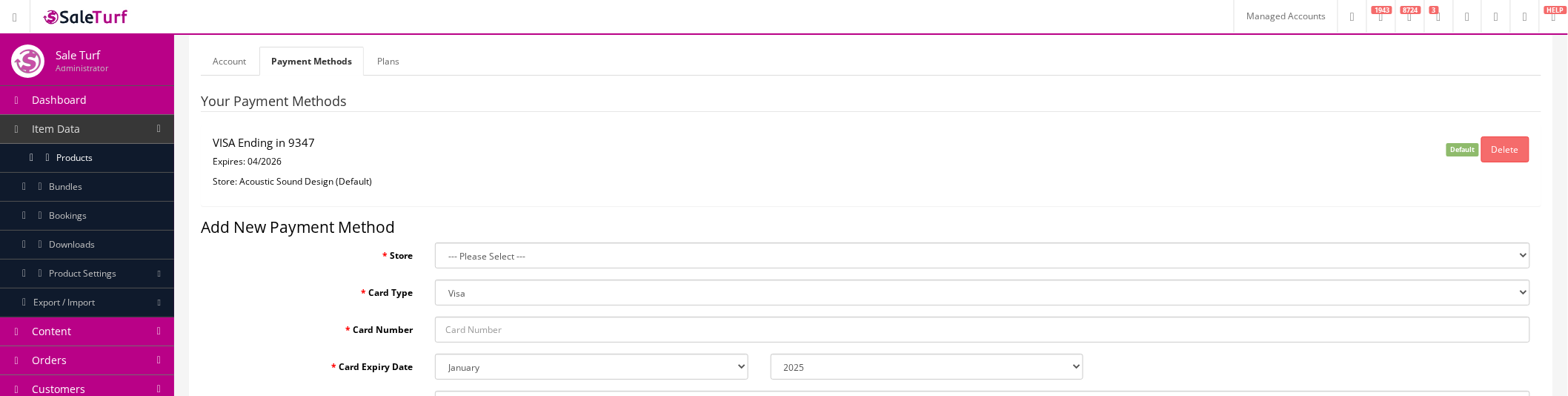
click at [231, 60] on link "Account" at bounding box center [230, 61] width 57 height 28
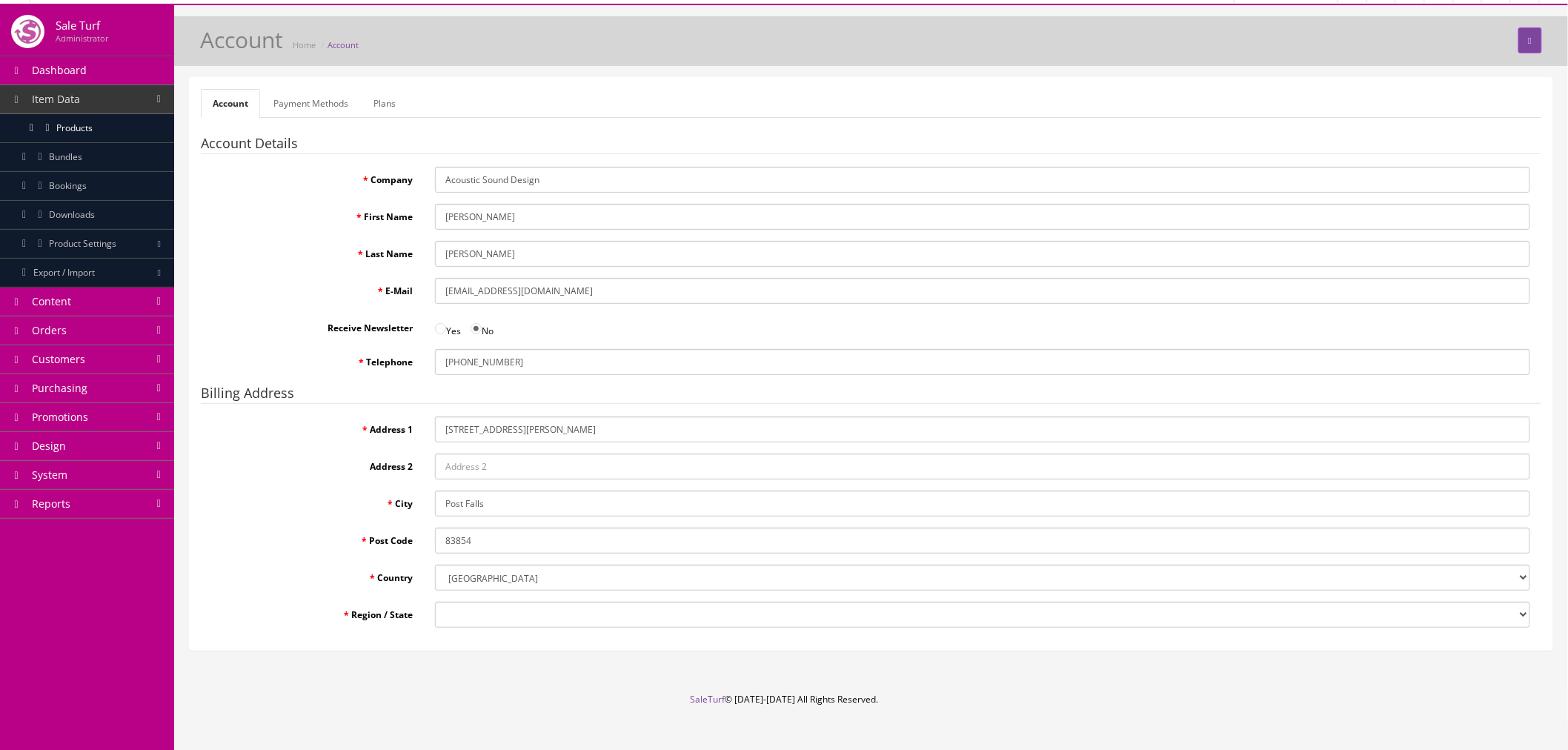
scroll to position [46, 0]
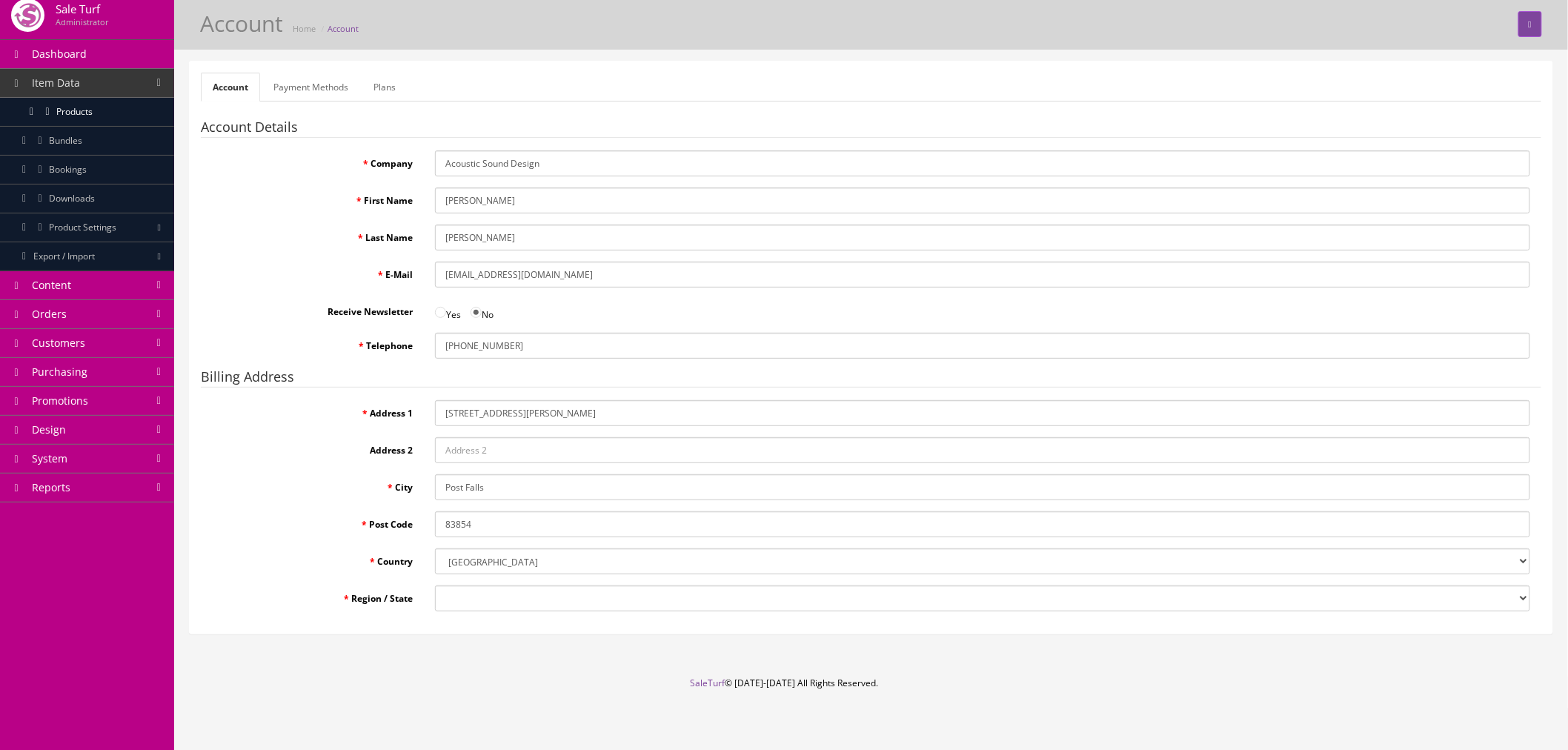
click at [313, 90] on link "Payment Methods" at bounding box center [310, 86] width 98 height 28
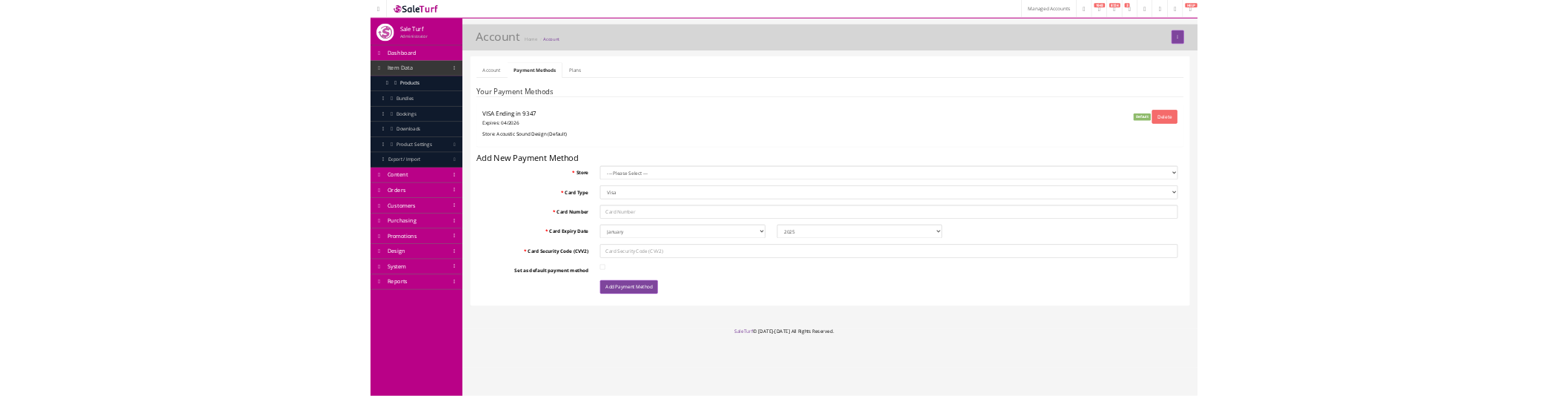
scroll to position [0, 0]
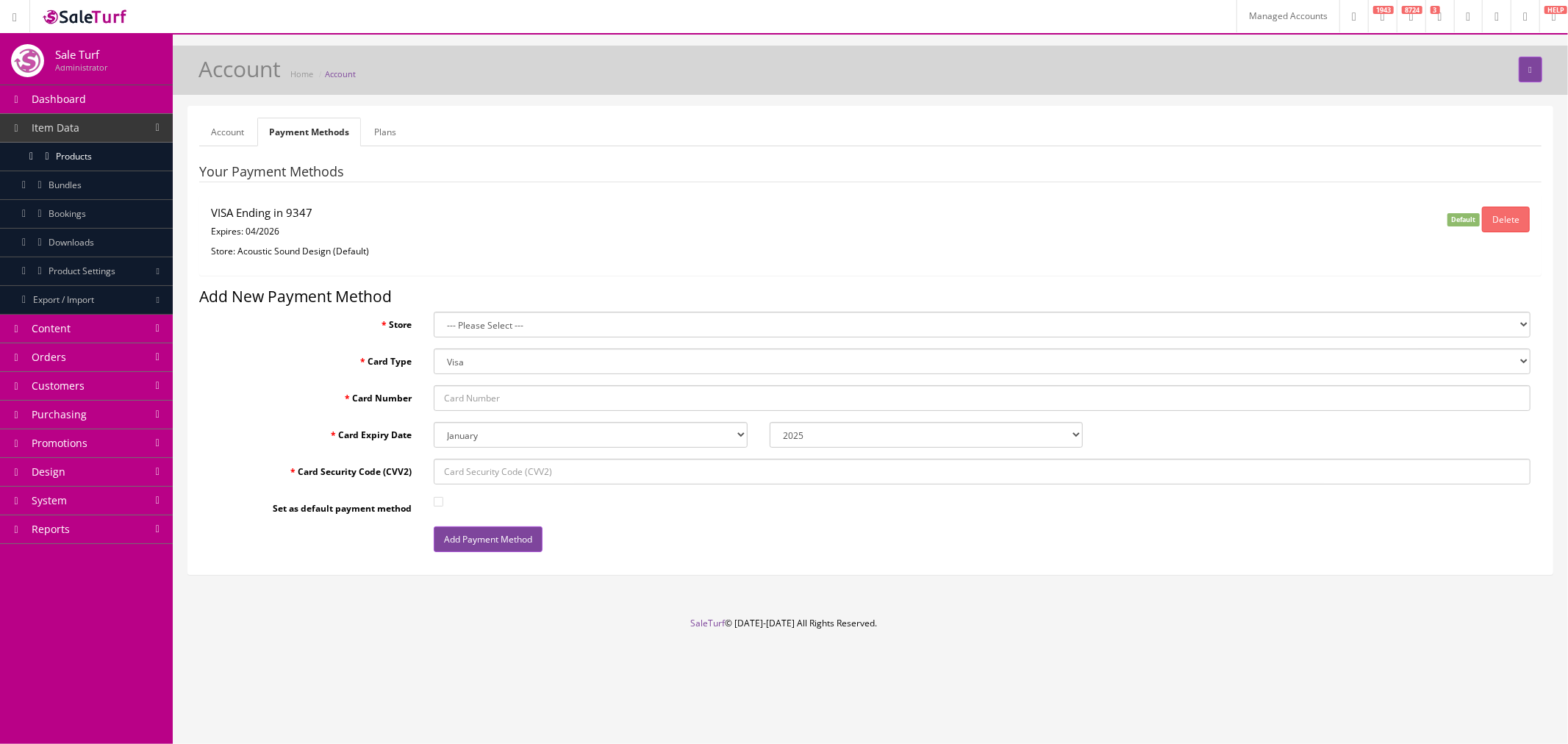
click at [235, 132] on link "Account" at bounding box center [228, 131] width 56 height 28
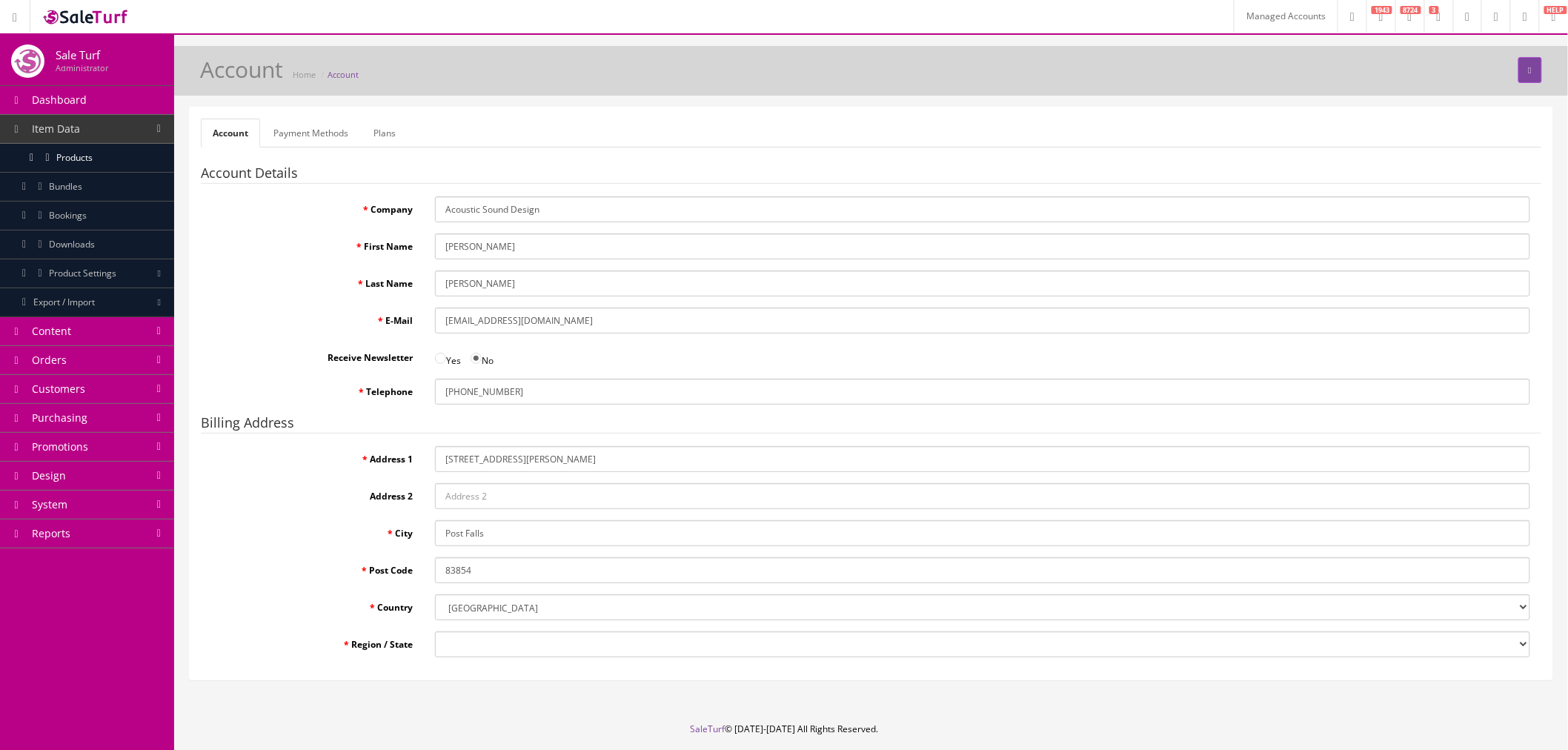
click at [287, 130] on link "Payment Methods" at bounding box center [310, 132] width 98 height 28
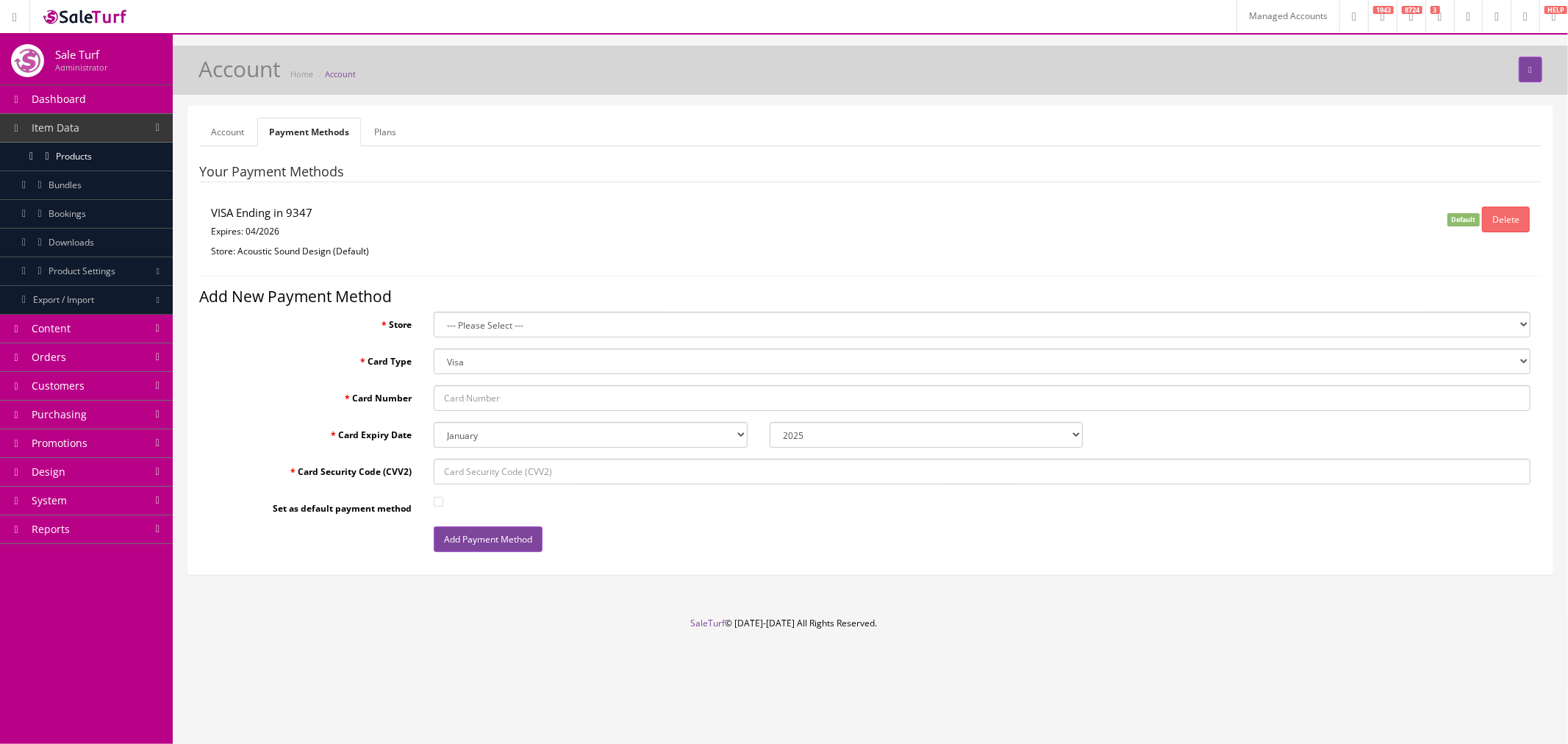
click at [379, 130] on link "Plans" at bounding box center [385, 131] width 46 height 28
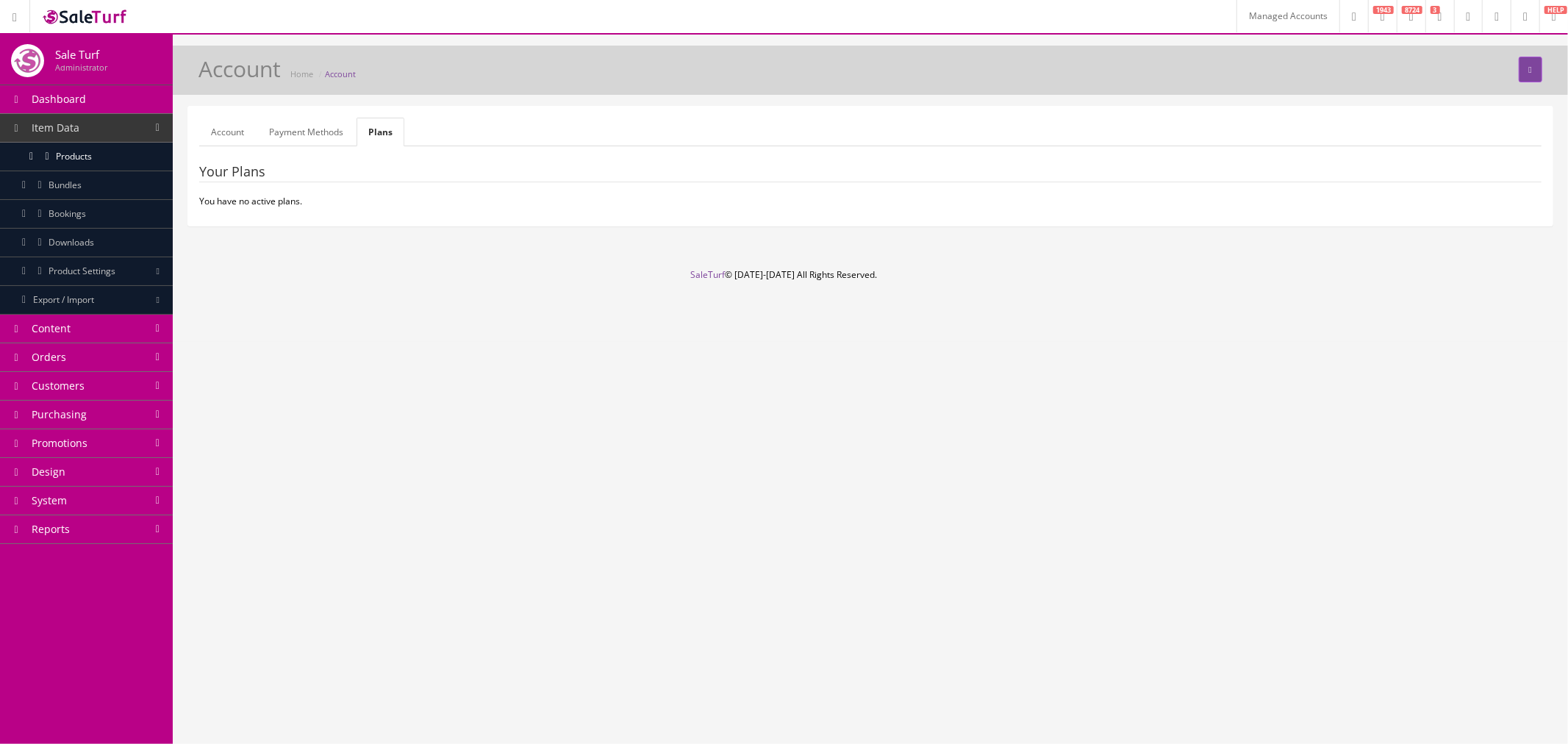
click at [292, 130] on link "Payment Methods" at bounding box center [305, 131] width 97 height 28
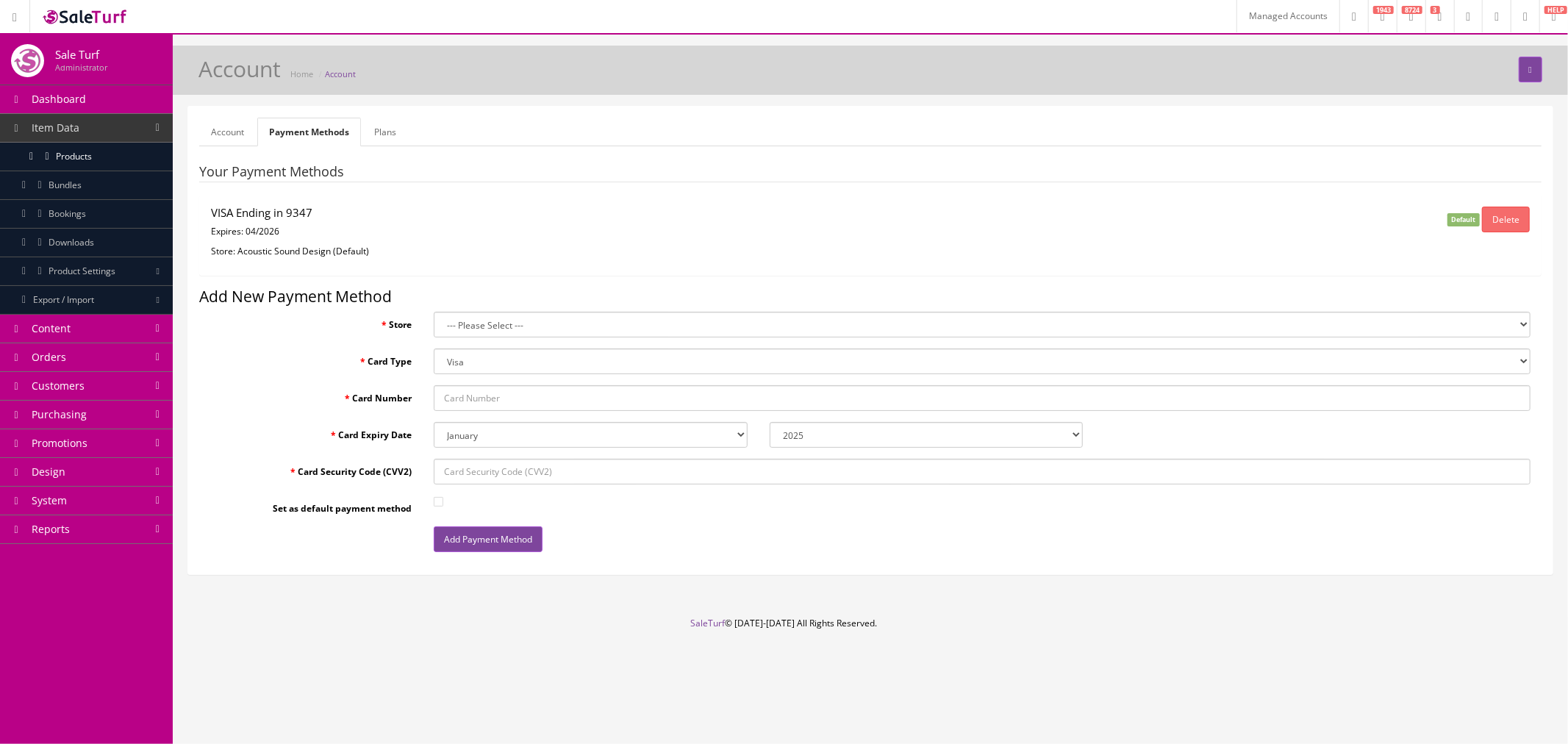
click at [214, 128] on link "Account" at bounding box center [228, 131] width 56 height 28
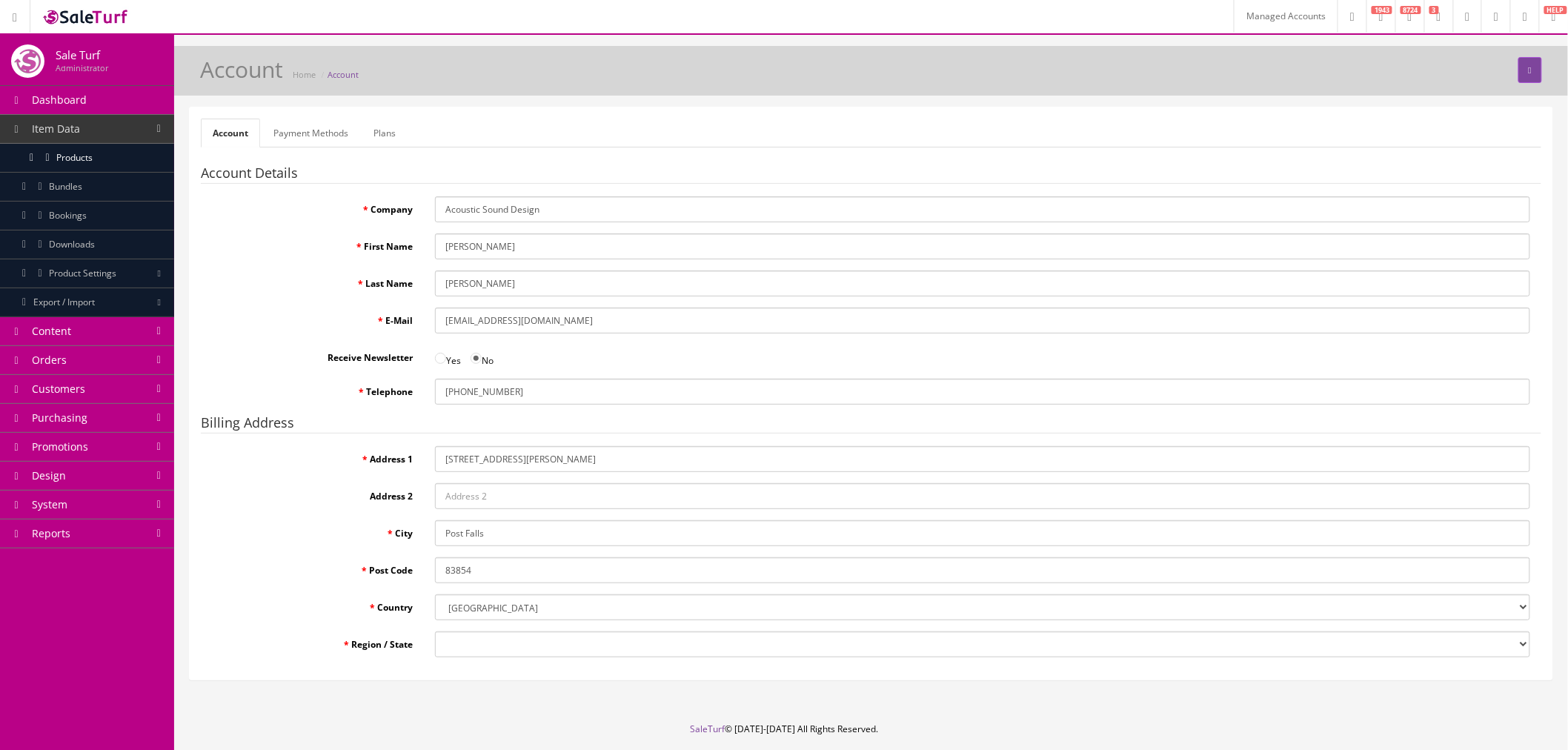
click at [480, 395] on select "Region / State" at bounding box center [982, 644] width 1095 height 26
click at [476, 395] on select "--- Please Select --- [GEOGRAPHIC_DATA] [GEOGRAPHIC_DATA] [GEOGRAPHIC_DATA] [GE…" at bounding box center [982, 607] width 1095 height 26
click at [454, 395] on select "--- Please Select --- [GEOGRAPHIC_DATA] [GEOGRAPHIC_DATA] [GEOGRAPHIC_DATA] [GE…" at bounding box center [982, 607] width 1095 height 26
click at [487, 395] on input "Address 2" at bounding box center [982, 496] width 1095 height 26
click at [528, 395] on input "[STREET_ADDRESS][PERSON_NAME]" at bounding box center [982, 459] width 1095 height 26
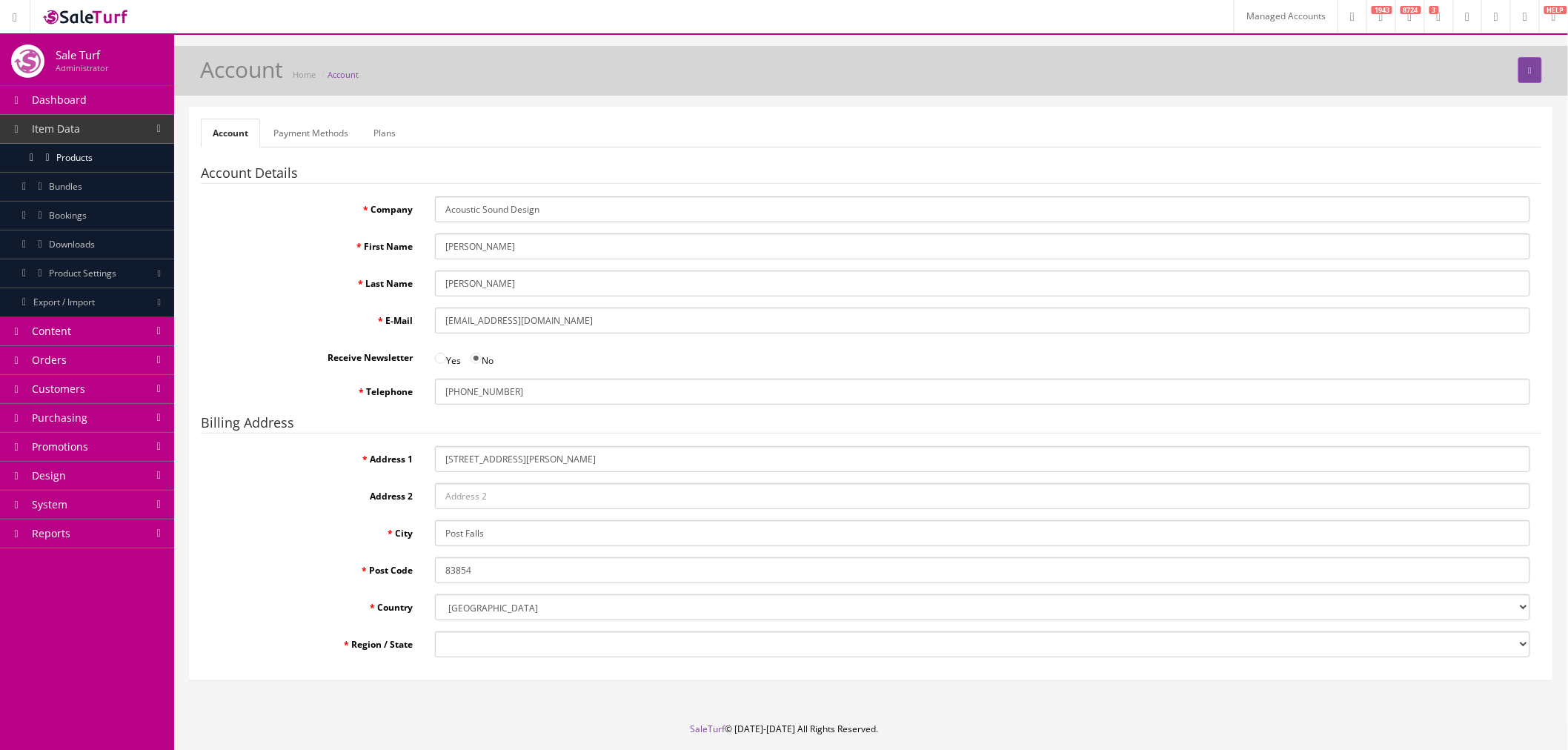
click at [451, 395] on select "Region / State" at bounding box center [982, 644] width 1095 height 26
click at [409, 395] on label "Region / State" at bounding box center [312, 642] width 223 height 20
click at [435, 395] on select "Region / State" at bounding box center [982, 644] width 1095 height 26
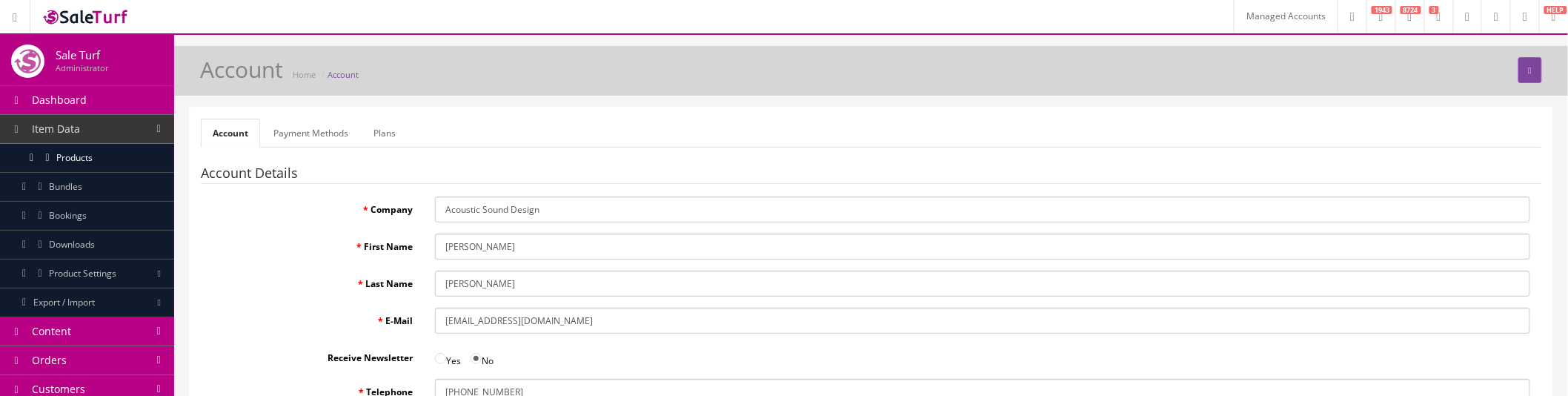
click at [1400, 164] on form "Account Payment Methods Plans Account Details Company Acoustic Sound Design Fir…" at bounding box center [871, 393] width 1340 height 550
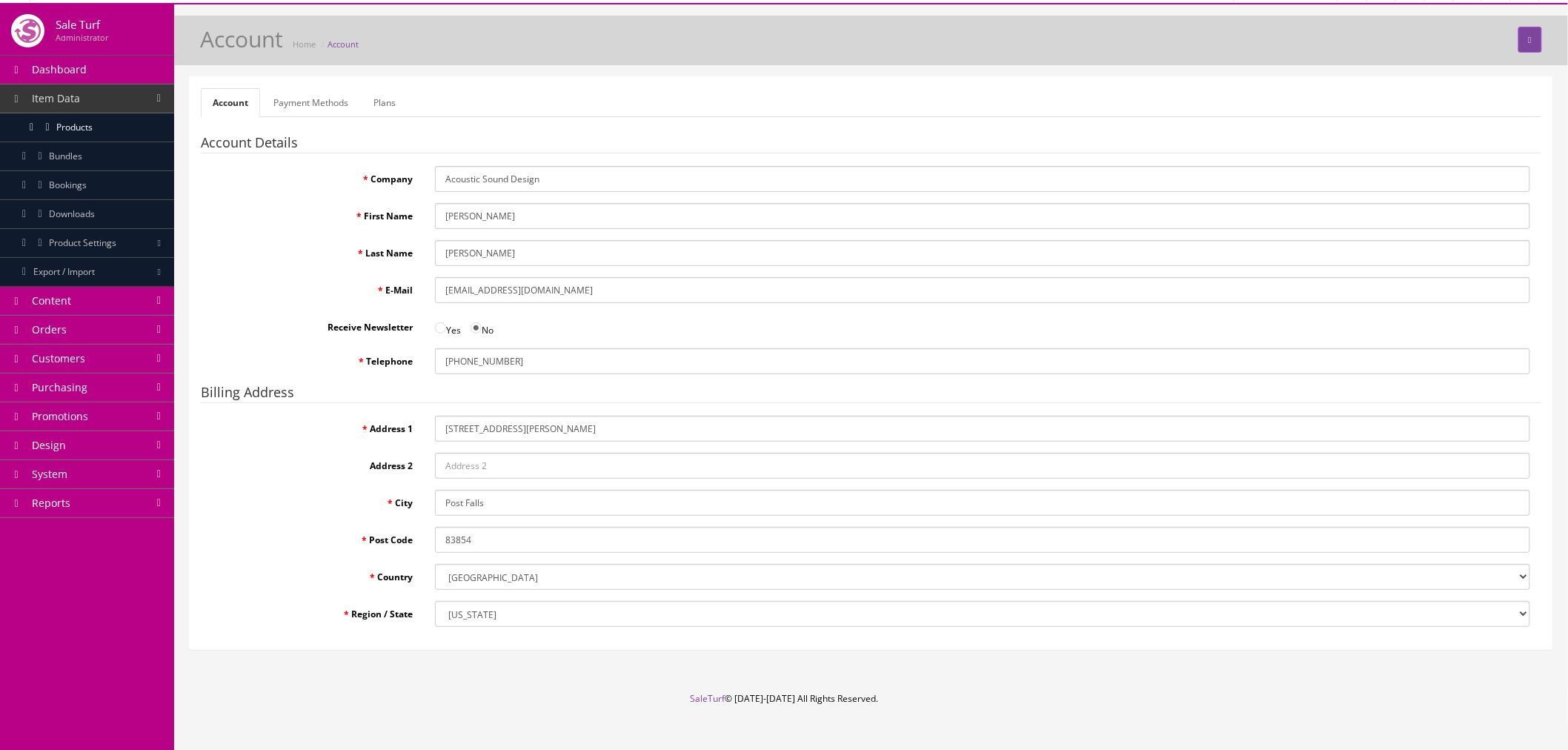
scroll to position [46, 0]
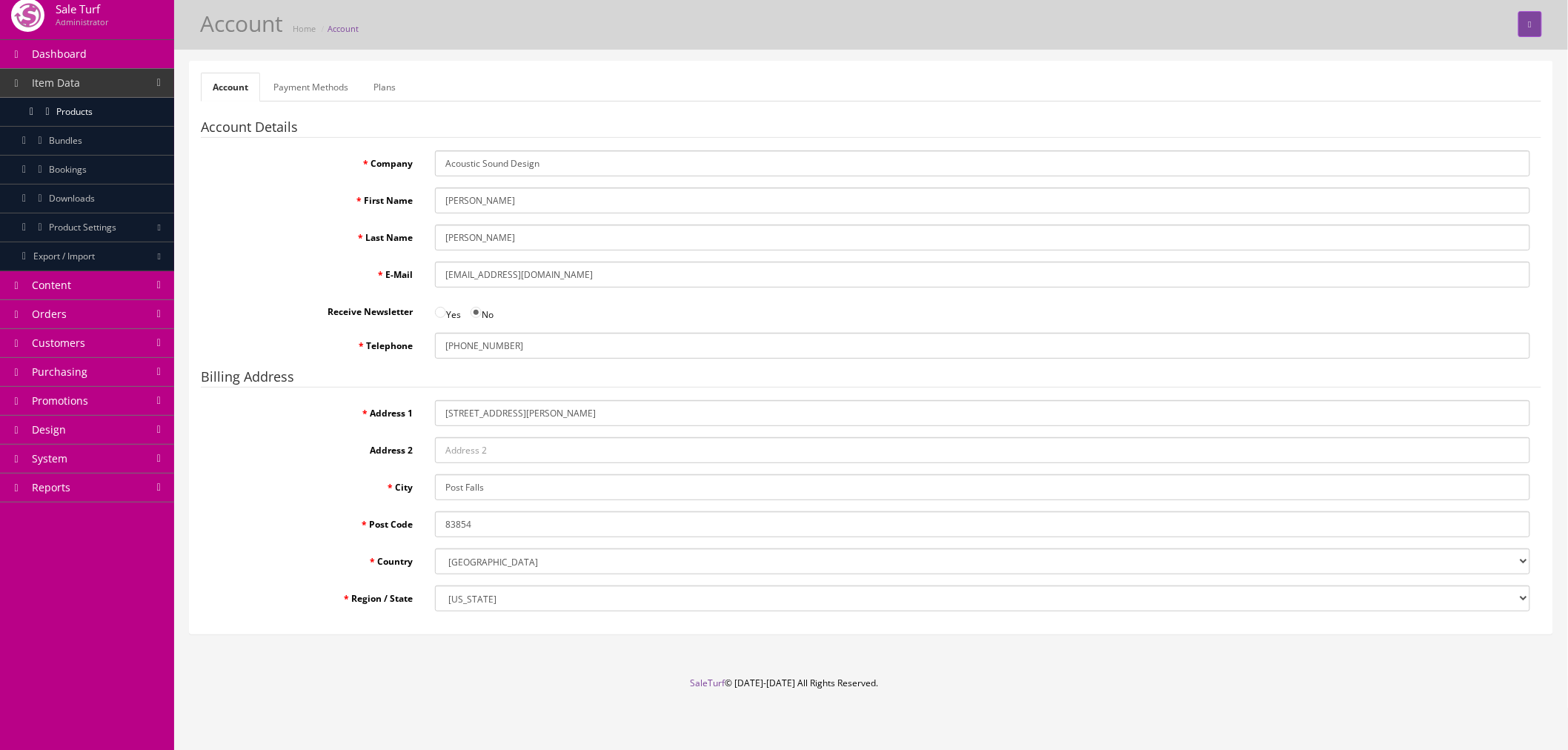
click at [498, 395] on select "--- Please Select --- [US_STATE] [US_STATE] [US_STATE] [US_STATE] [US_STATE] Ar…" at bounding box center [982, 598] width 1095 height 26
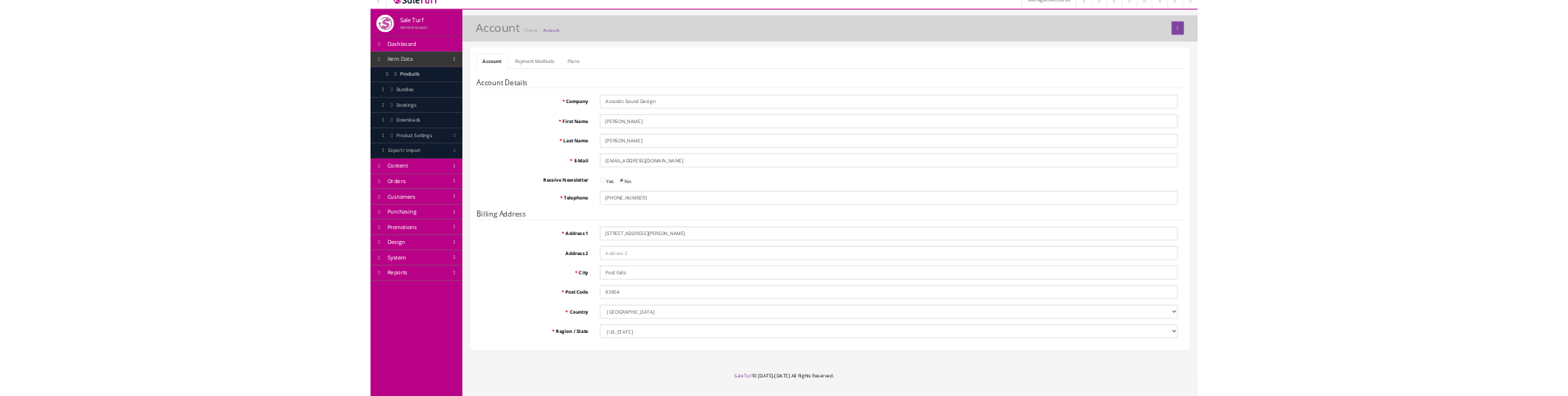
scroll to position [0, 0]
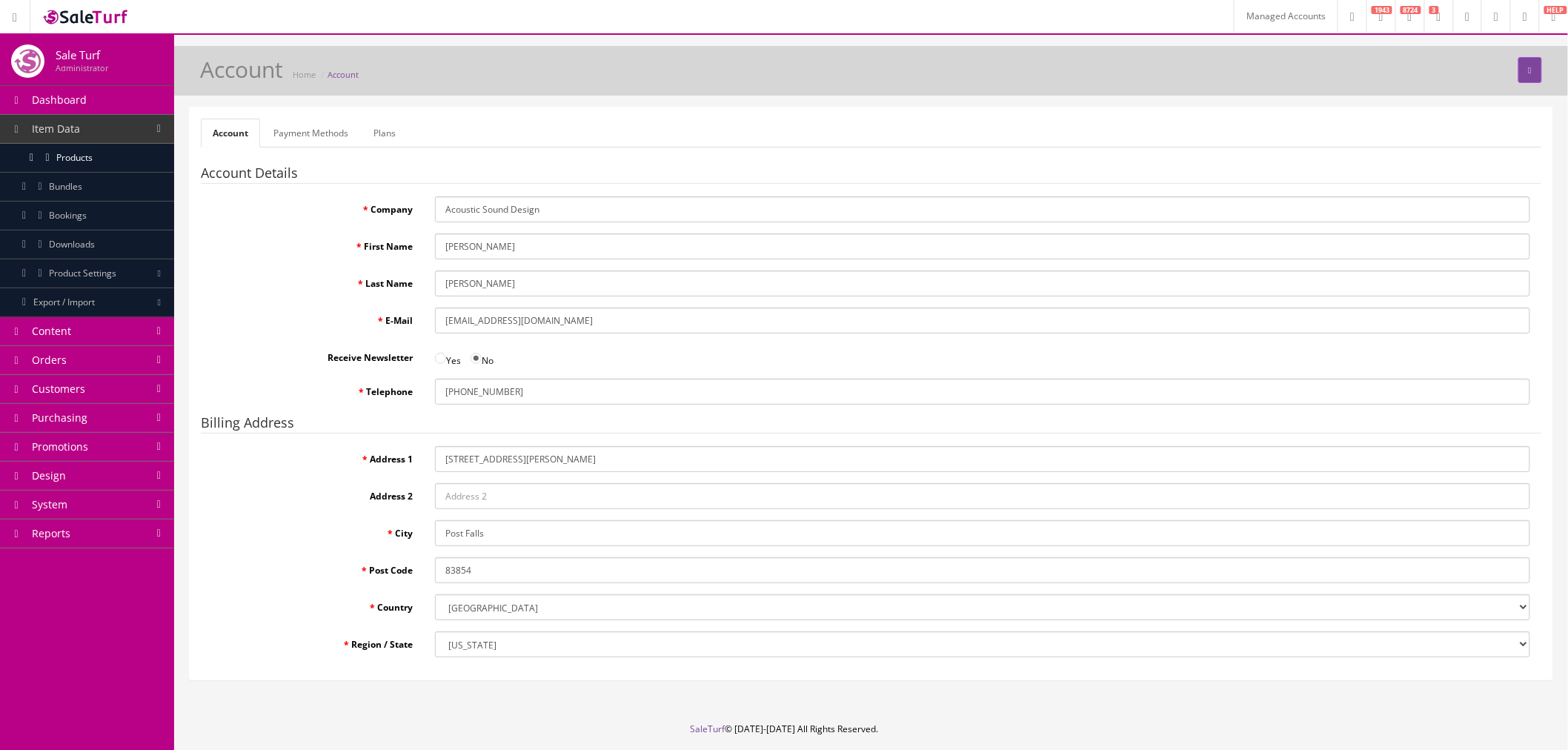
click at [293, 125] on link "Payment Methods" at bounding box center [310, 132] width 98 height 28
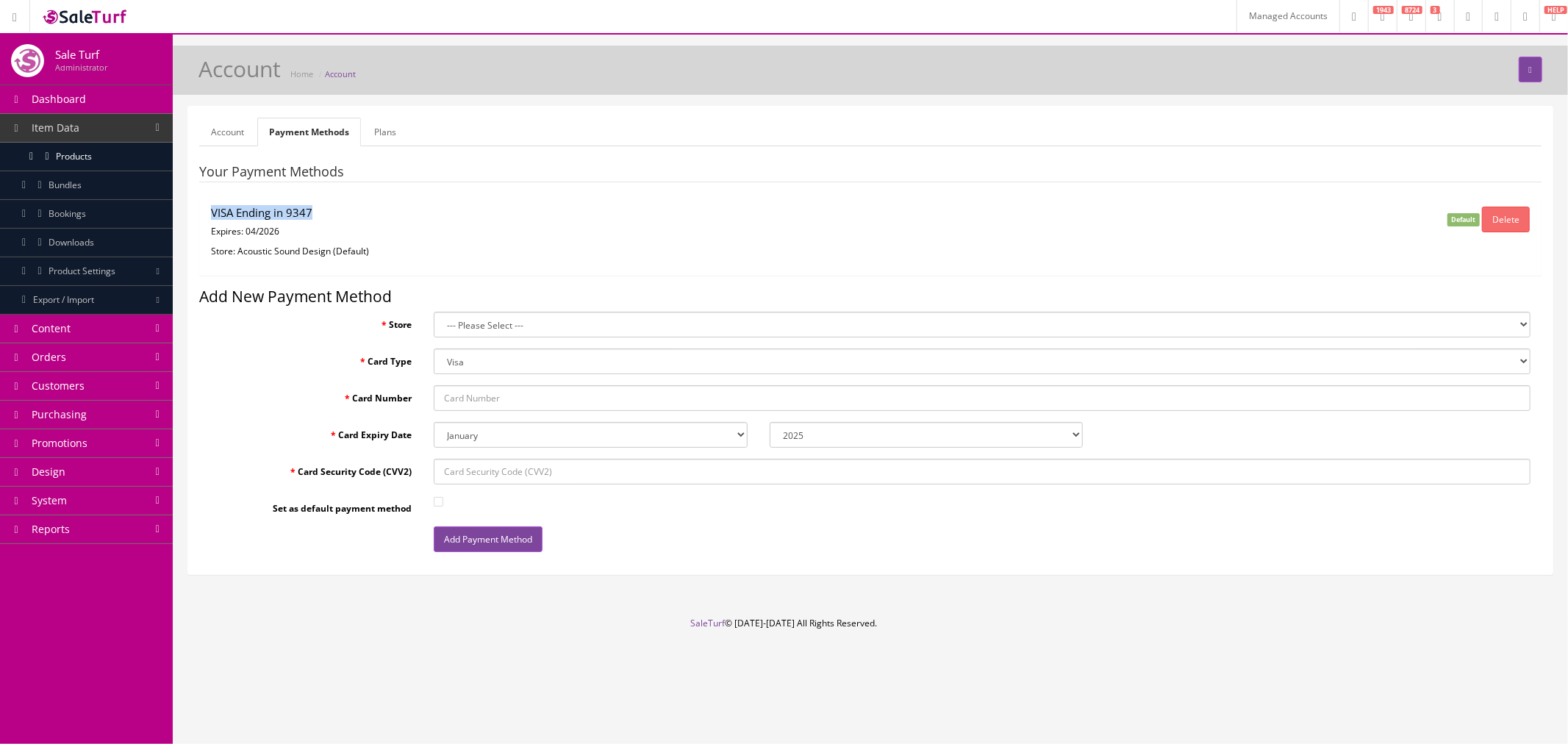
drag, startPoint x: 211, startPoint y: 216, endPoint x: 311, endPoint y: 214, distance: 100.0
click at [311, 214] on h4 "VISA Ending in 9347" at bounding box center [647, 213] width 872 height 13
click at [292, 231] on p "Expires: 04/2026" at bounding box center [647, 231] width 872 height 14
drag, startPoint x: 280, startPoint y: 232, endPoint x: 234, endPoint y: 230, distance: 46.0
click at [234, 230] on p "Expires: 04/2026" at bounding box center [647, 231] width 872 height 14
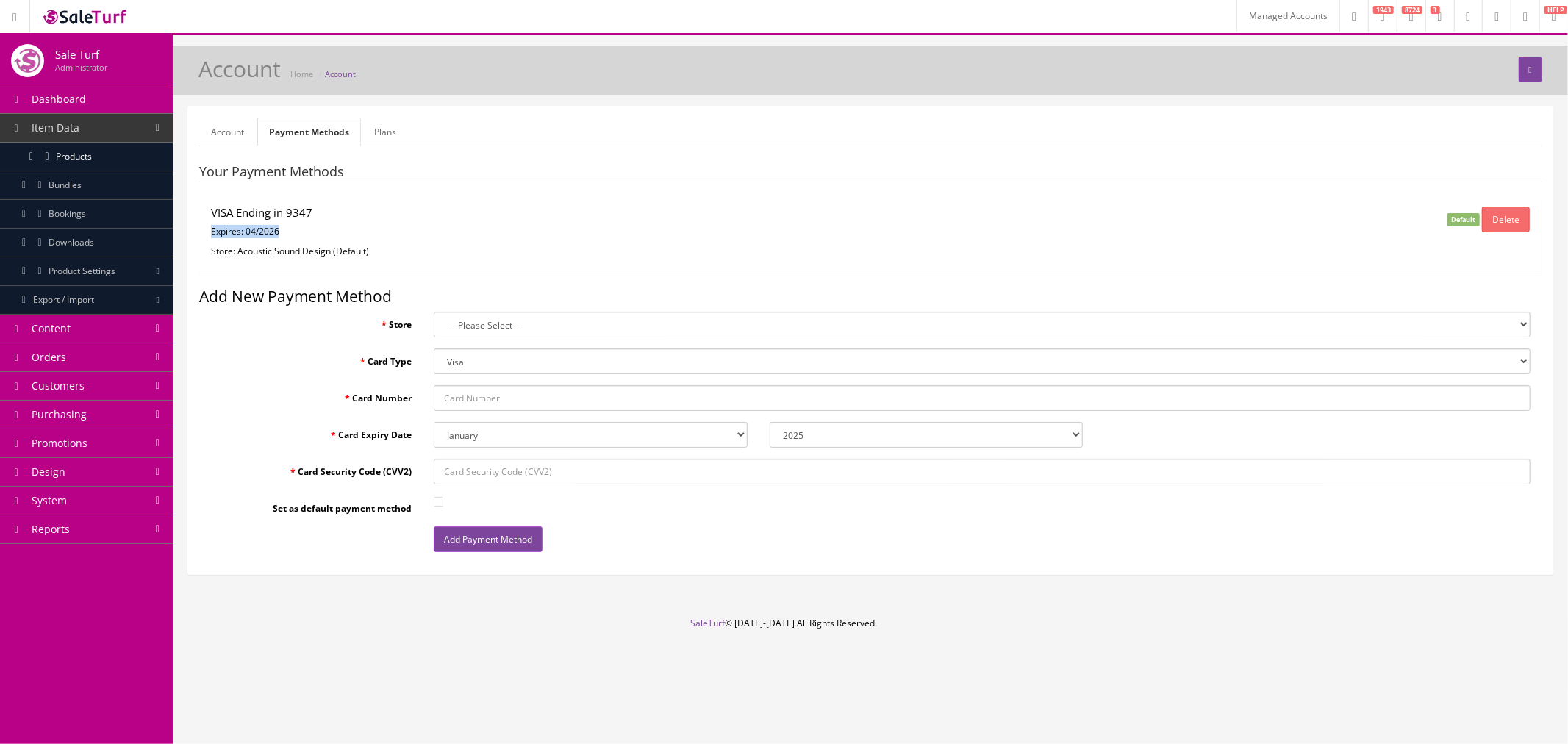
drag, startPoint x: 211, startPoint y: 230, endPoint x: 281, endPoint y: 230, distance: 70.0
click at [281, 230] on p "Expires: 04/2026" at bounding box center [647, 231] width 872 height 14
drag, startPoint x: 211, startPoint y: 250, endPoint x: 395, endPoint y: 248, distance: 184.0
click at [395, 248] on p "Store: Acoustic Sound Design (Default)" at bounding box center [647, 251] width 872 height 14
click at [395, 254] on p "Store: Acoustic Sound Design (Default)" at bounding box center [647, 251] width 872 height 14
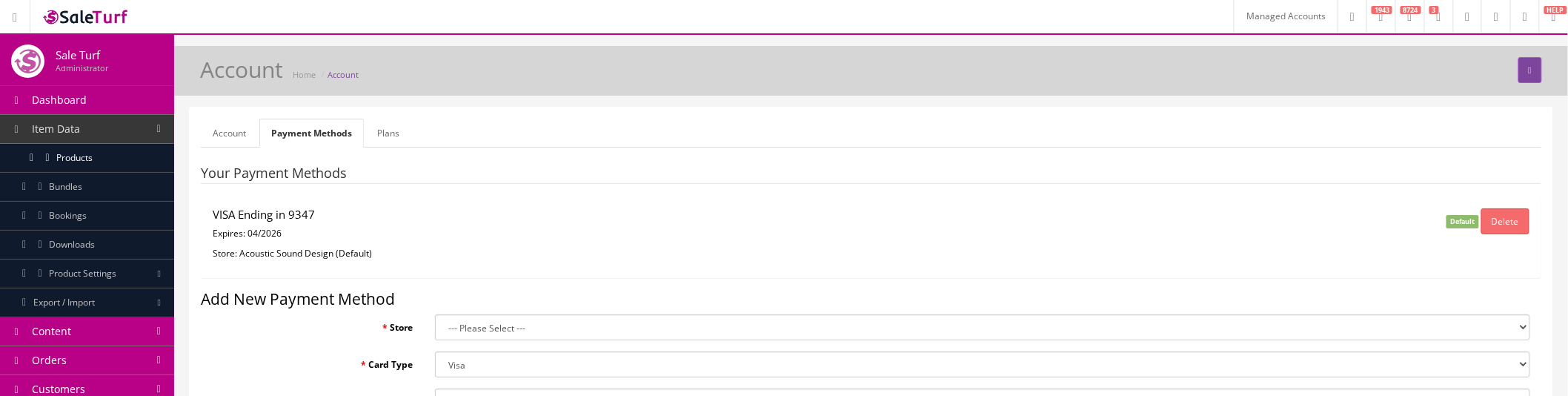
click at [305, 223] on div "VISA Ending in 9347 Expires: 04/2026 Store: Acoustic Sound Design (Default)" at bounding box center [647, 237] width 892 height 58
click at [305, 236] on p "Expires: 04/2026" at bounding box center [648, 233] width 870 height 14
click at [291, 253] on p "Store: Acoustic Sound Design (Default)" at bounding box center [648, 254] width 870 height 14
click at [229, 231] on p "Expires: 04/2026" at bounding box center [648, 233] width 870 height 14
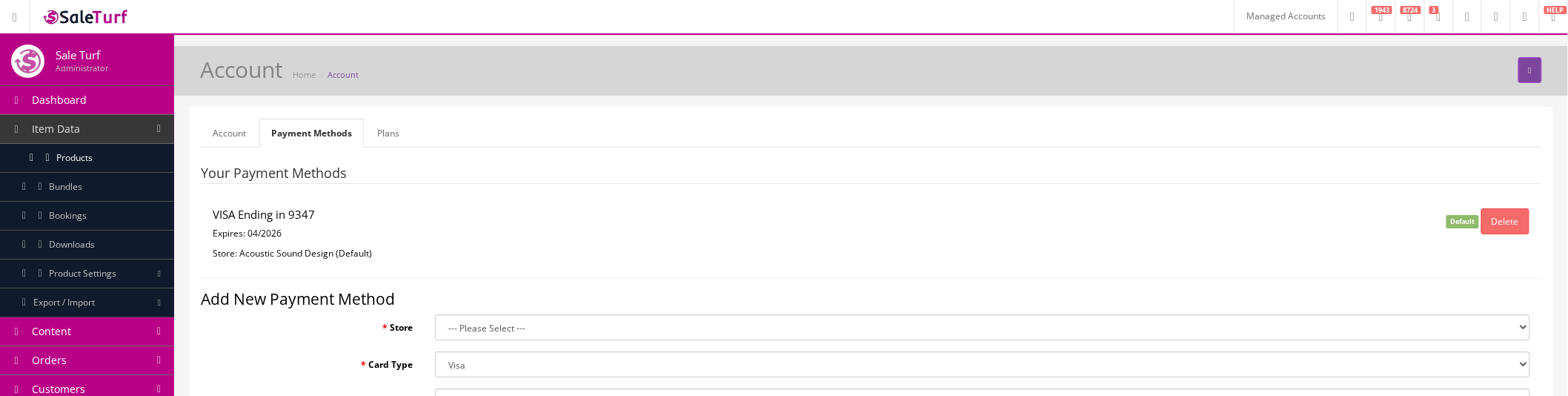
click at [234, 215] on h4 "VISA Ending in 9347" at bounding box center [648, 215] width 870 height 13
click at [315, 215] on h4 "VISA Ending in 9347" at bounding box center [648, 215] width 870 height 13
click at [380, 139] on link "Plans" at bounding box center [388, 132] width 46 height 28
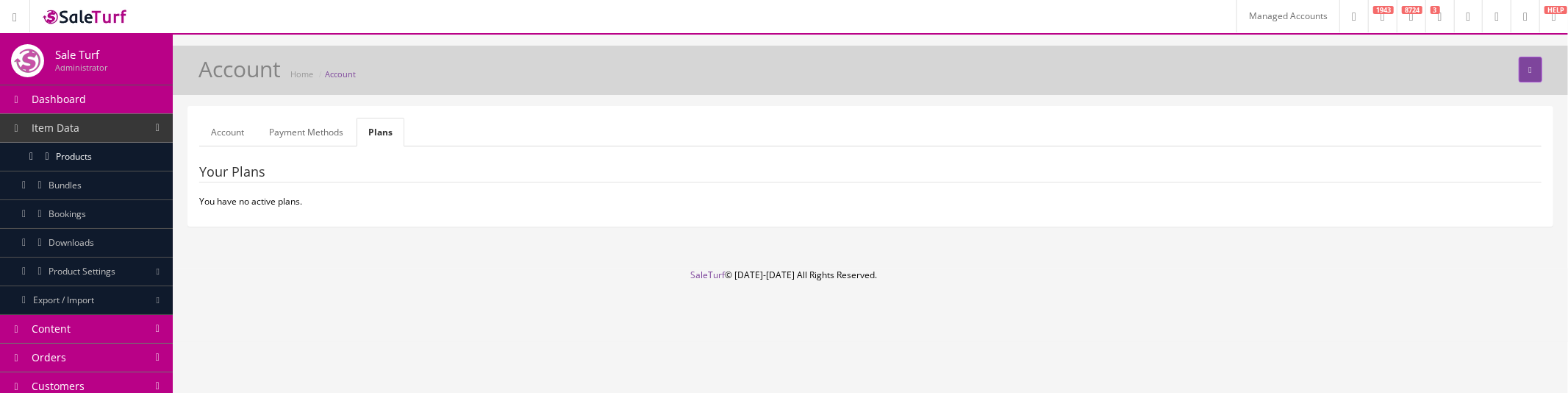
click at [323, 130] on link "Payment Methods" at bounding box center [305, 131] width 97 height 28
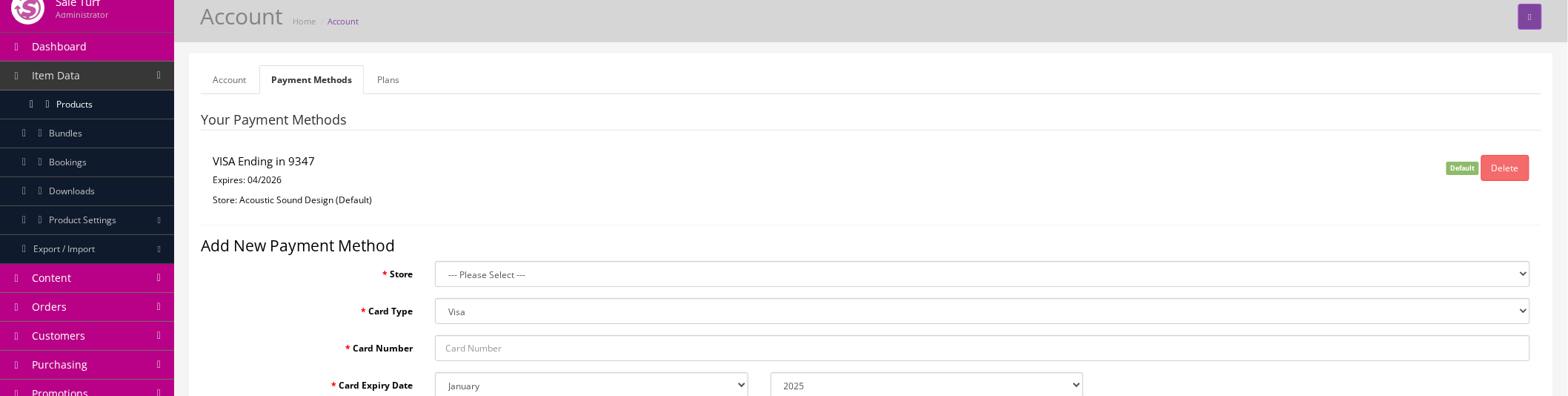
scroll to position [83, 0]
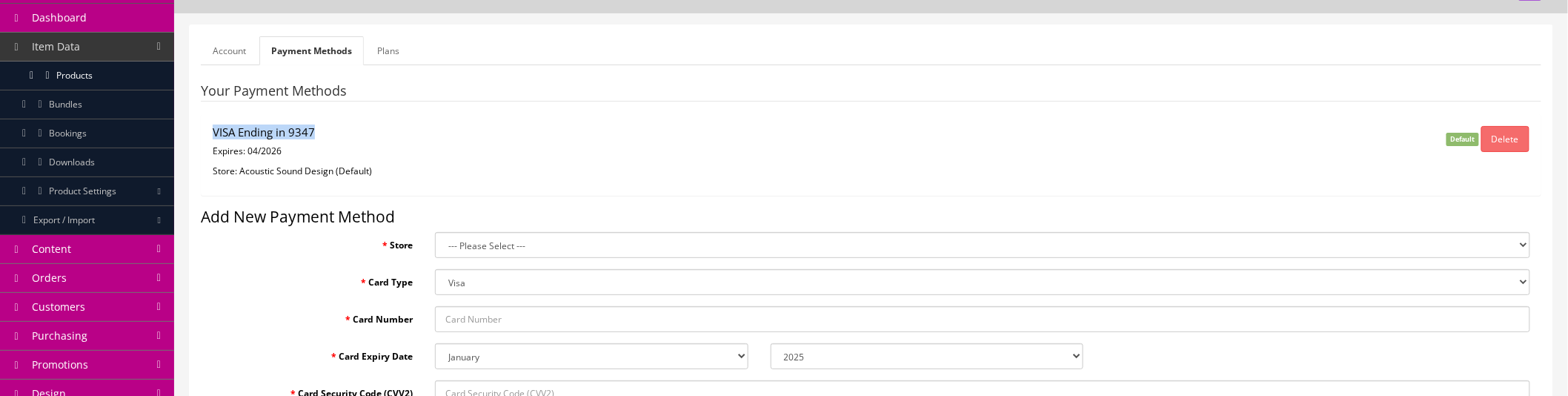
drag, startPoint x: 209, startPoint y: 136, endPoint x: 317, endPoint y: 136, distance: 108.0
click at [317, 136] on div "VISA Ending in 9347 Expires: 04/2026 Store: Acoustic Sound Design (Default)" at bounding box center [647, 154] width 892 height 58
click at [320, 151] on p "Expires: 04/2026" at bounding box center [648, 151] width 870 height 14
click at [482, 244] on select "--- Please Select --- Acoustic Sound Design (Default) Sound Distributors" at bounding box center [982, 245] width 1095 height 26
select select "1"
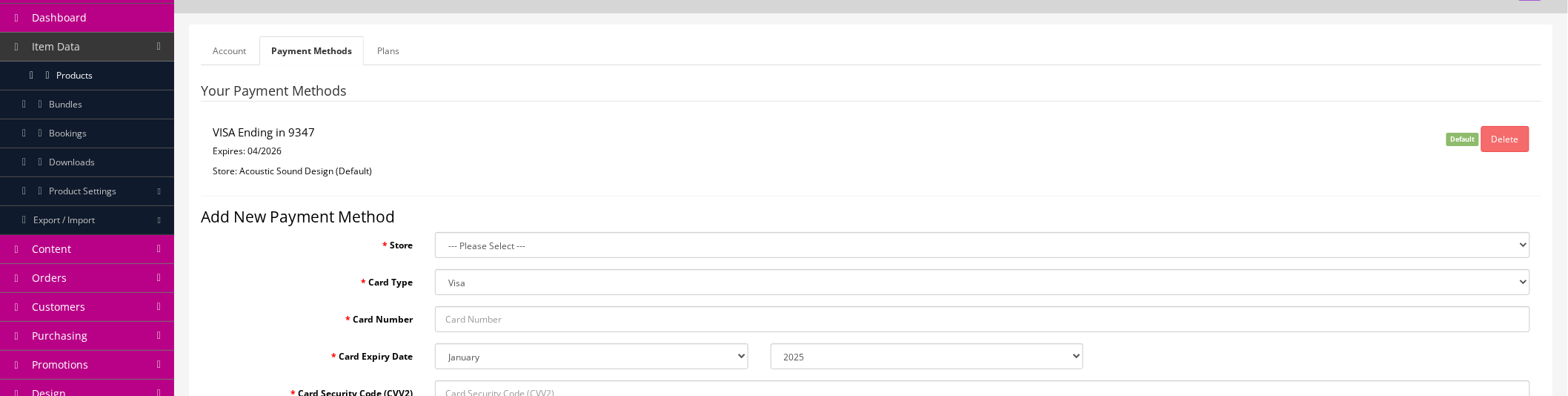
click at [435, 232] on select "--- Please Select --- Acoustic Sound Design (Default) Sound Distributors" at bounding box center [982, 245] width 1095 height 26
click at [487, 245] on select "--- Please Select --- Acoustic Sound Design (Default) Sound Distributors" at bounding box center [982, 245] width 1095 height 26
click at [487, 198] on fieldset "Your Payment Methods VISA Ending in 9347 Expires: 04/2026 Store: Acoustic Sound…" at bounding box center [871, 284] width 1340 height 402
click at [379, 49] on link "Plans" at bounding box center [388, 51] width 46 height 28
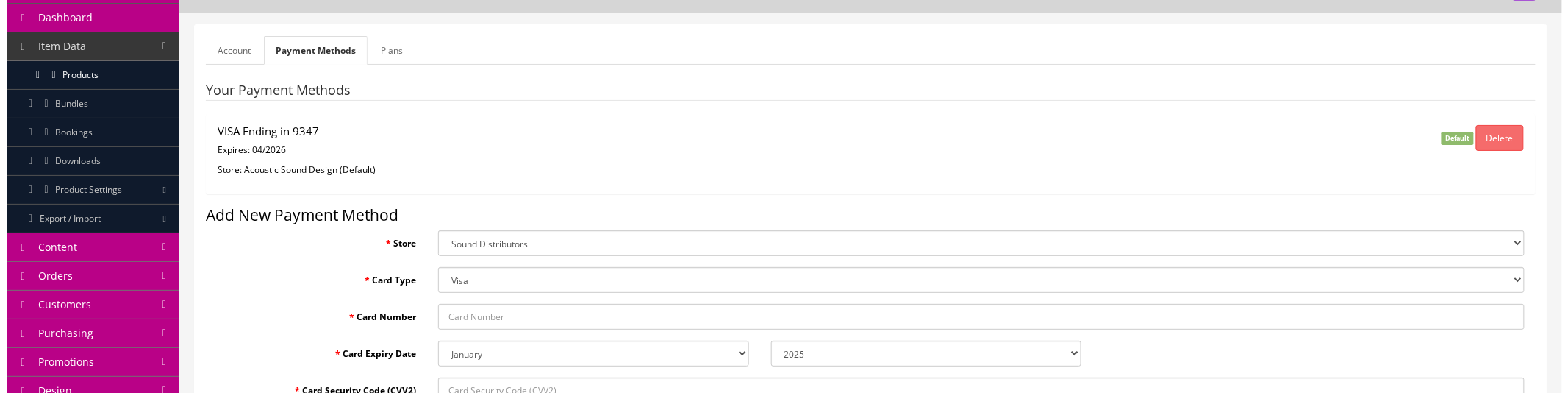
scroll to position [0, 0]
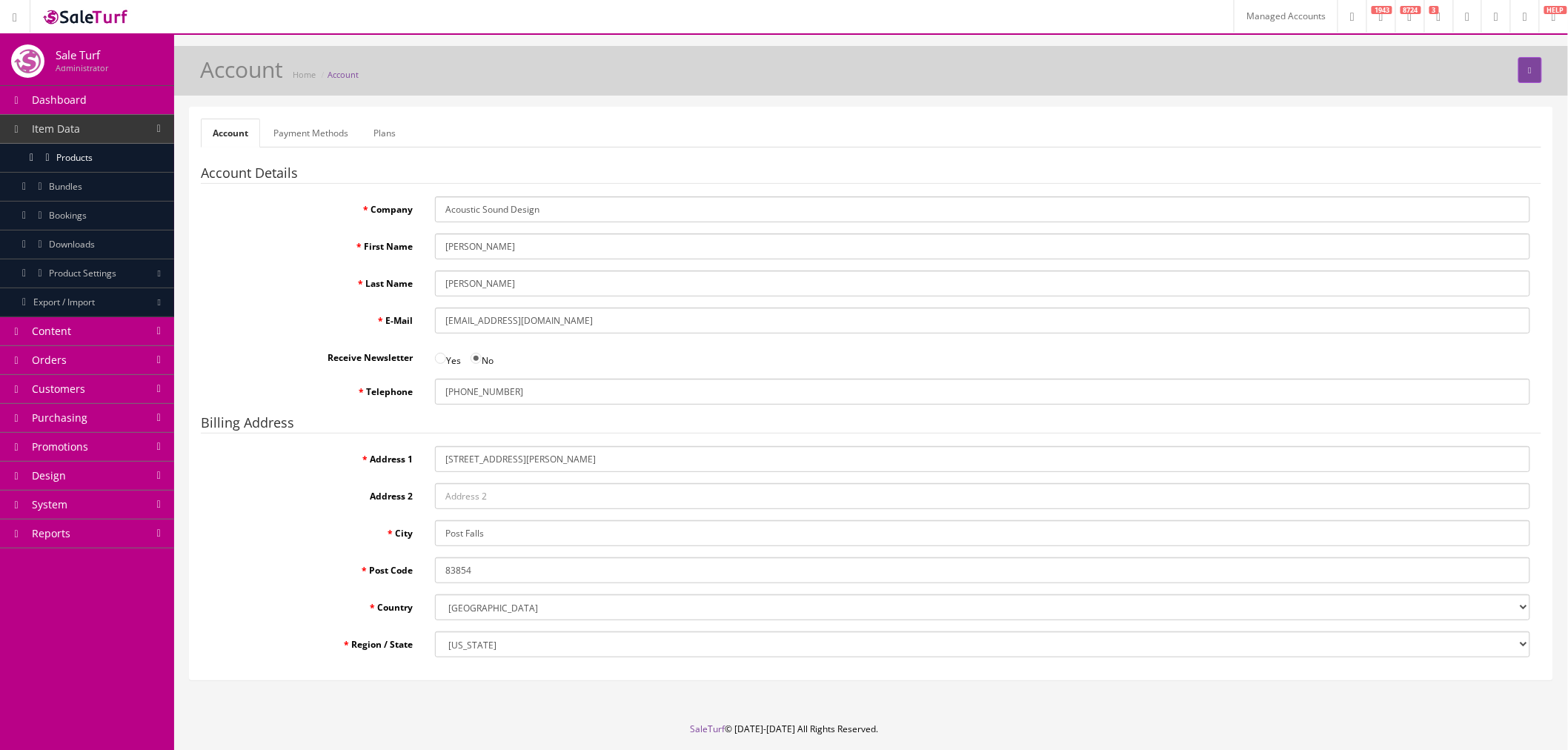
click at [328, 140] on link "Payment Methods" at bounding box center [310, 132] width 98 height 28
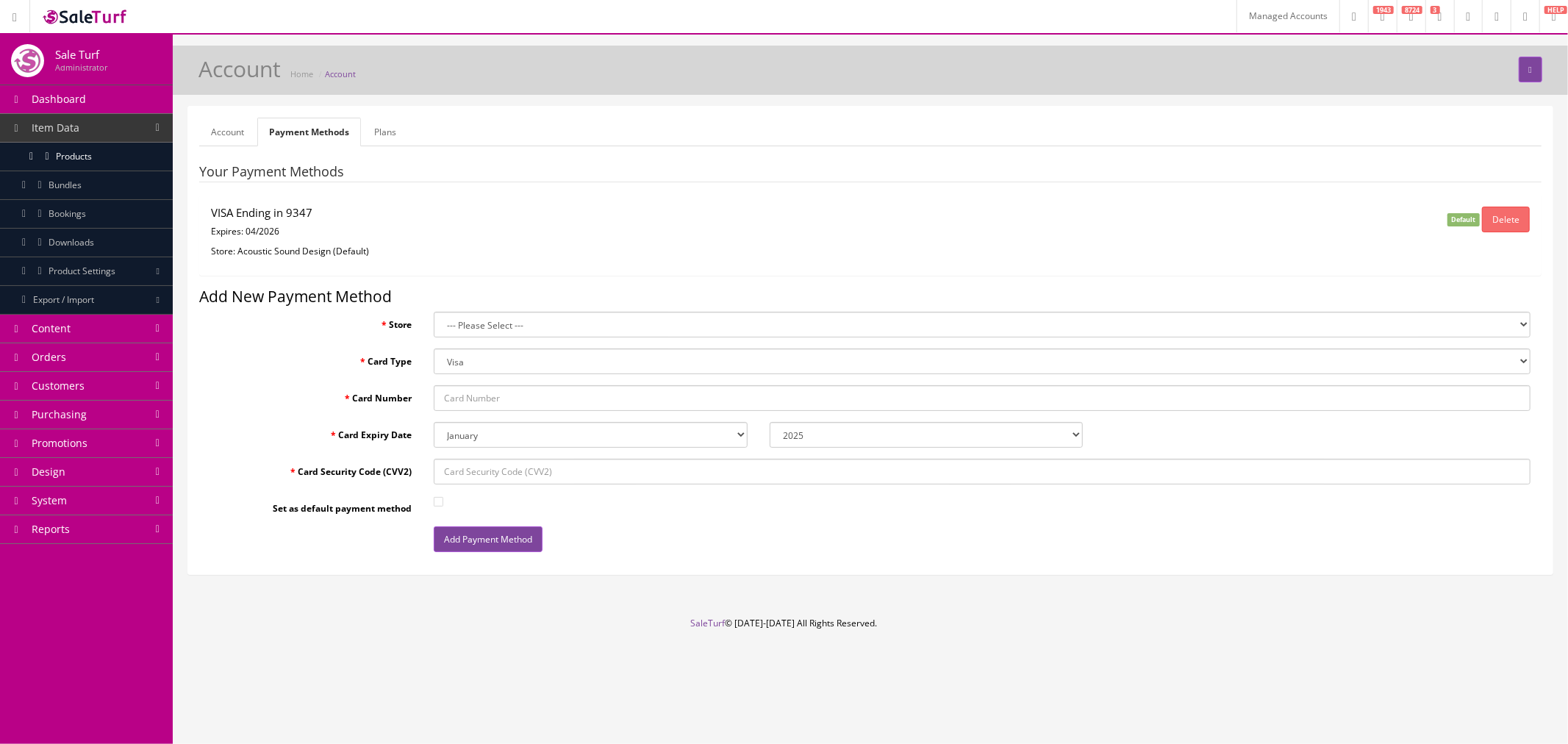
click at [383, 134] on link "Plans" at bounding box center [385, 131] width 46 height 28
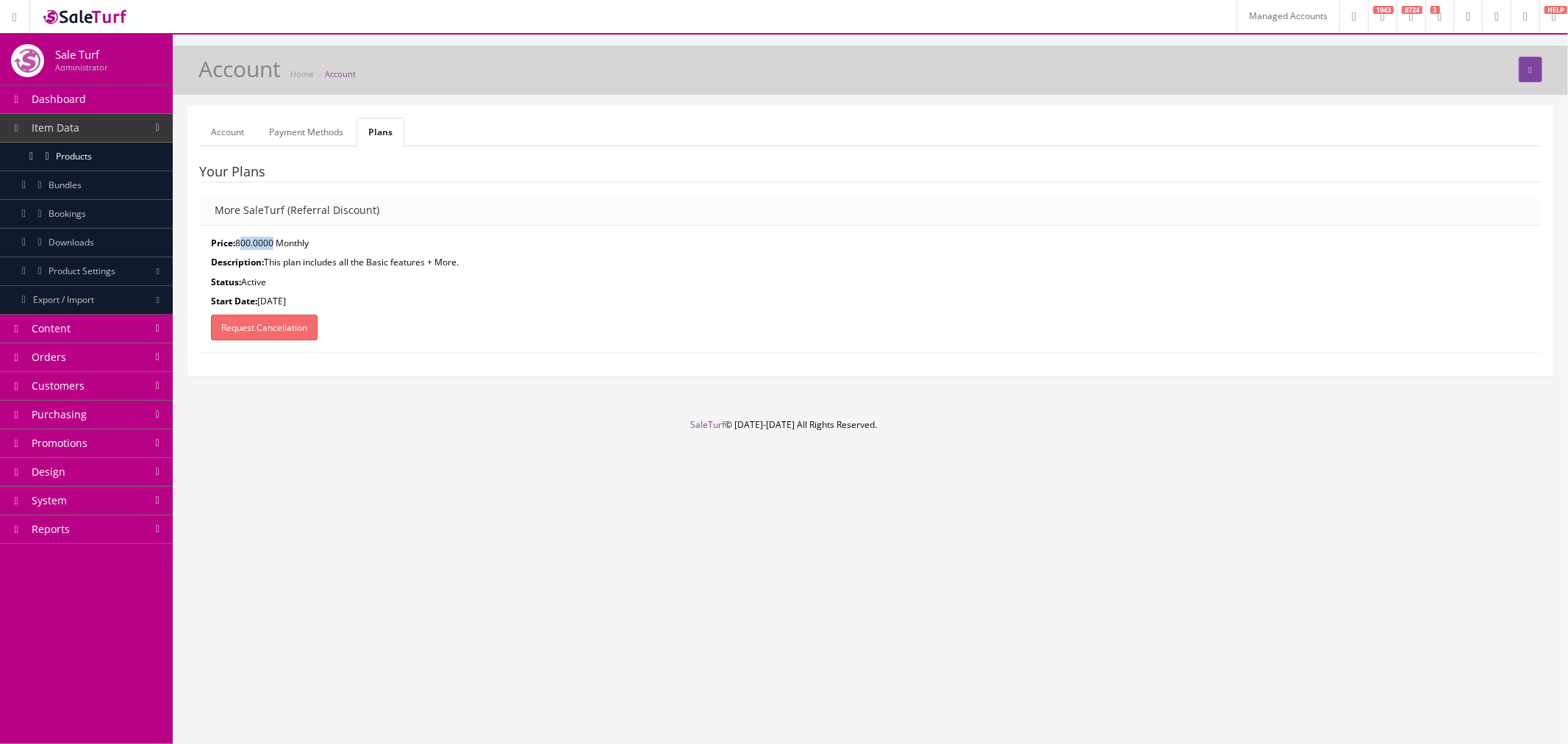
drag, startPoint x: 238, startPoint y: 244, endPoint x: 272, endPoint y: 245, distance: 34.0
click at [272, 245] on p "Price: 800.0000 Monthly" at bounding box center [871, 243] width 1319 height 14
drag, startPoint x: 289, startPoint y: 209, endPoint x: 371, endPoint y: 208, distance: 82.0
click at [371, 208] on h4 "More SaleTurf (Referral Discount)" at bounding box center [871, 209] width 1312 height 11
drag, startPoint x: 272, startPoint y: 262, endPoint x: 468, endPoint y: 268, distance: 196.1
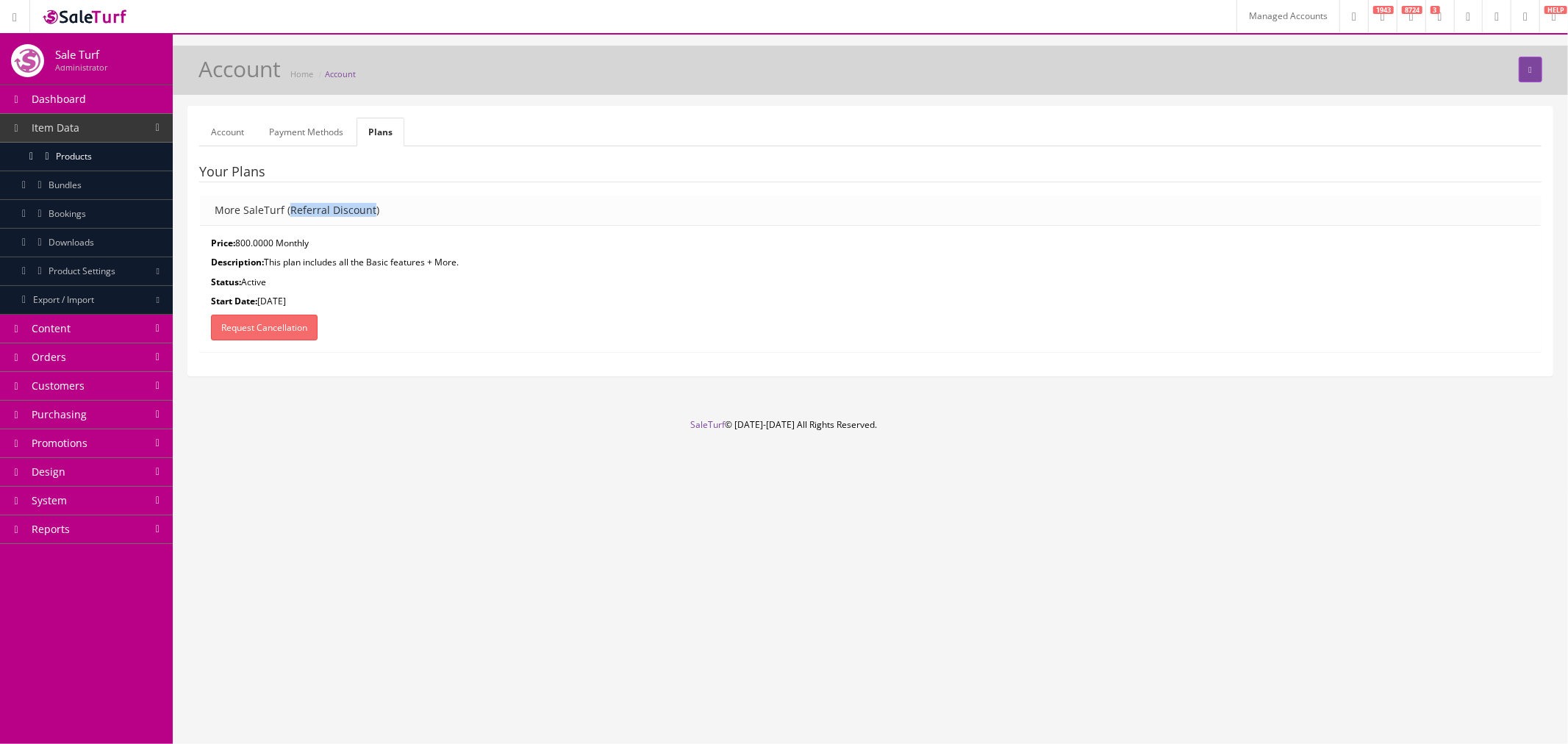
click at [468, 268] on p "Description: This plan includes all the Basic features + More." at bounding box center [871, 262] width 1319 height 14
click at [469, 272] on div "Price: 800.0000 Monthly Description: This plan includes all the Basic features …" at bounding box center [870, 289] width 1341 height 126
click at [280, 270] on div "Price: 800.0000 Monthly Description: This plan includes all the Basic features …" at bounding box center [870, 289] width 1341 height 126
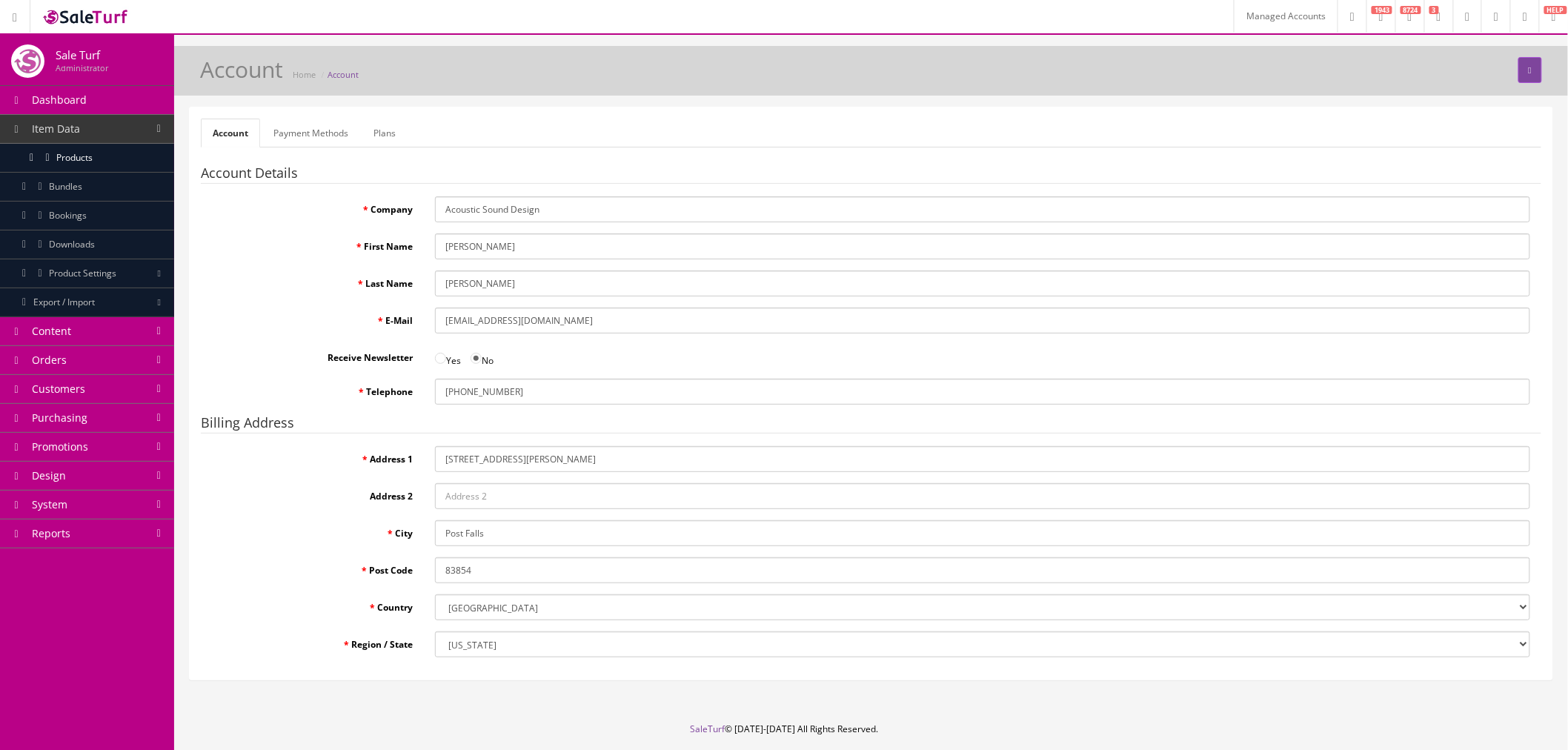
click at [387, 130] on link "Plans" at bounding box center [385, 132] width 46 height 28
click at [374, 130] on link "Plans" at bounding box center [385, 132] width 46 height 28
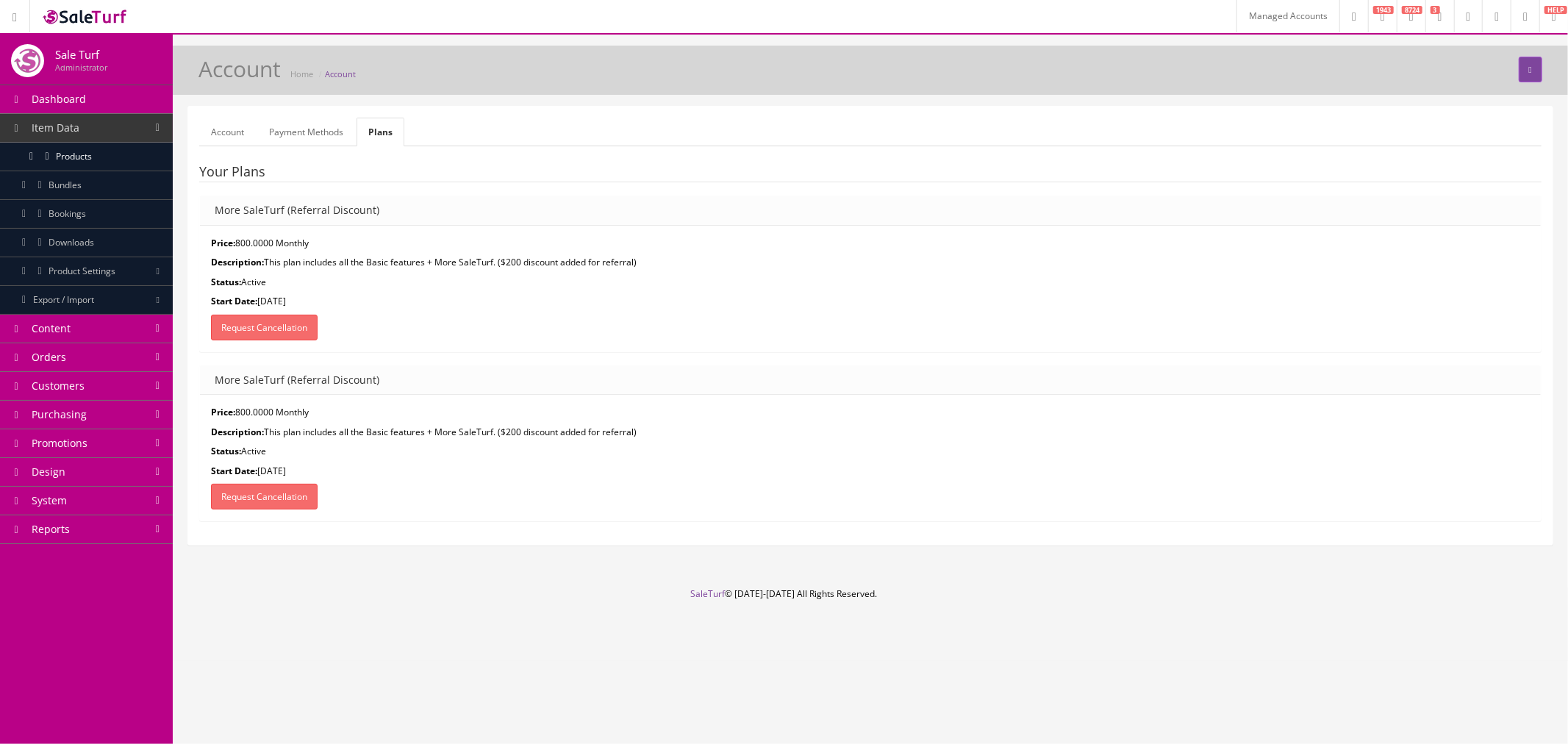
click at [292, 142] on link "Payment Methods" at bounding box center [305, 131] width 97 height 28
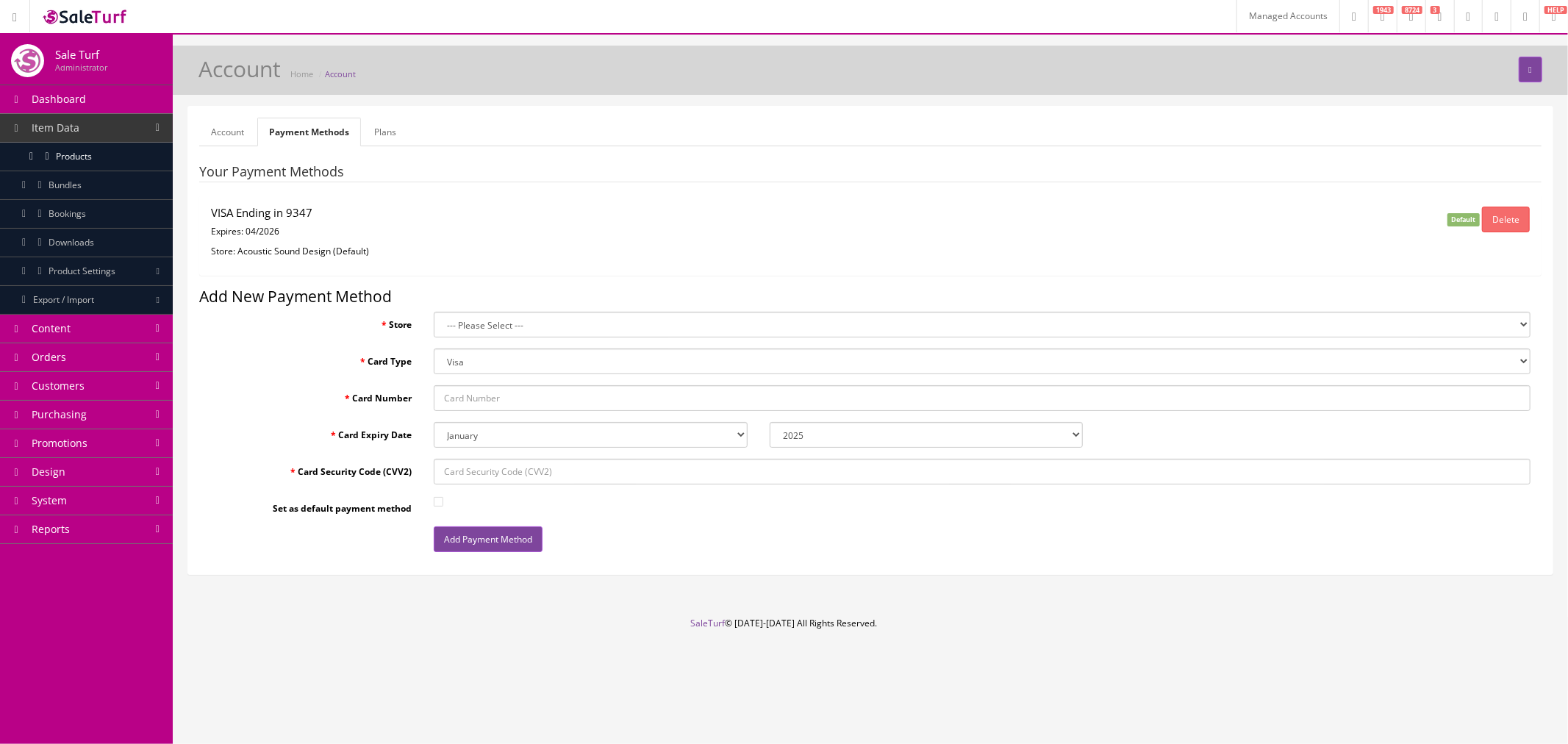
click at [221, 138] on link "Account" at bounding box center [228, 131] width 56 height 28
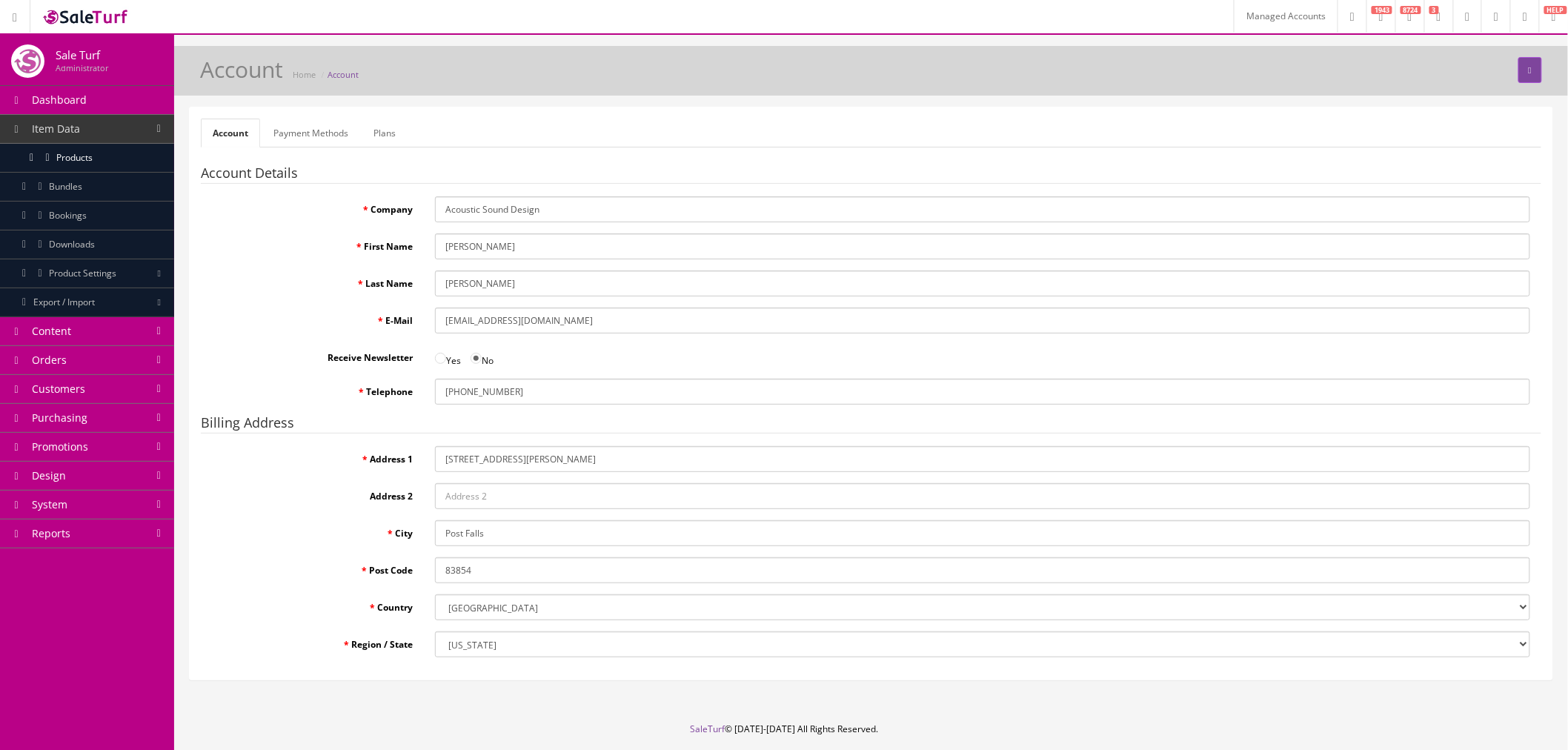
click at [294, 129] on link "Payment Methods" at bounding box center [310, 132] width 98 height 28
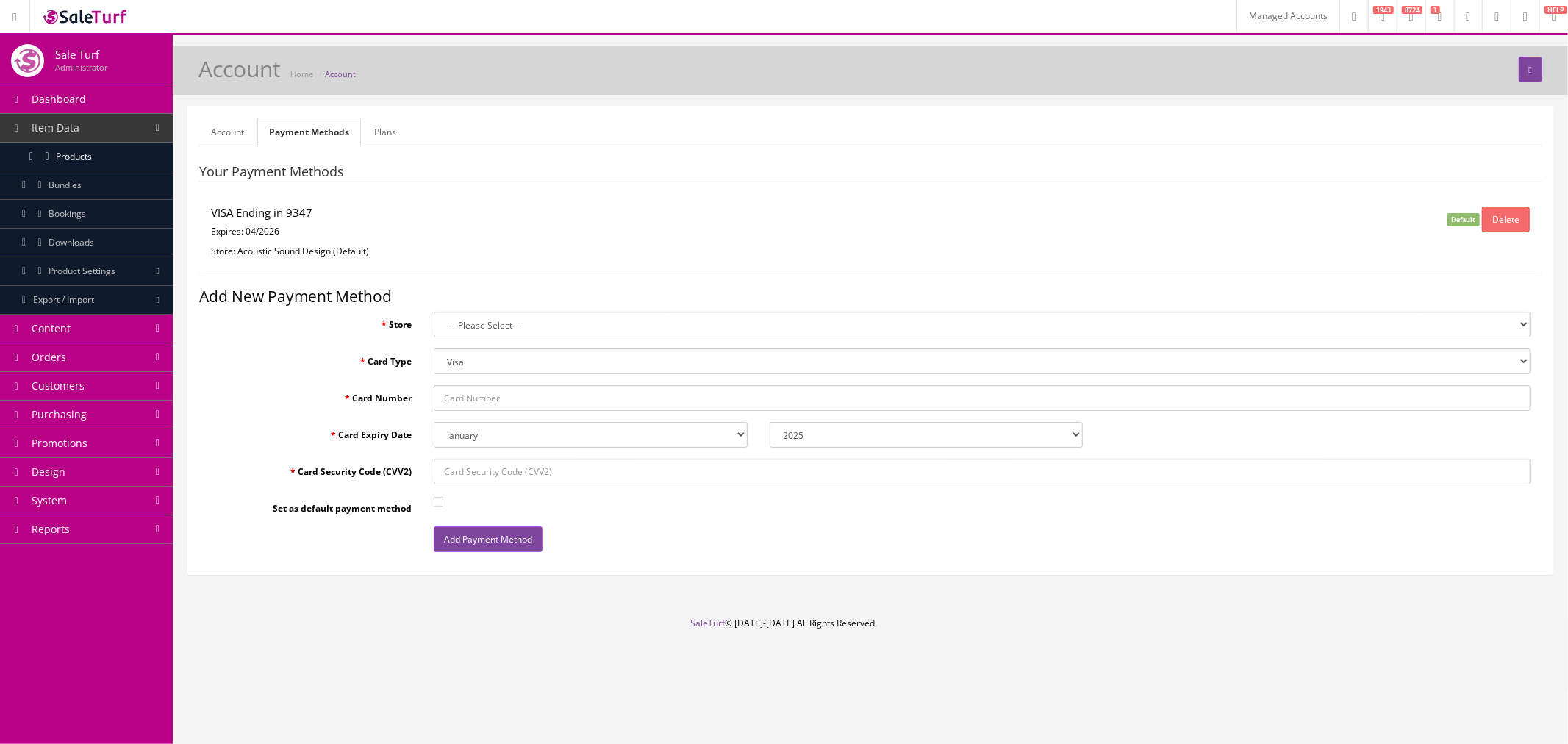
click at [399, 123] on link "Plans" at bounding box center [385, 131] width 46 height 28
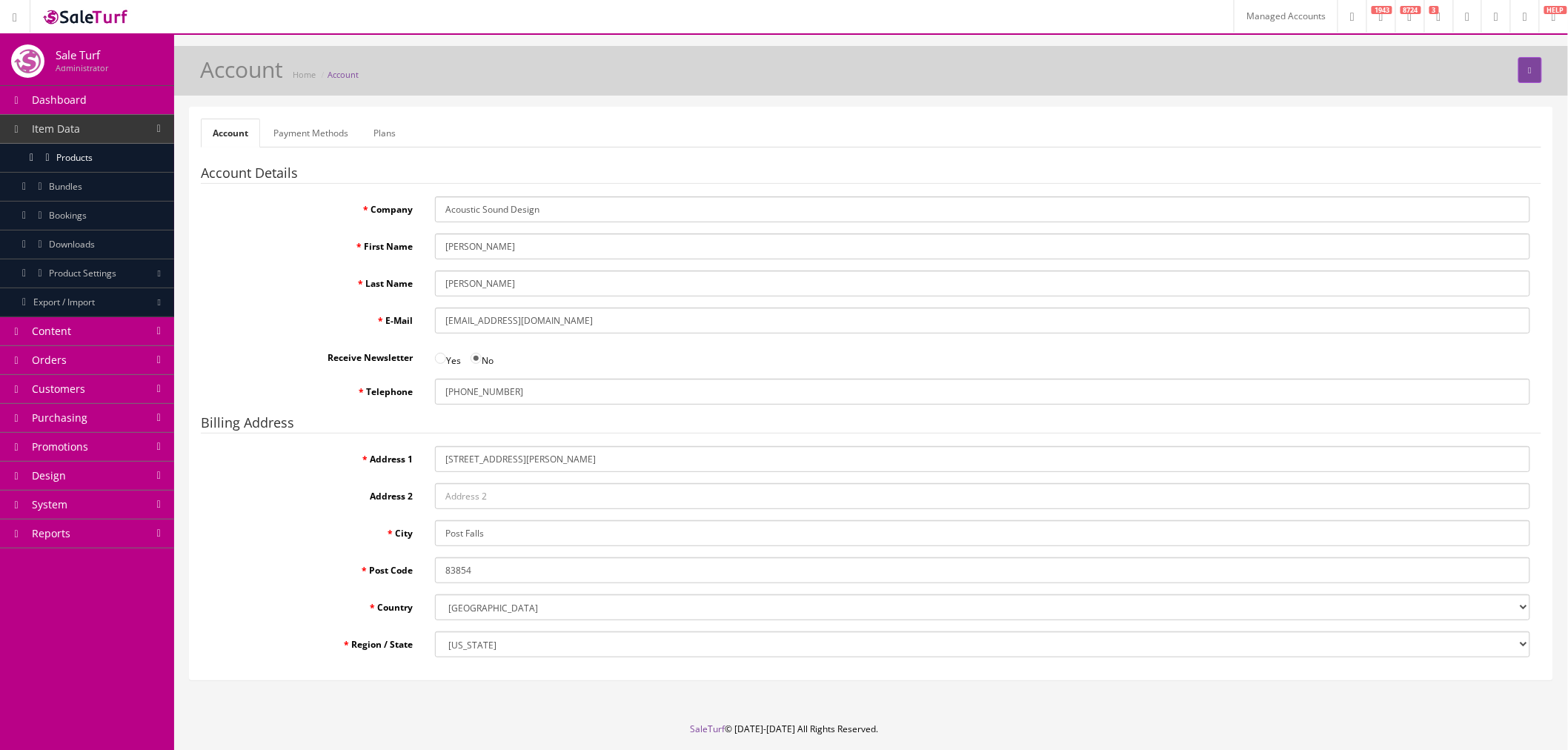
click at [397, 129] on link "Plans" at bounding box center [385, 132] width 46 height 28
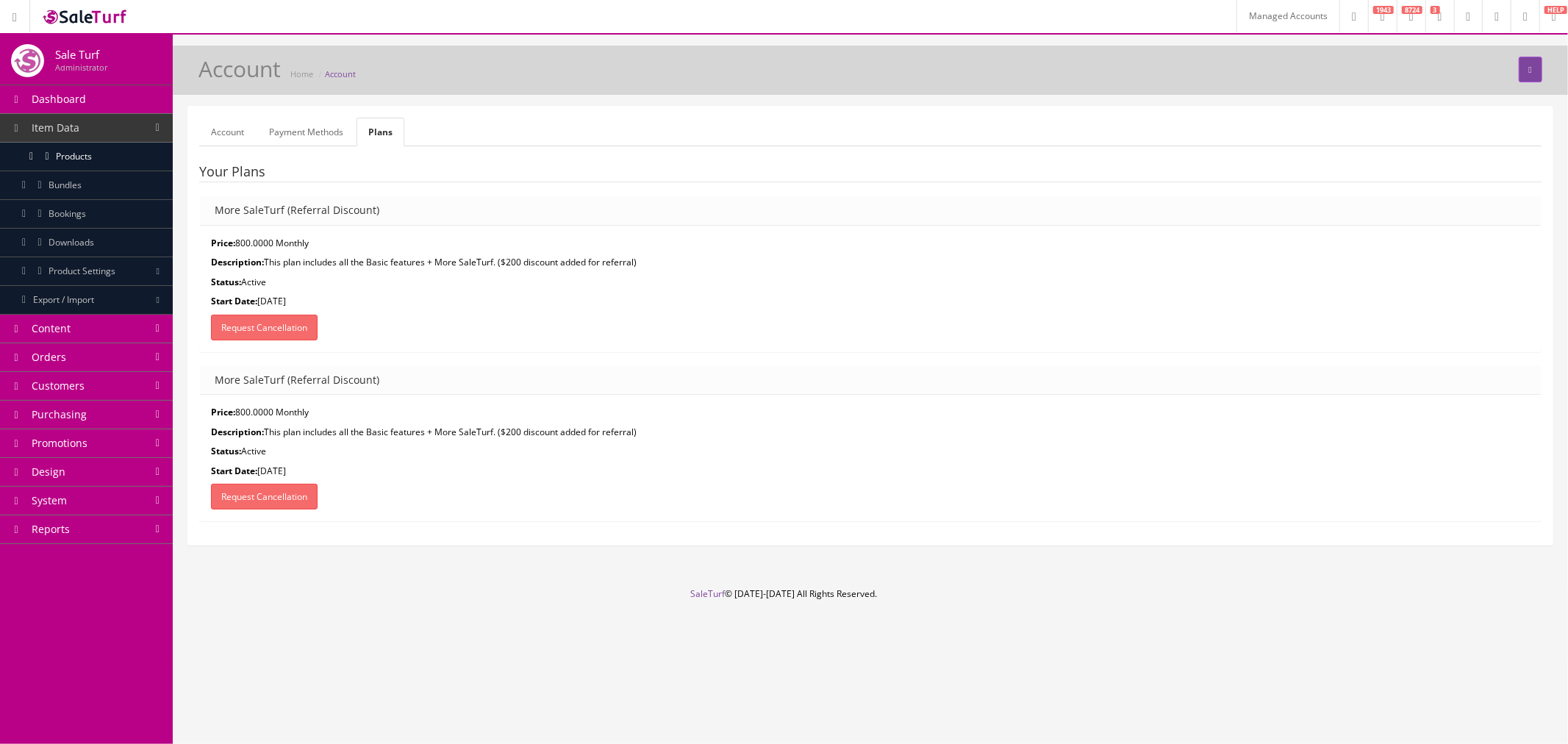
click at [311, 131] on link "Payment Methods" at bounding box center [305, 131] width 97 height 28
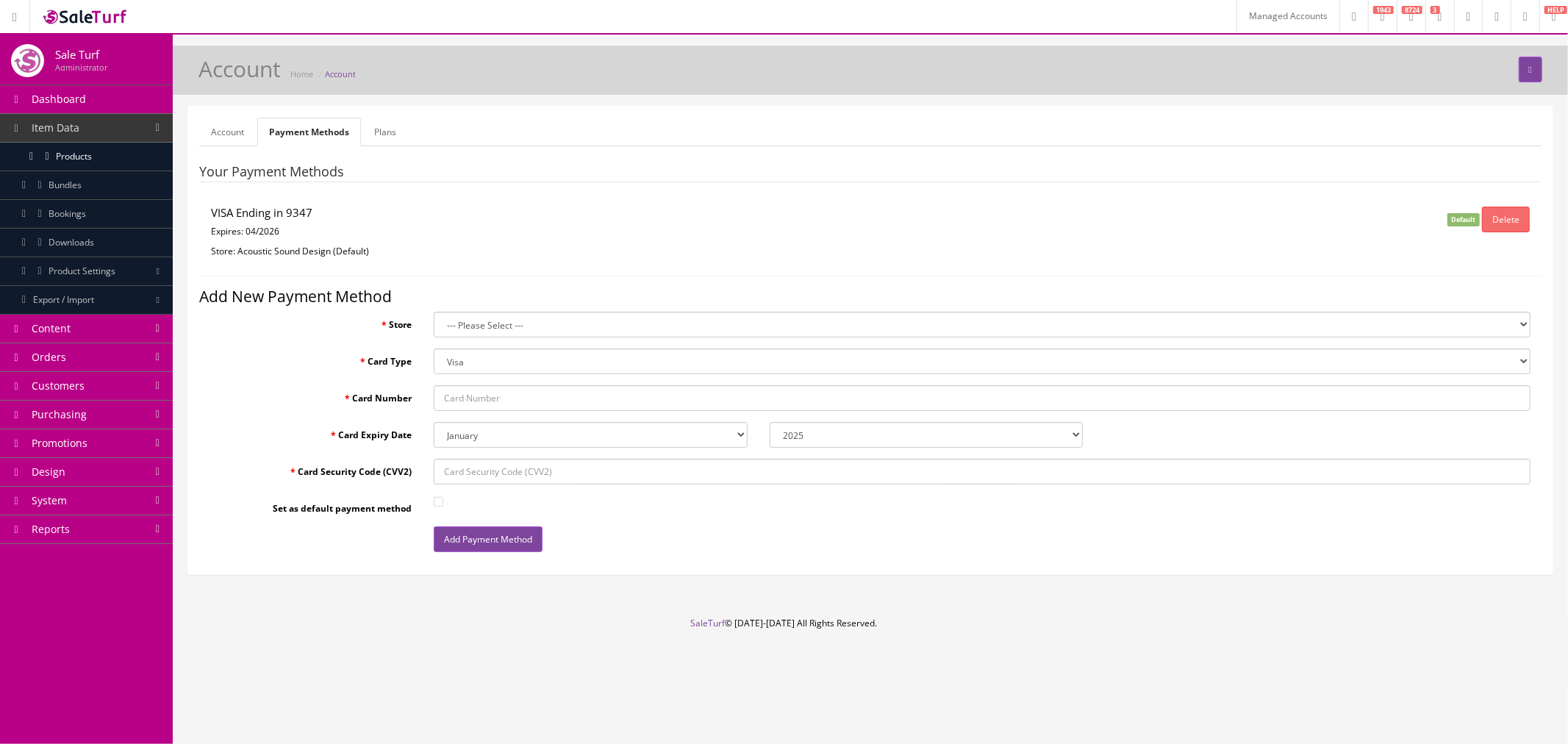
click at [377, 129] on link "Plans" at bounding box center [385, 131] width 46 height 28
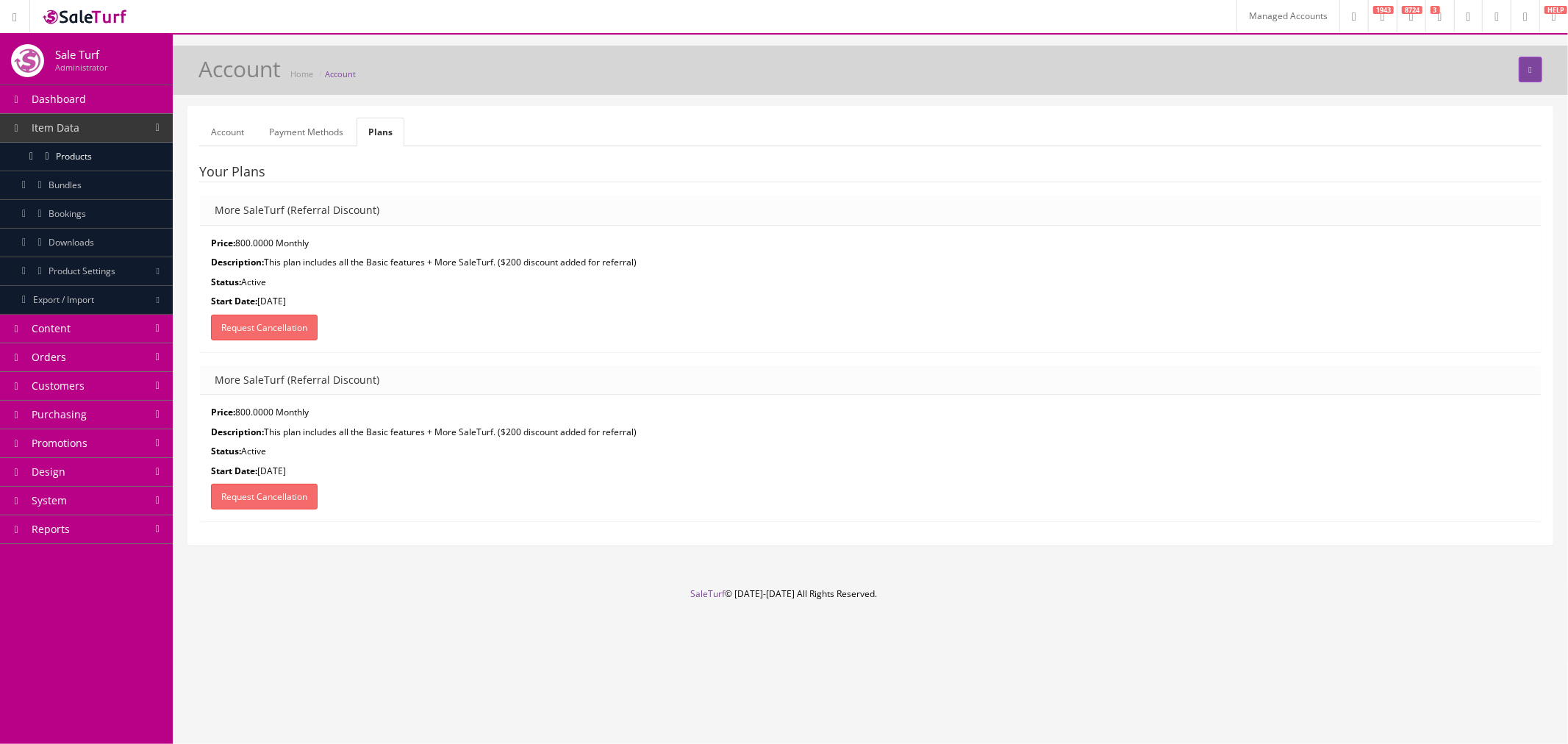
click at [318, 131] on link "Payment Methods" at bounding box center [305, 131] width 97 height 28
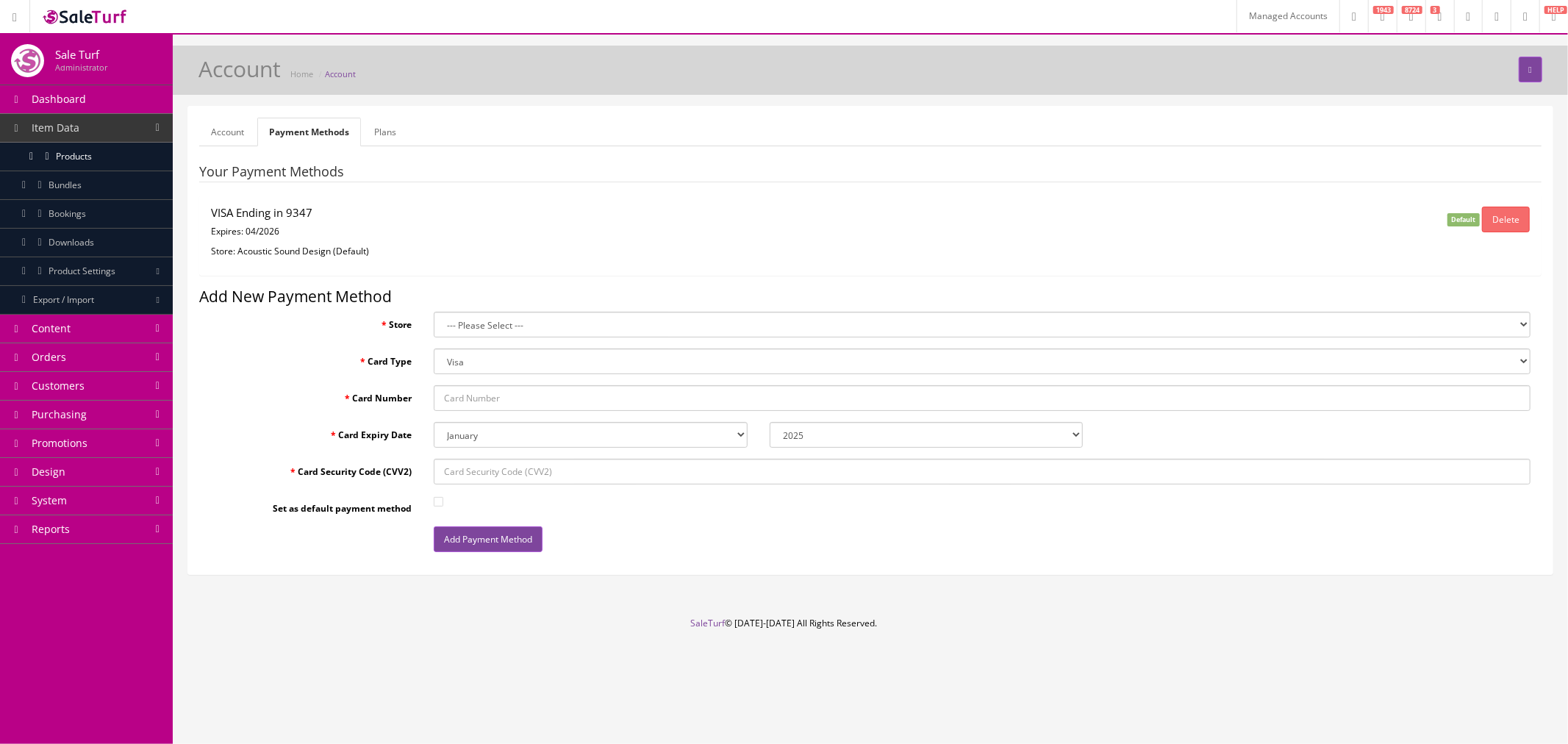
click at [466, 321] on select "--- Please Select --- Acoustic Sound Design (Default) Sound Distributors" at bounding box center [982, 324] width 1097 height 25
click at [446, 246] on p "Store: Acoustic Sound Design (Default)" at bounding box center [647, 251] width 872 height 14
